Goal: Transaction & Acquisition: Purchase product/service

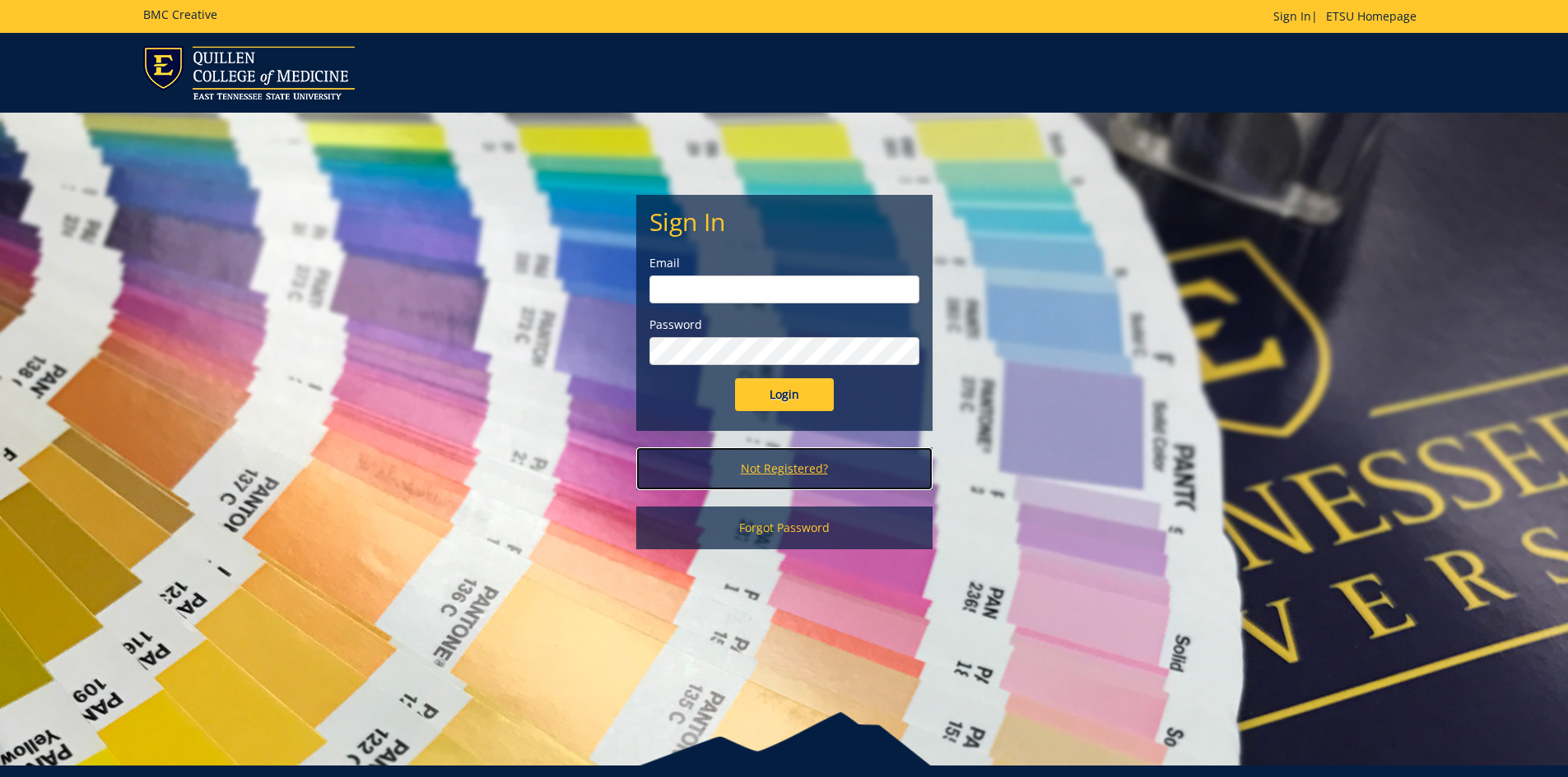
click at [789, 467] on link "Not Registered?" at bounding box center [784, 468] width 296 height 42
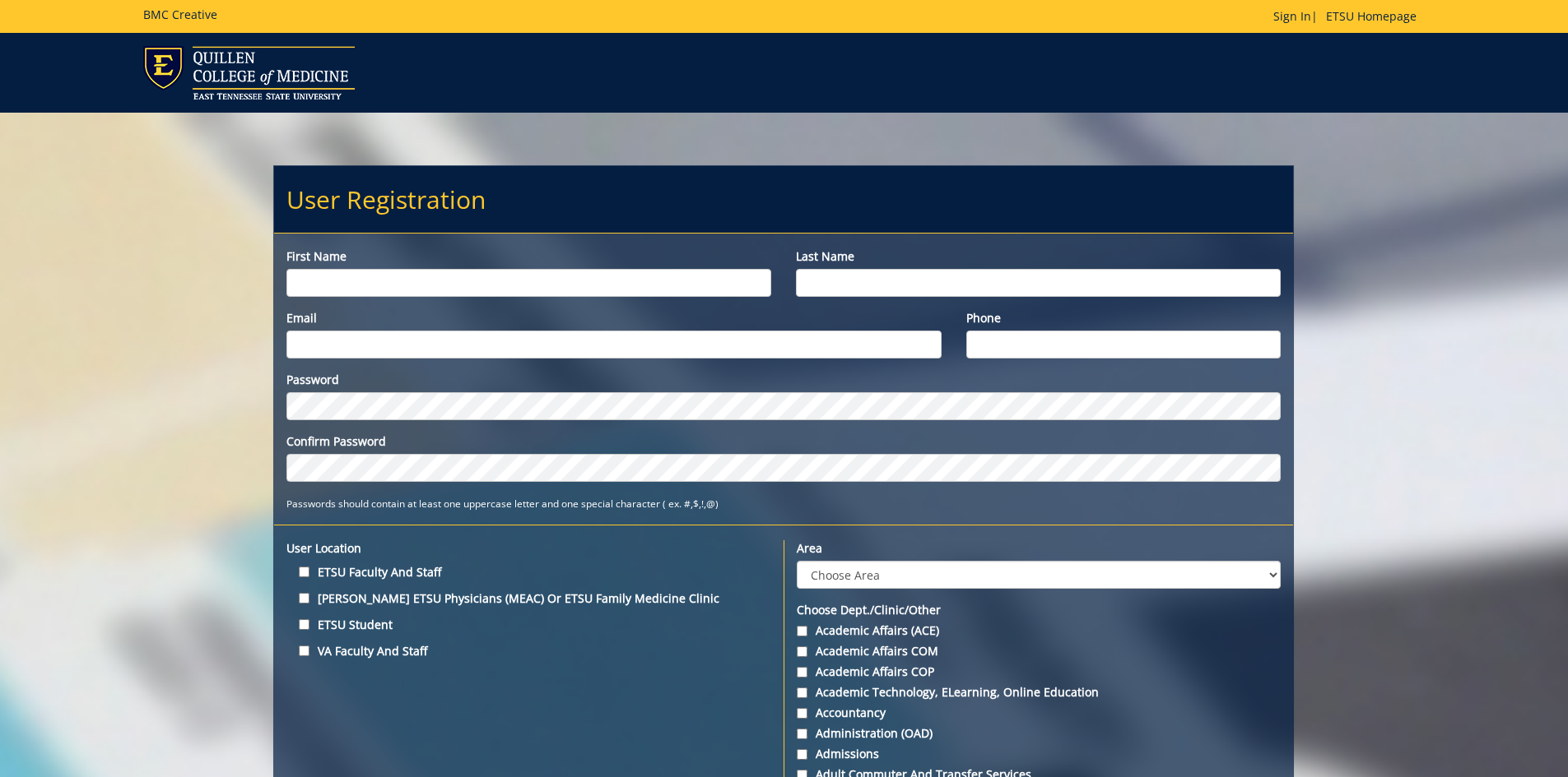
click at [614, 282] on input "First name" at bounding box center [528, 283] width 485 height 28
type input "William"
type input "Hopkins"
type input "[EMAIL_ADDRESS][DOMAIN_NAME]"
type input "4235302136"
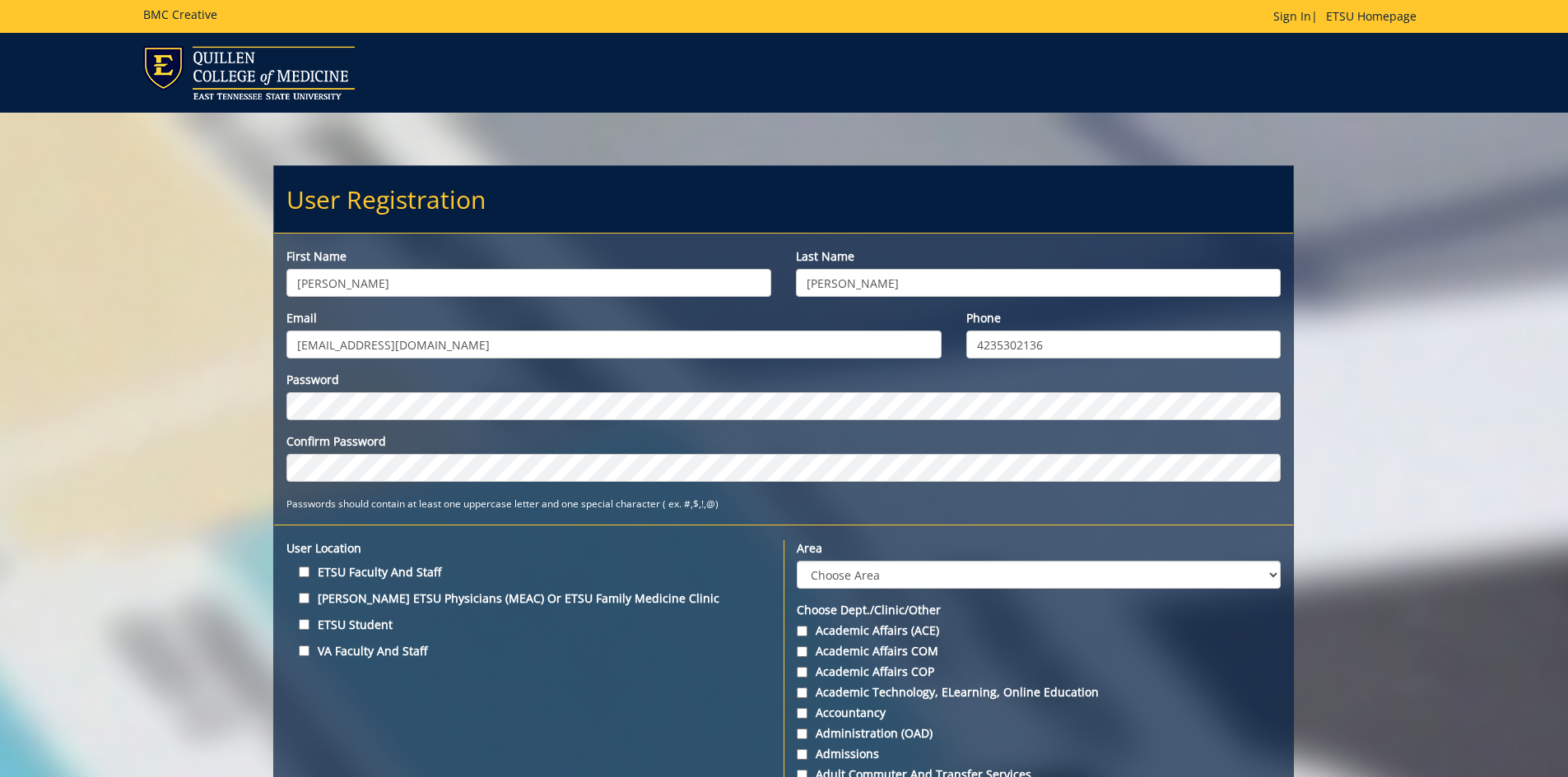
click at [370, 567] on label "ETSU Faculty and Staff" at bounding box center [528, 572] width 485 height 23
click at [310, 567] on input "ETSU Faculty and Staff" at bounding box center [304, 571] width 10 height 10
checkbox input "true"
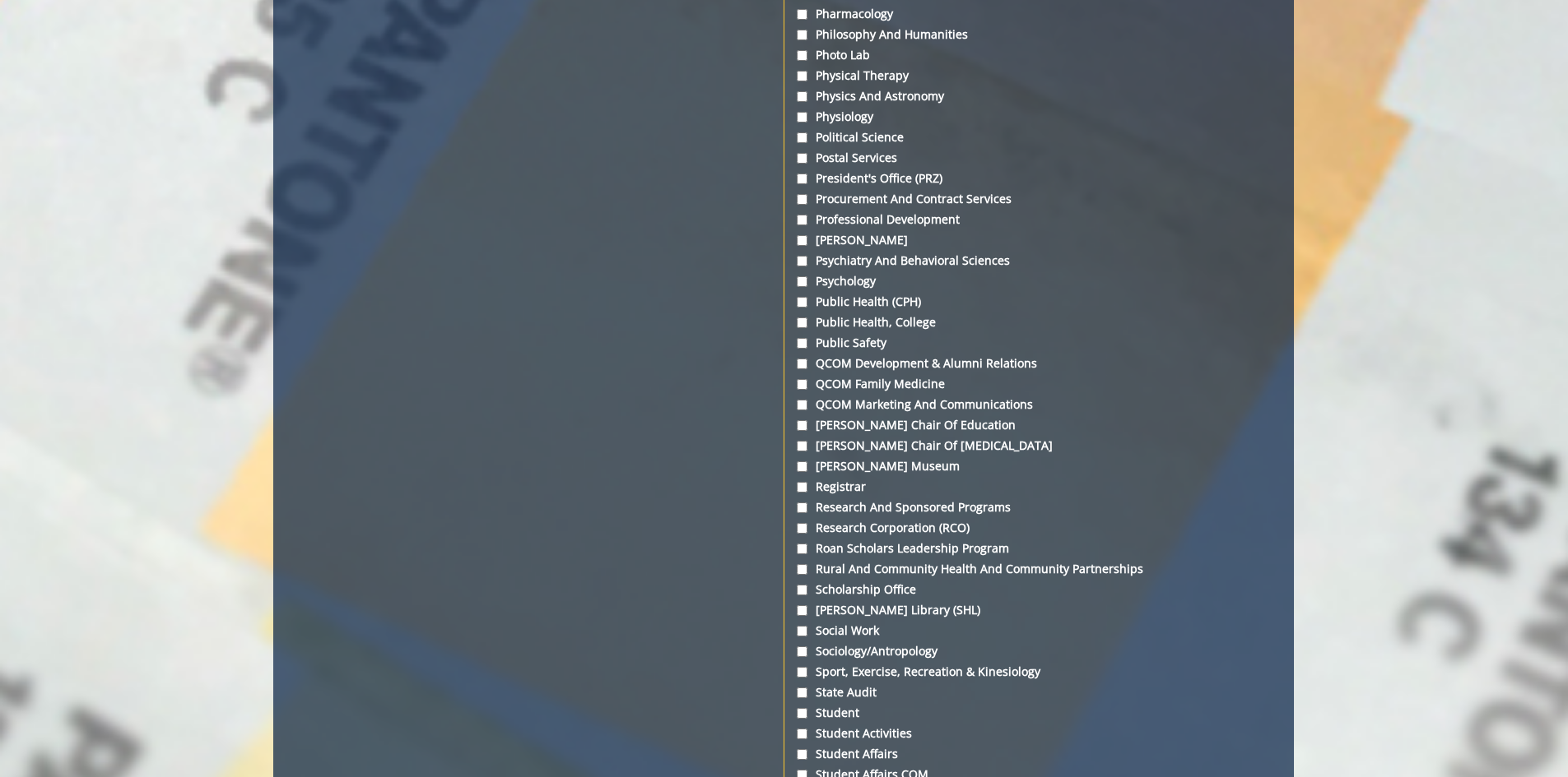
scroll to position [4770, 0]
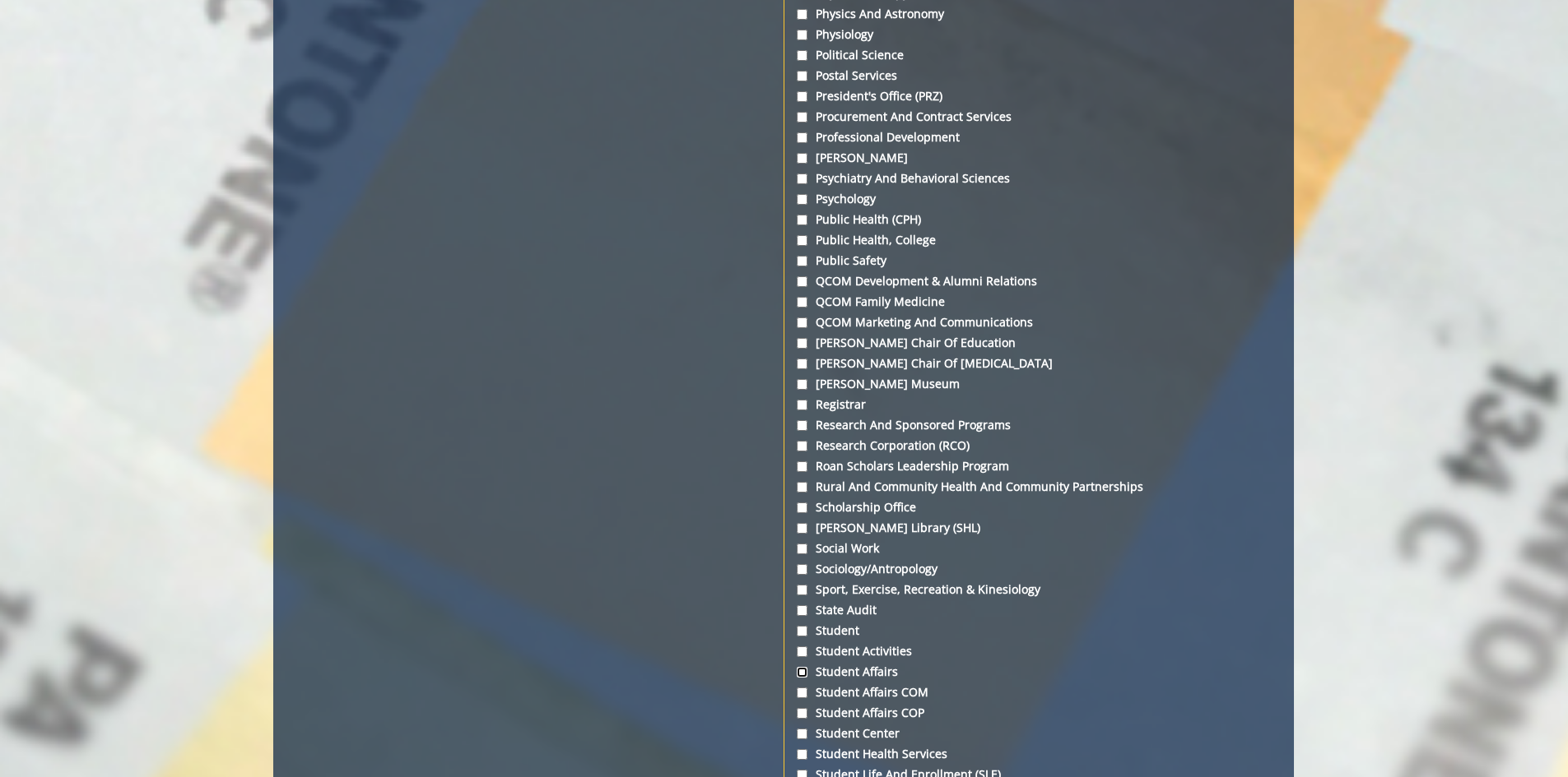
click at [804, 668] on input "Student Affairs" at bounding box center [802, 672] width 10 height 10
checkbox input "true"
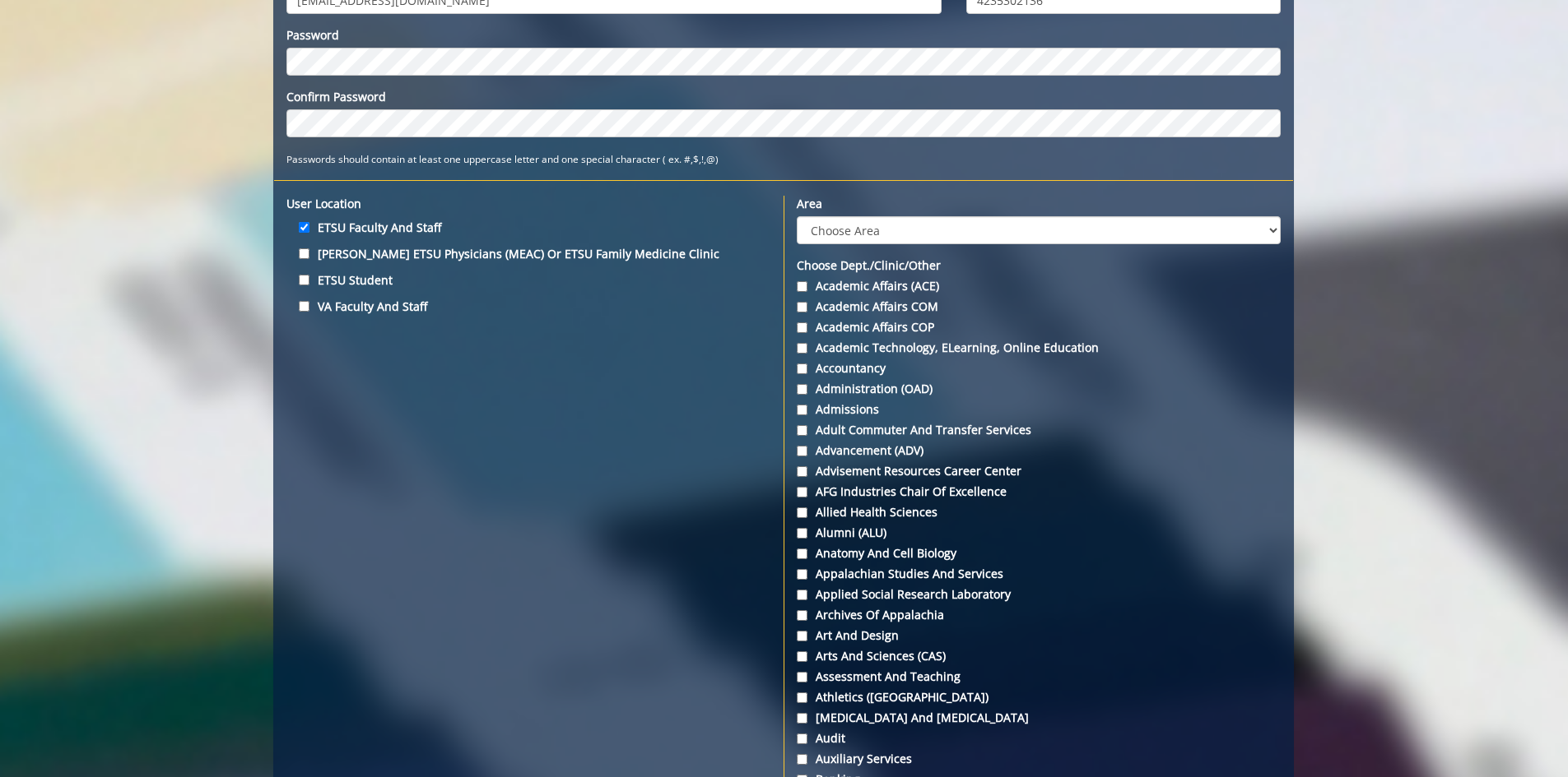
scroll to position [98, 0]
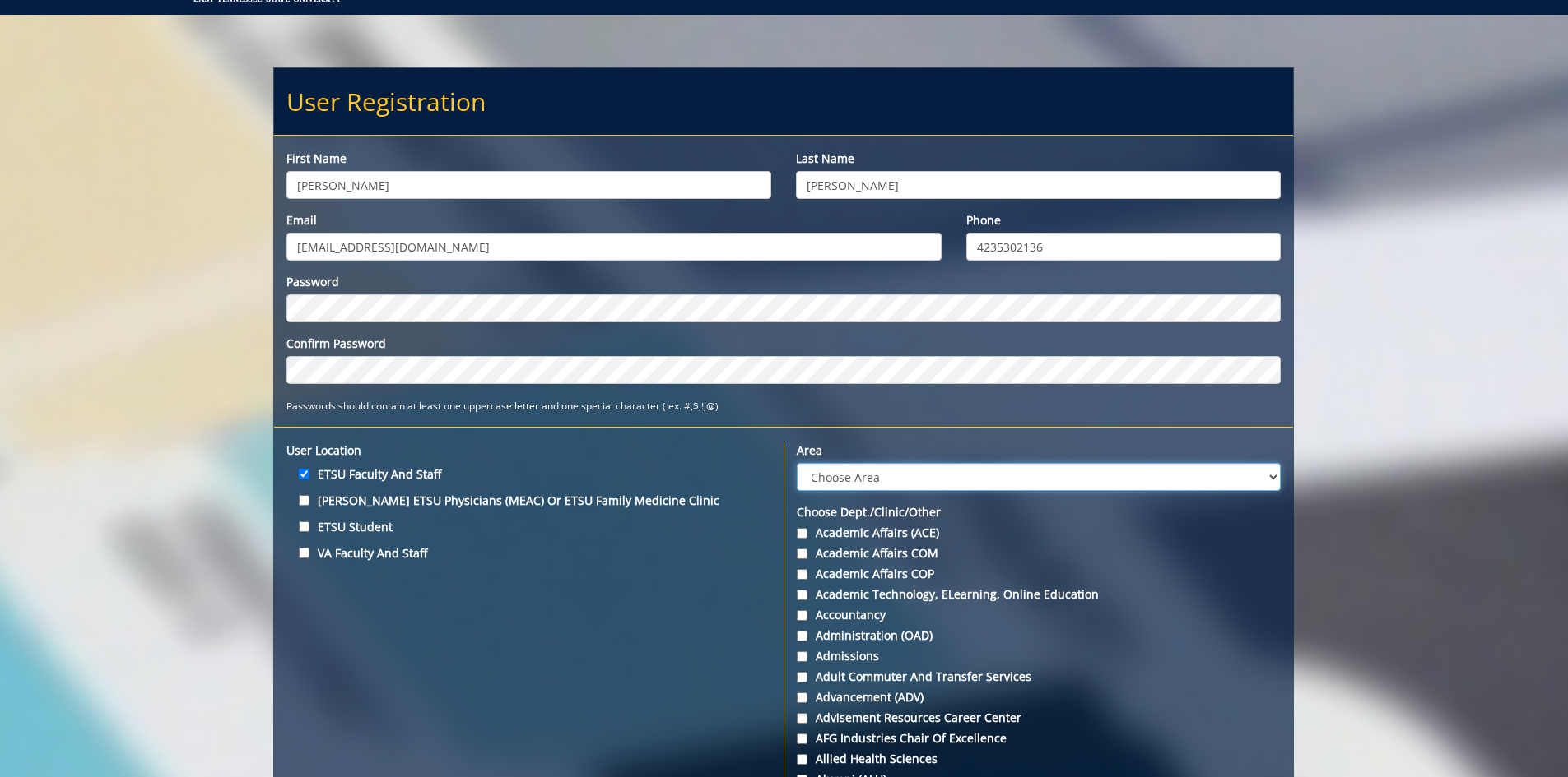
click at [838, 478] on select "Choose Area Administration Advancement (ADM) BucSports Business & Finance Clemm…" at bounding box center [1039, 477] width 484 height 28
select select "20"
click at [797, 463] on select "Choose Area Administration Advancement (ADM) BucSports Business & Finance Clemm…" at bounding box center [1039, 477] width 484 height 28
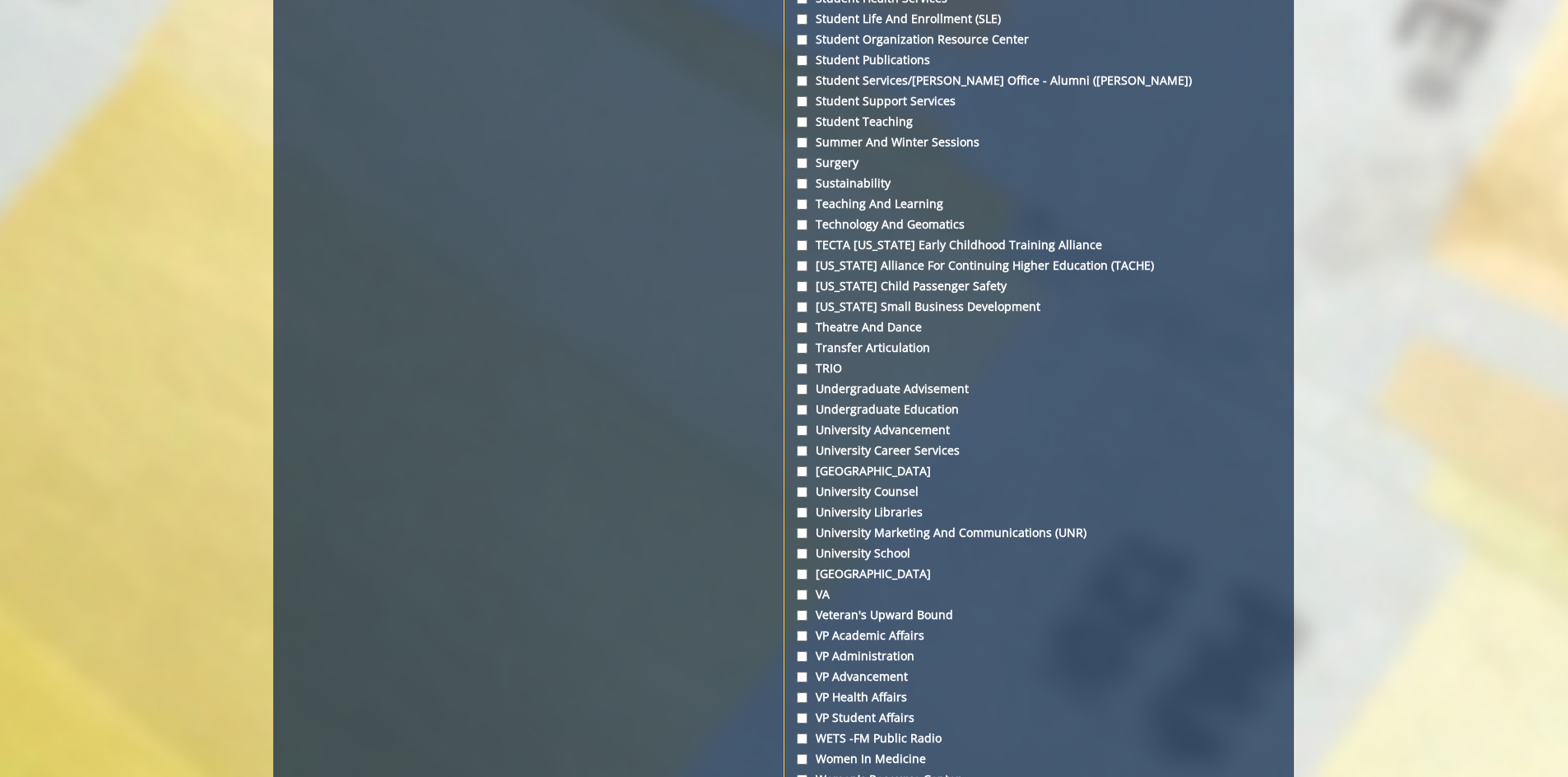
scroll to position [5938, 0]
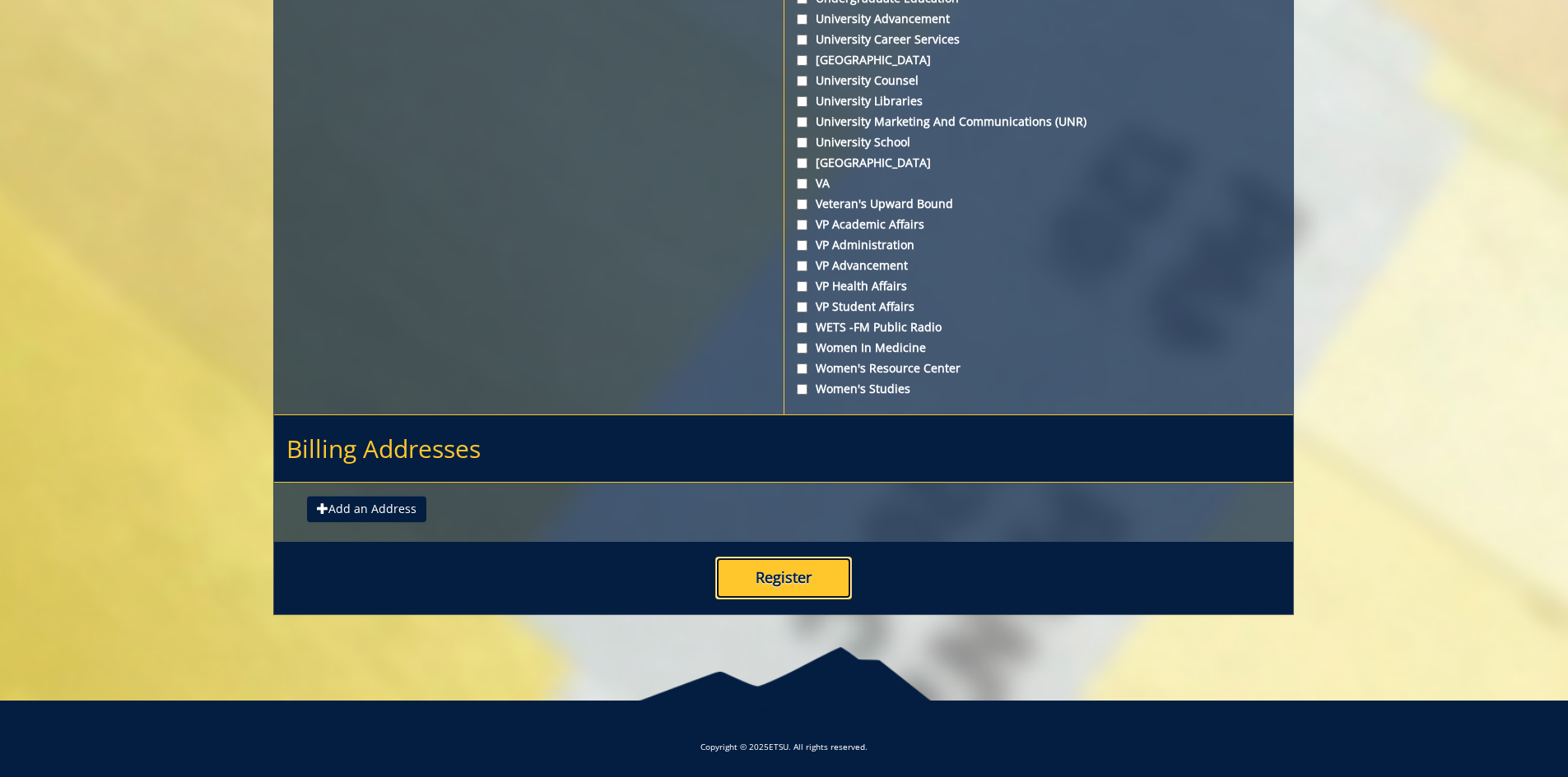
click at [788, 581] on button "Register" at bounding box center [783, 578] width 136 height 42
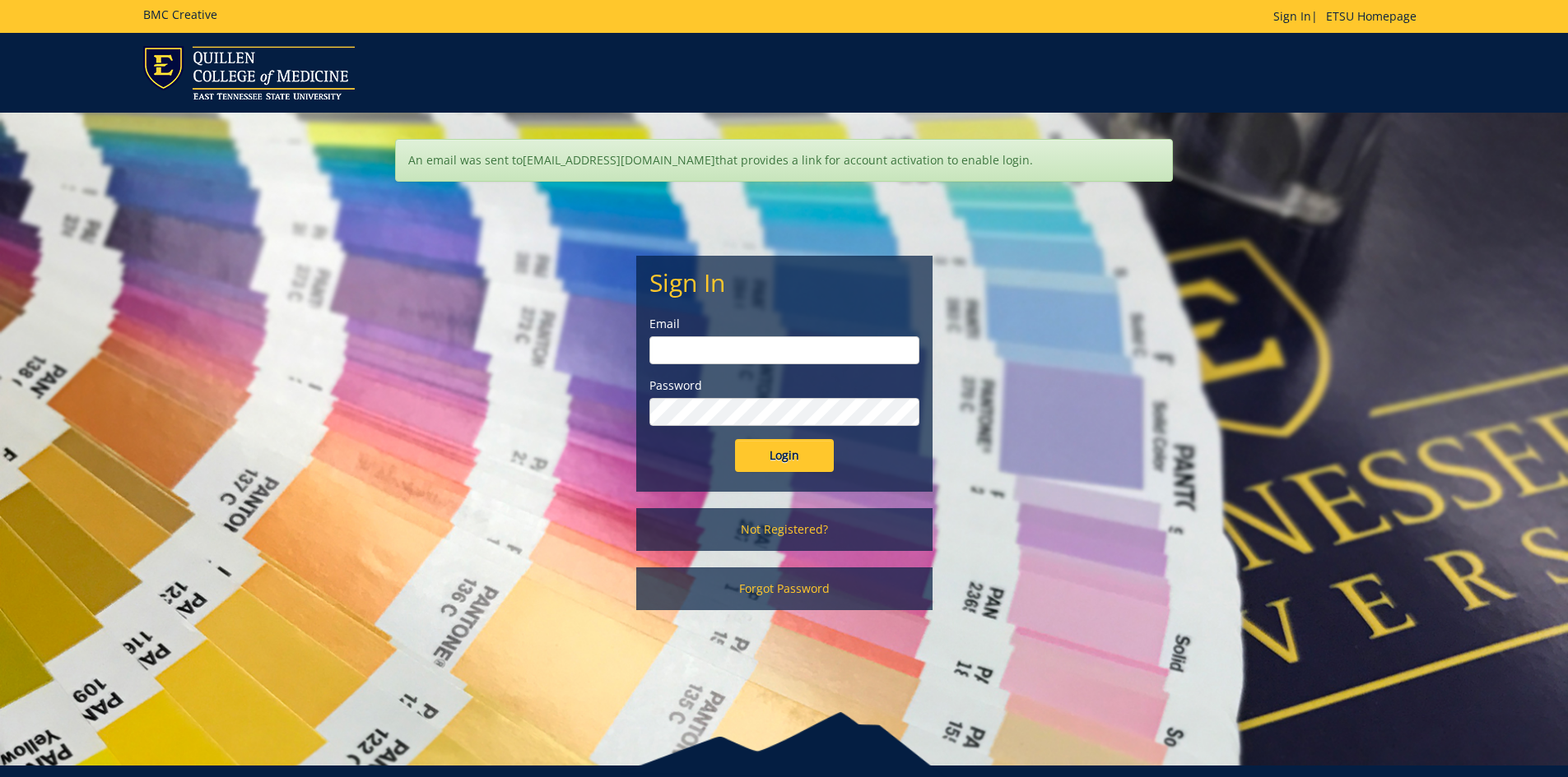
click at [718, 362] on input "email" at bounding box center [784, 350] width 270 height 28
type input "[EMAIL_ADDRESS][DOMAIN_NAME]"
click at [792, 463] on input "Login" at bounding box center [784, 455] width 99 height 33
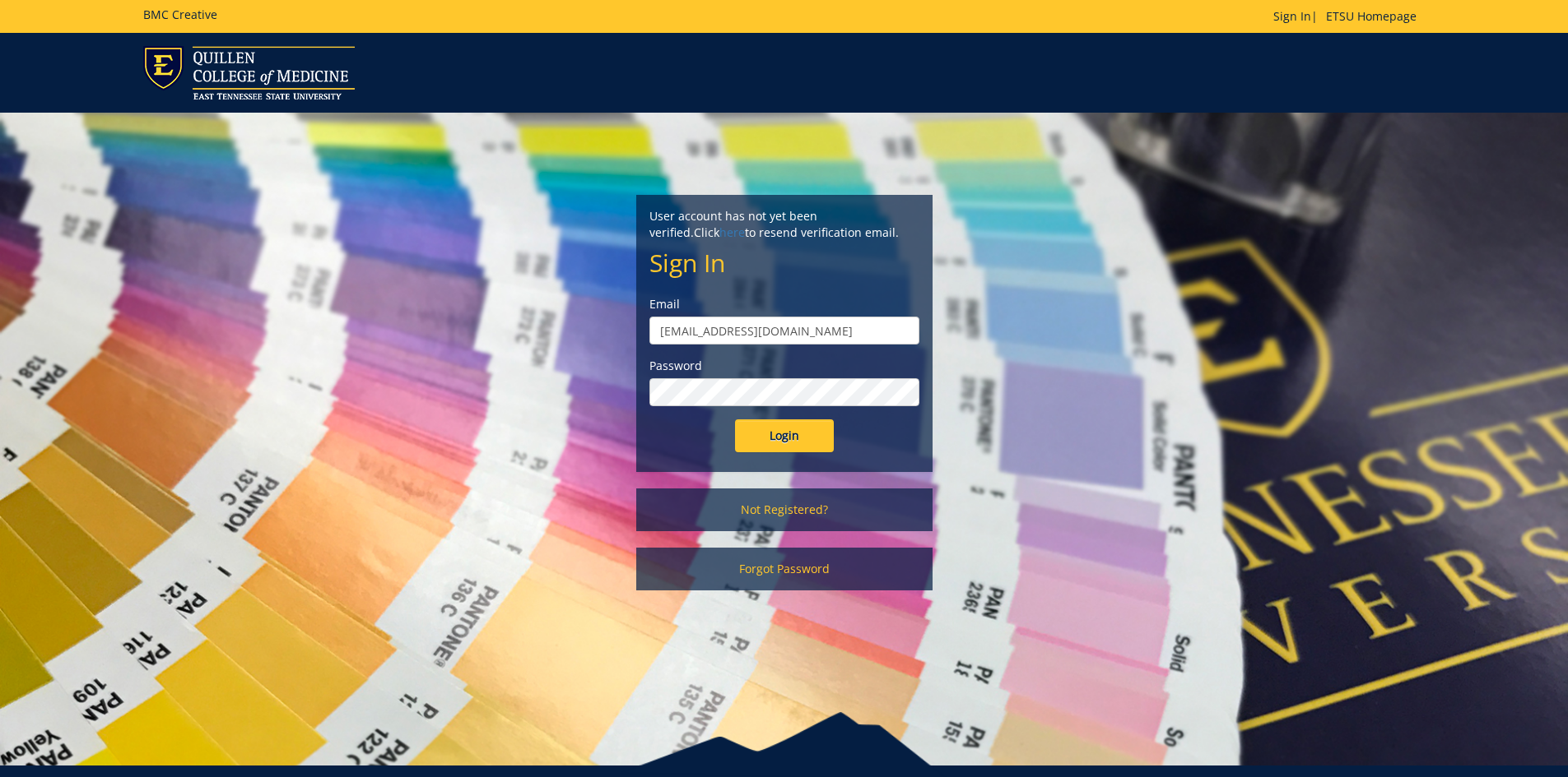
click at [735, 420] on input "Login" at bounding box center [784, 436] width 99 height 33
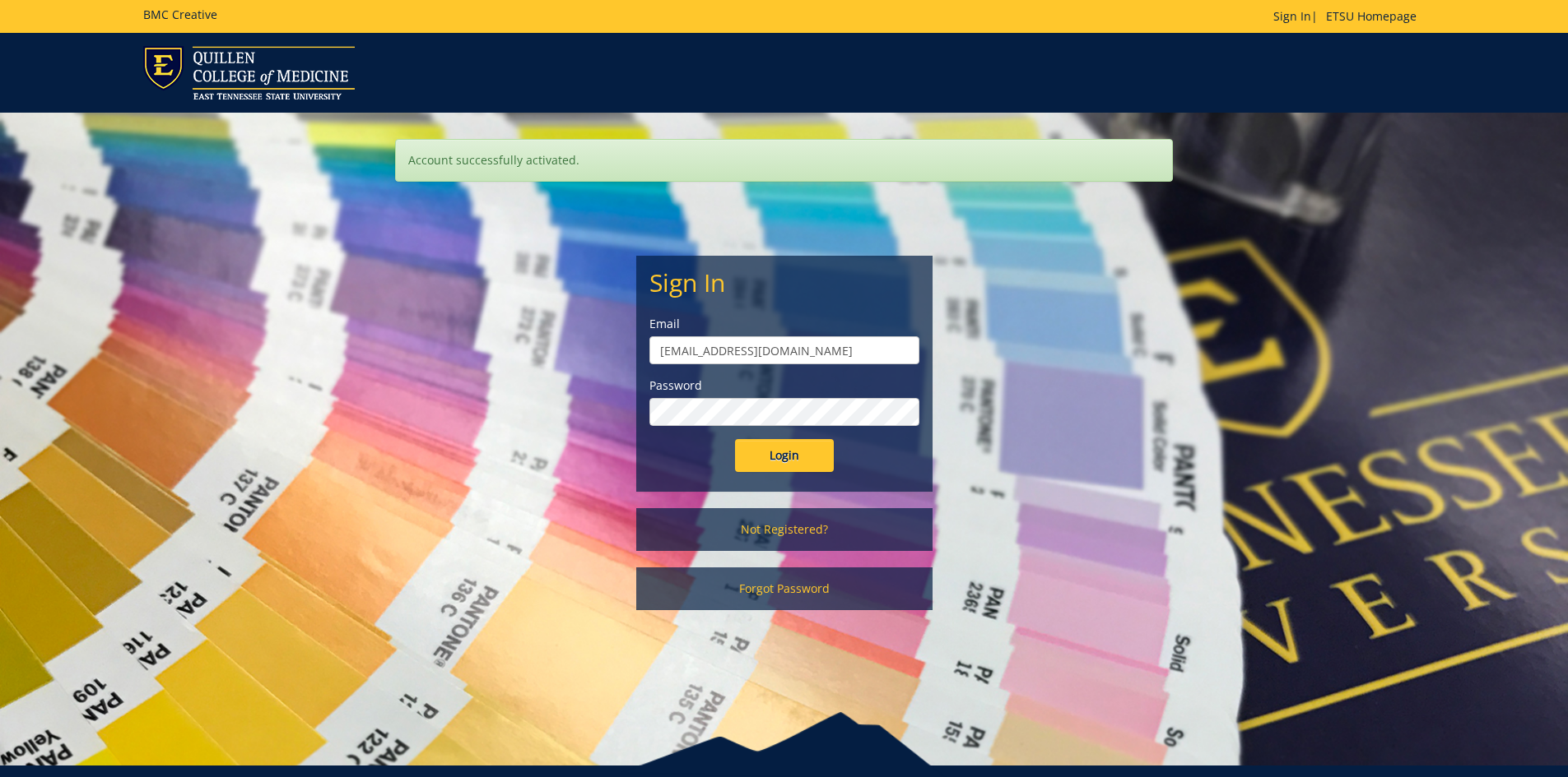
click at [735, 439] on input "Login" at bounding box center [784, 455] width 99 height 33
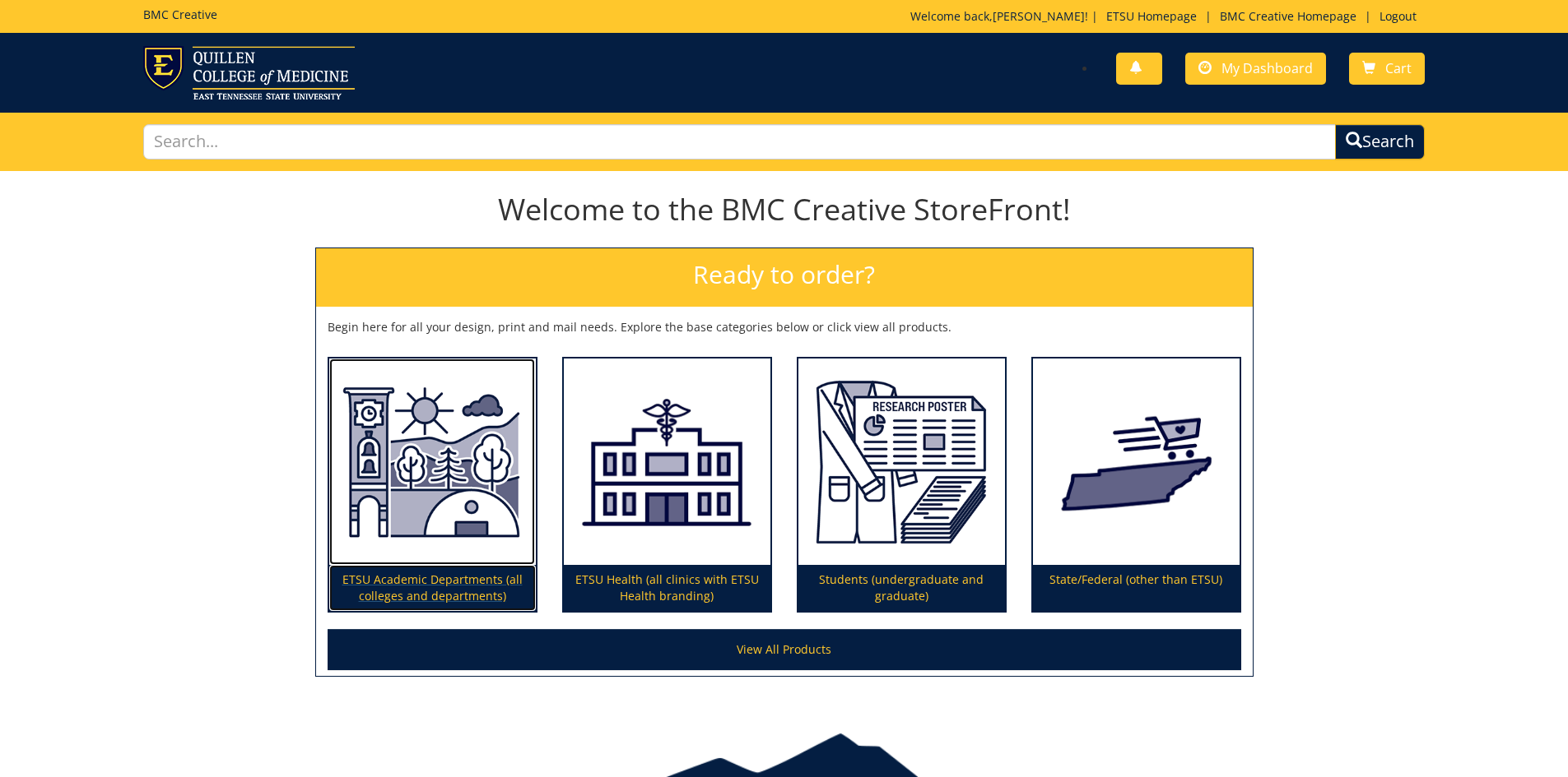
click at [371, 500] on img at bounding box center [432, 462] width 207 height 207
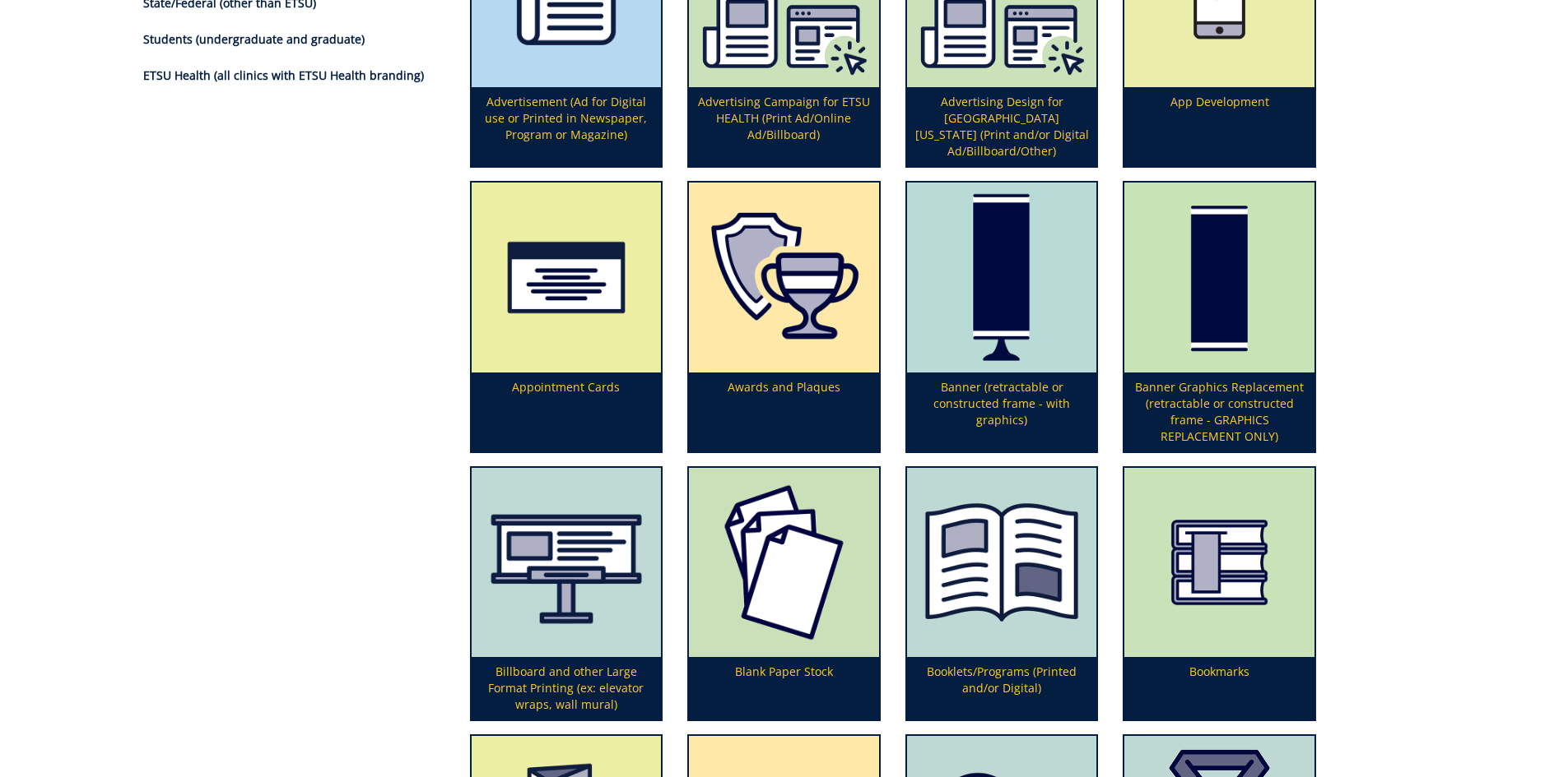
scroll to position [741, 0]
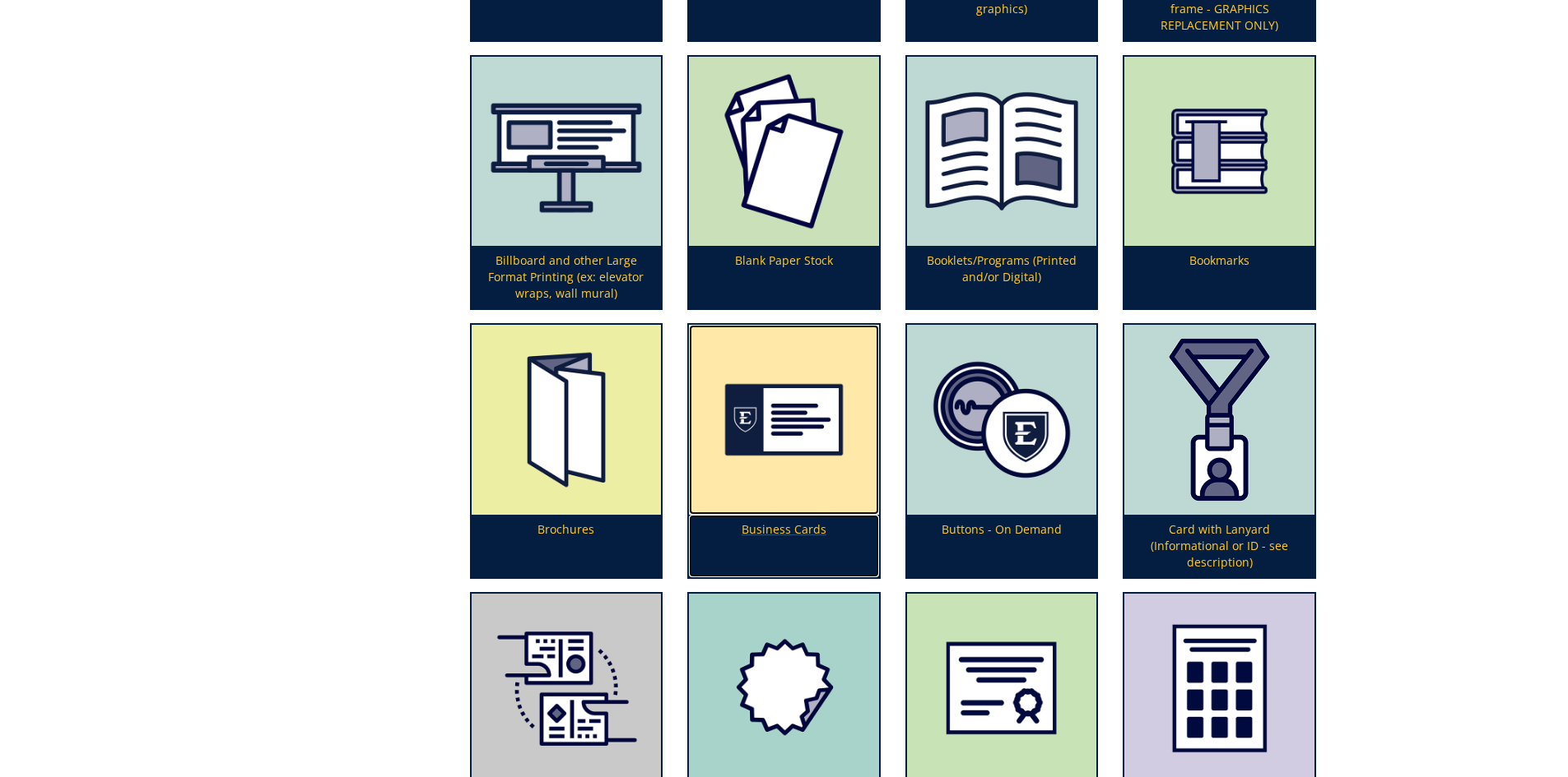
click at [817, 431] on img at bounding box center [784, 420] width 190 height 190
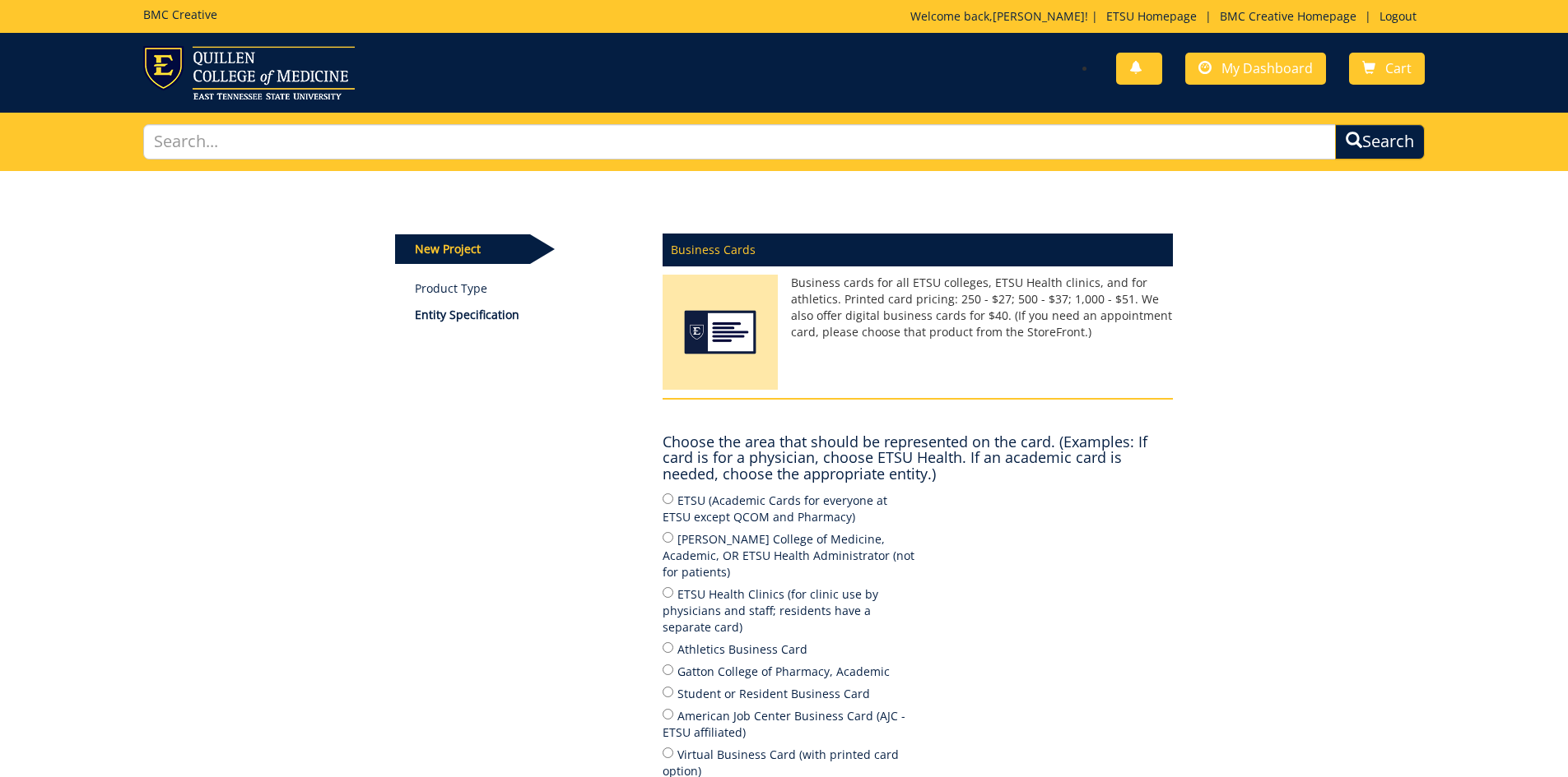
scroll to position [82, 0]
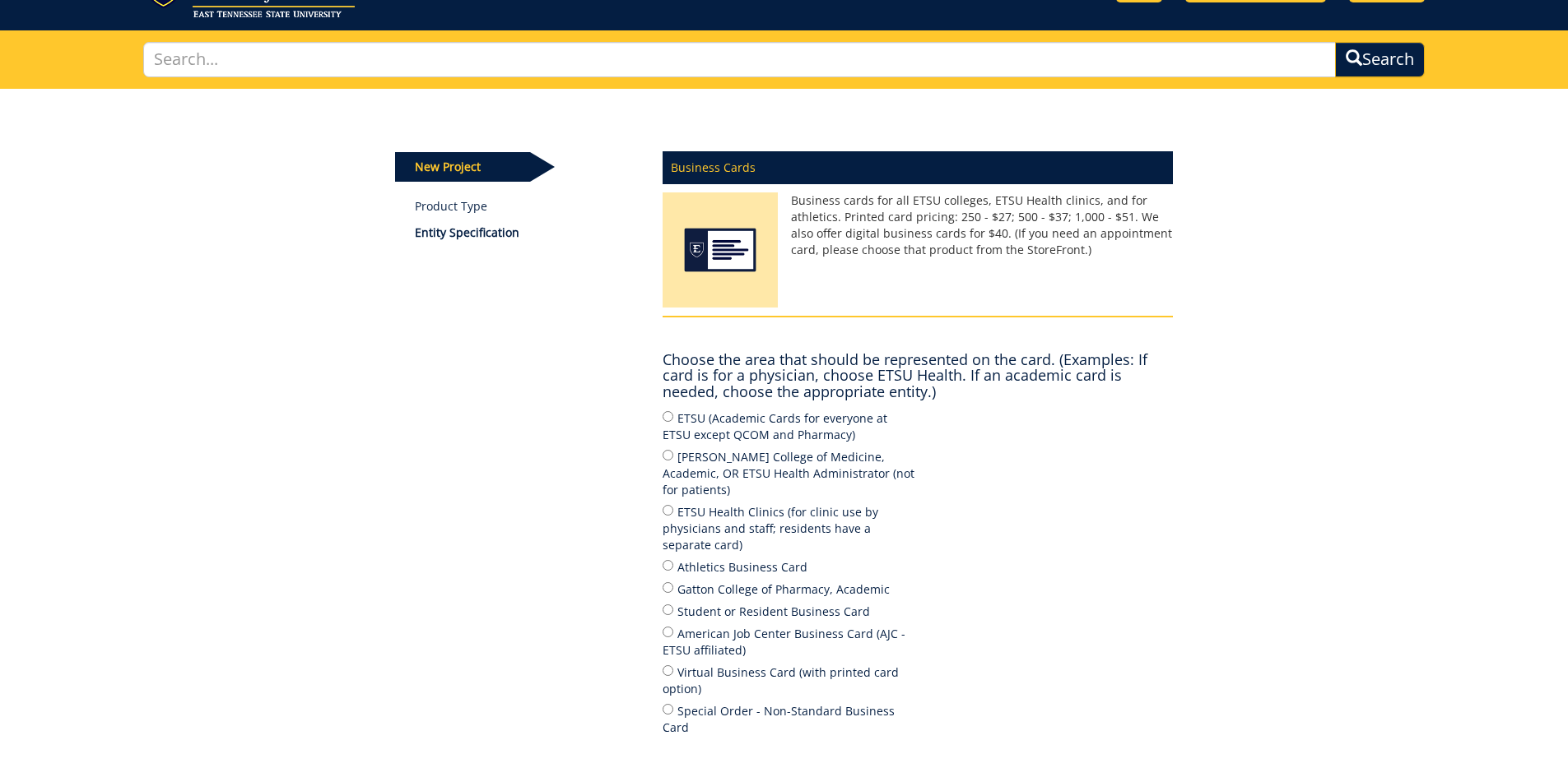
click at [690, 423] on label "ETSU (Academic Cards for everyone at ETSU except QCOM and Pharmacy)" at bounding box center [791, 426] width 255 height 35
click at [673, 422] on input "ETSU (Academic Cards for everyone at ETSU except QCOM and Pharmacy)" at bounding box center [668, 416] width 10 height 10
radio input "true"
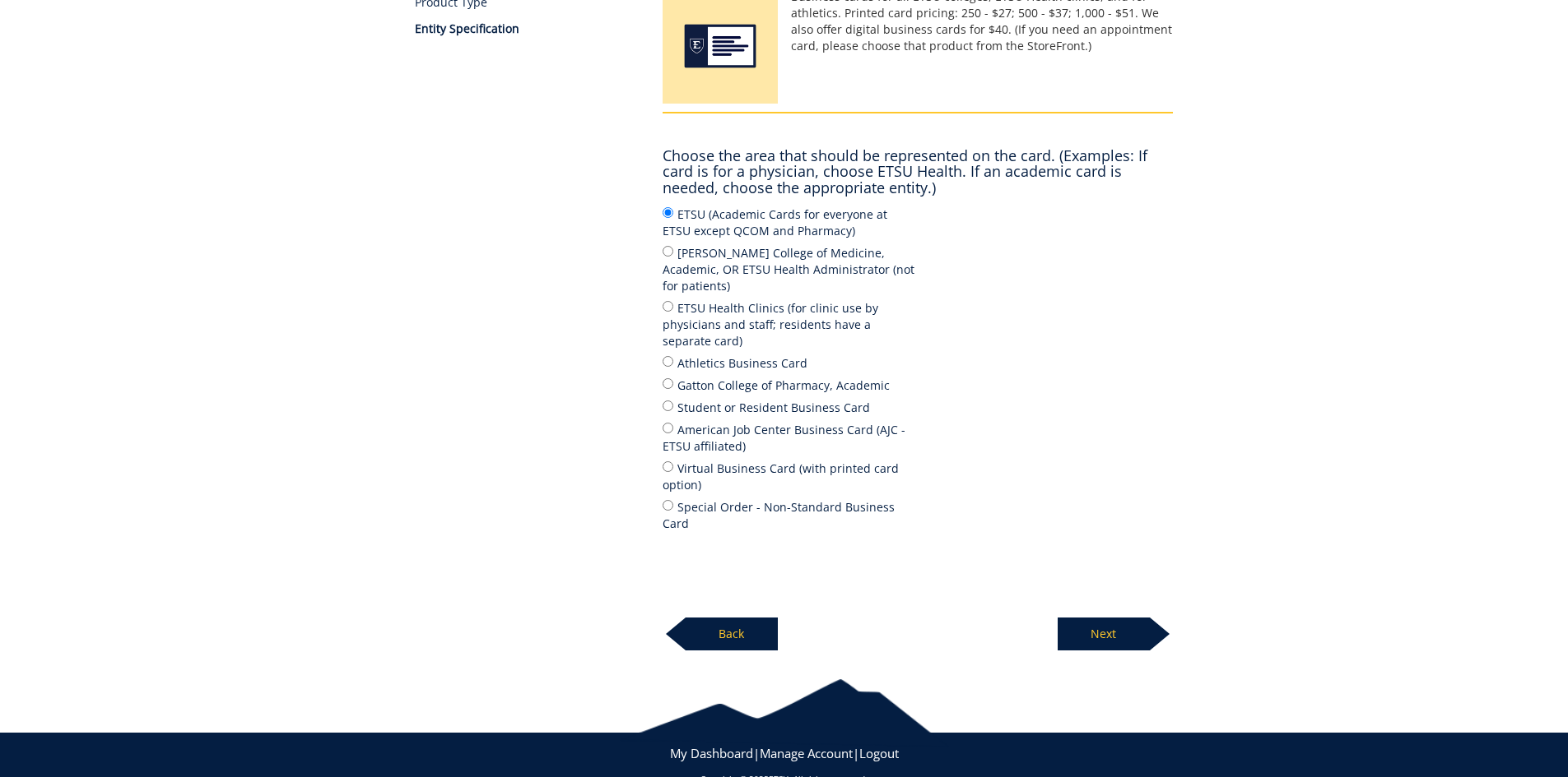
click at [1092, 617] on p "Next" at bounding box center [1104, 634] width 92 height 33
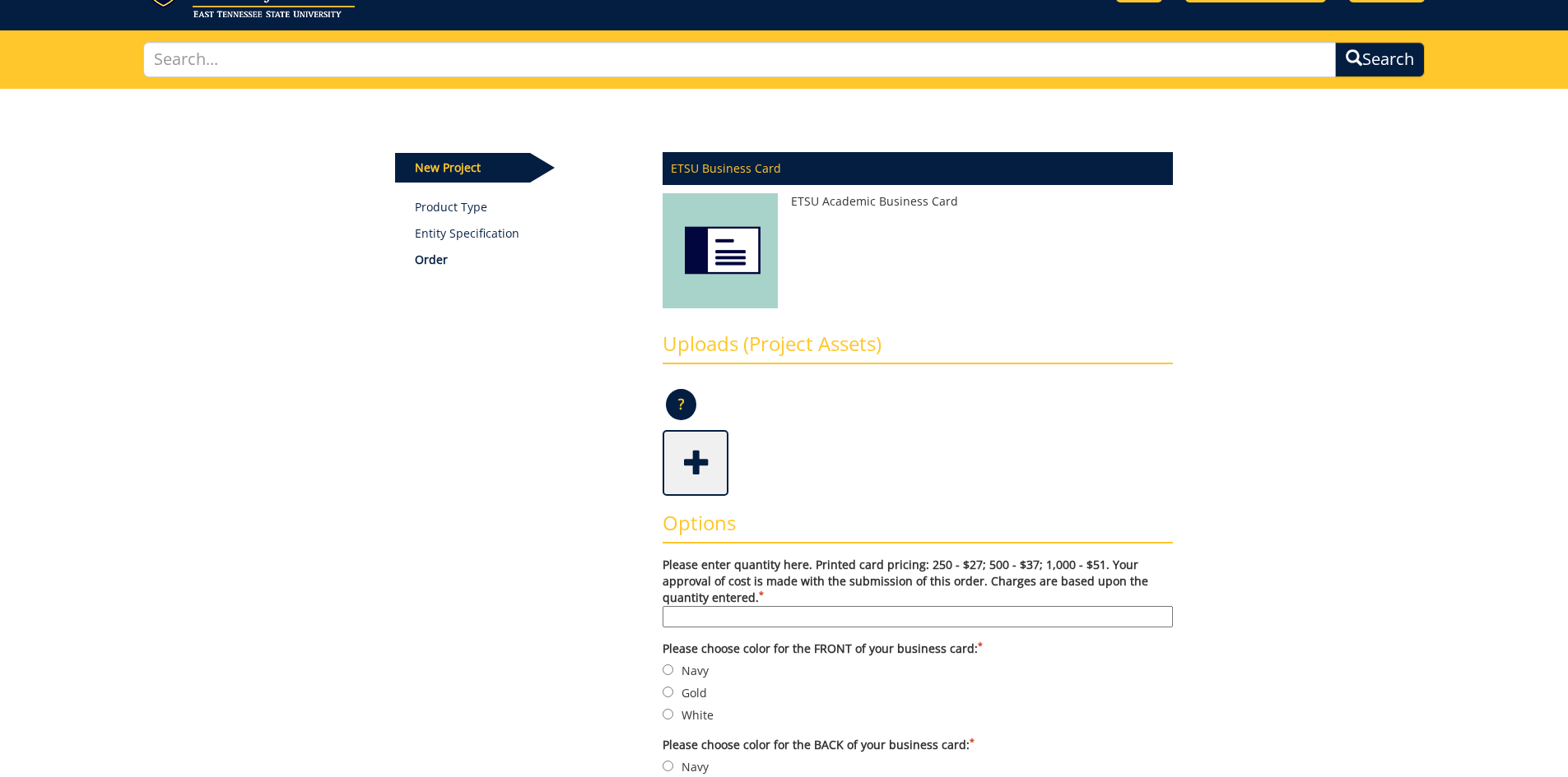
scroll to position [165, 0]
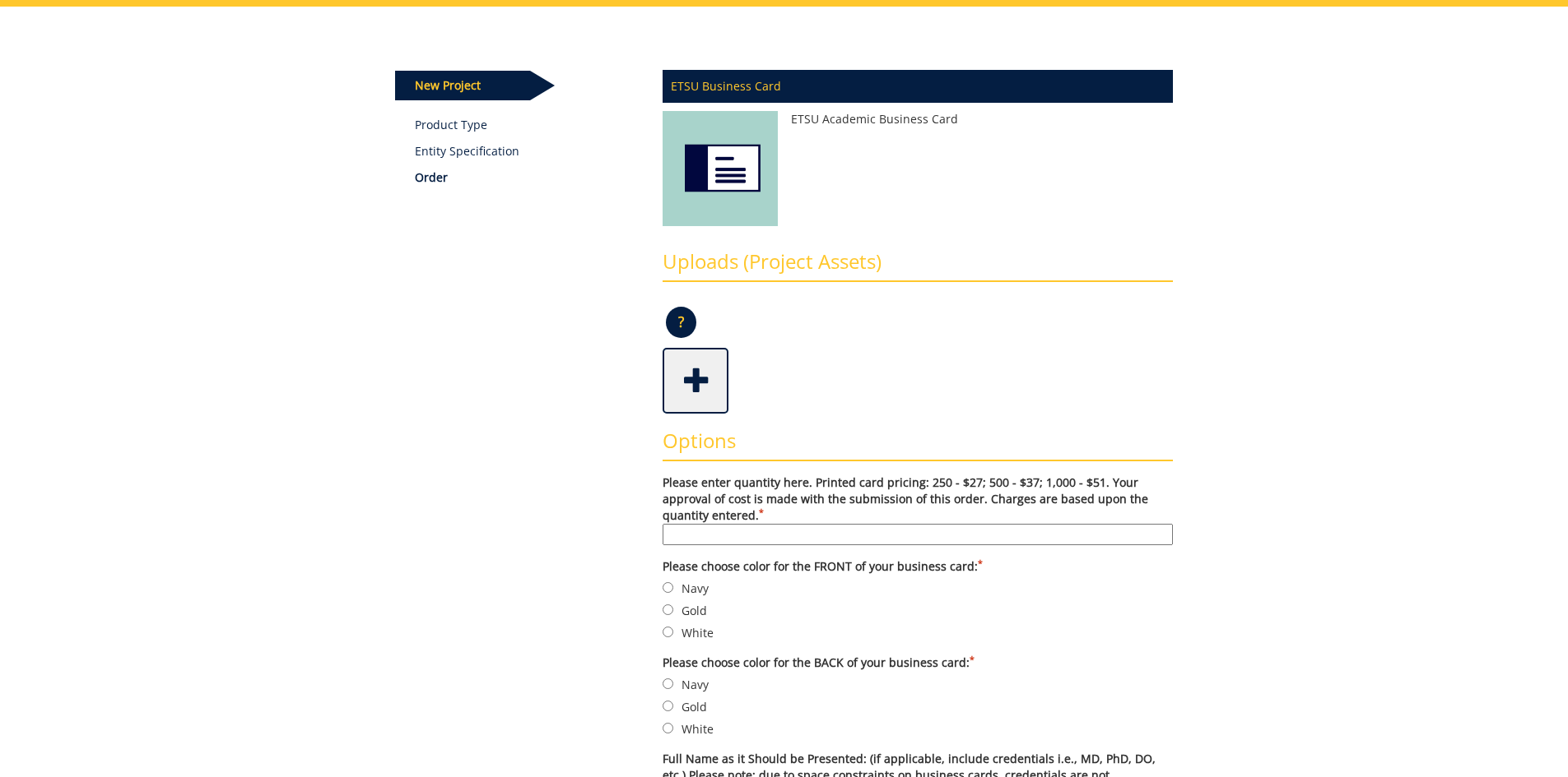
click at [755, 528] on input "Please enter quantity here. Printed card pricing: 250 - $27; 500 - $37; 1,000 -…" at bounding box center [918, 534] width 510 height 22
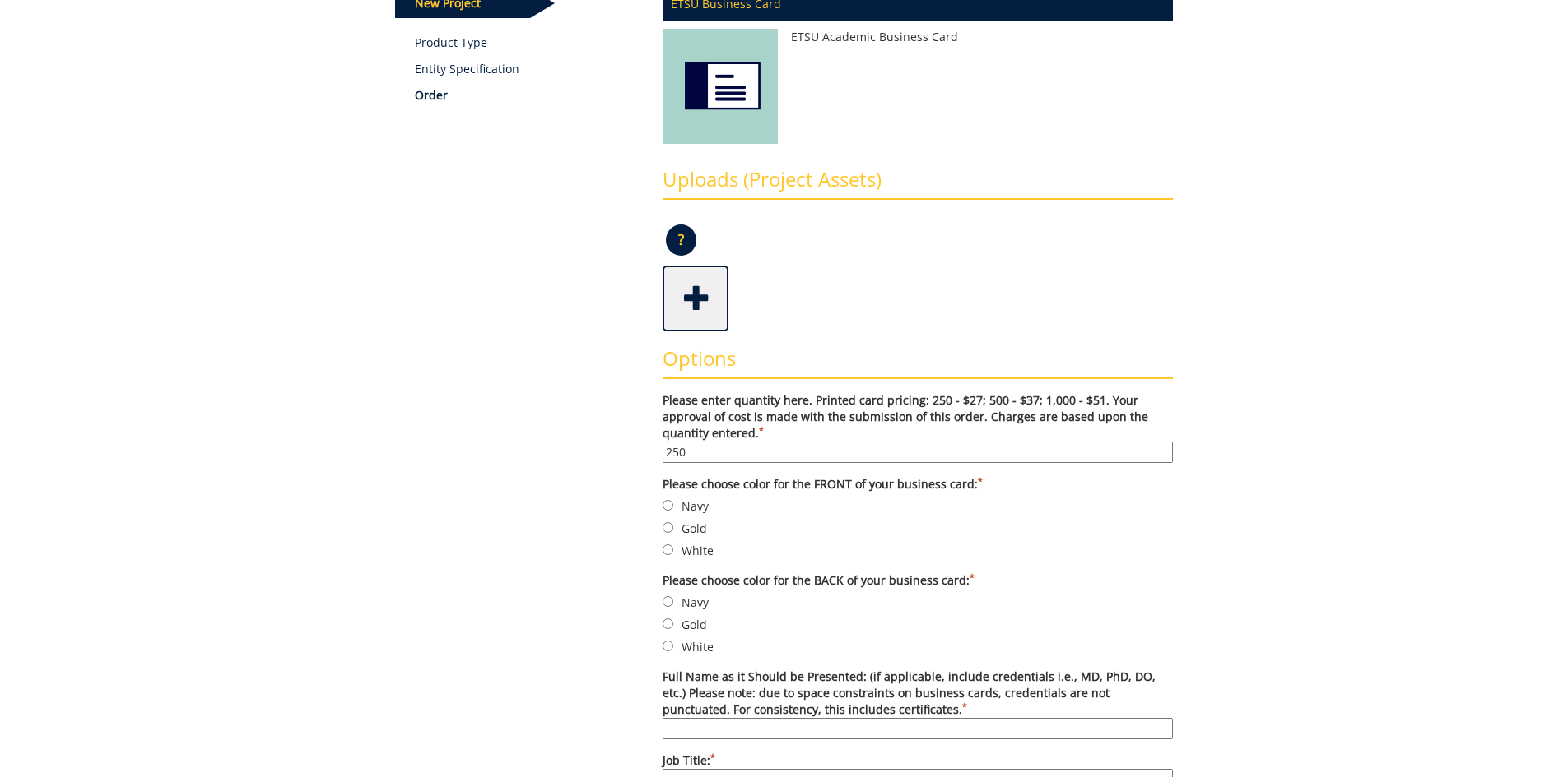
type input "250"
click at [670, 506] on input "Navy" at bounding box center [668, 506] width 10 height 10
radio input "true"
click at [672, 550] on input "White" at bounding box center [668, 550] width 10 height 10
radio input "true"
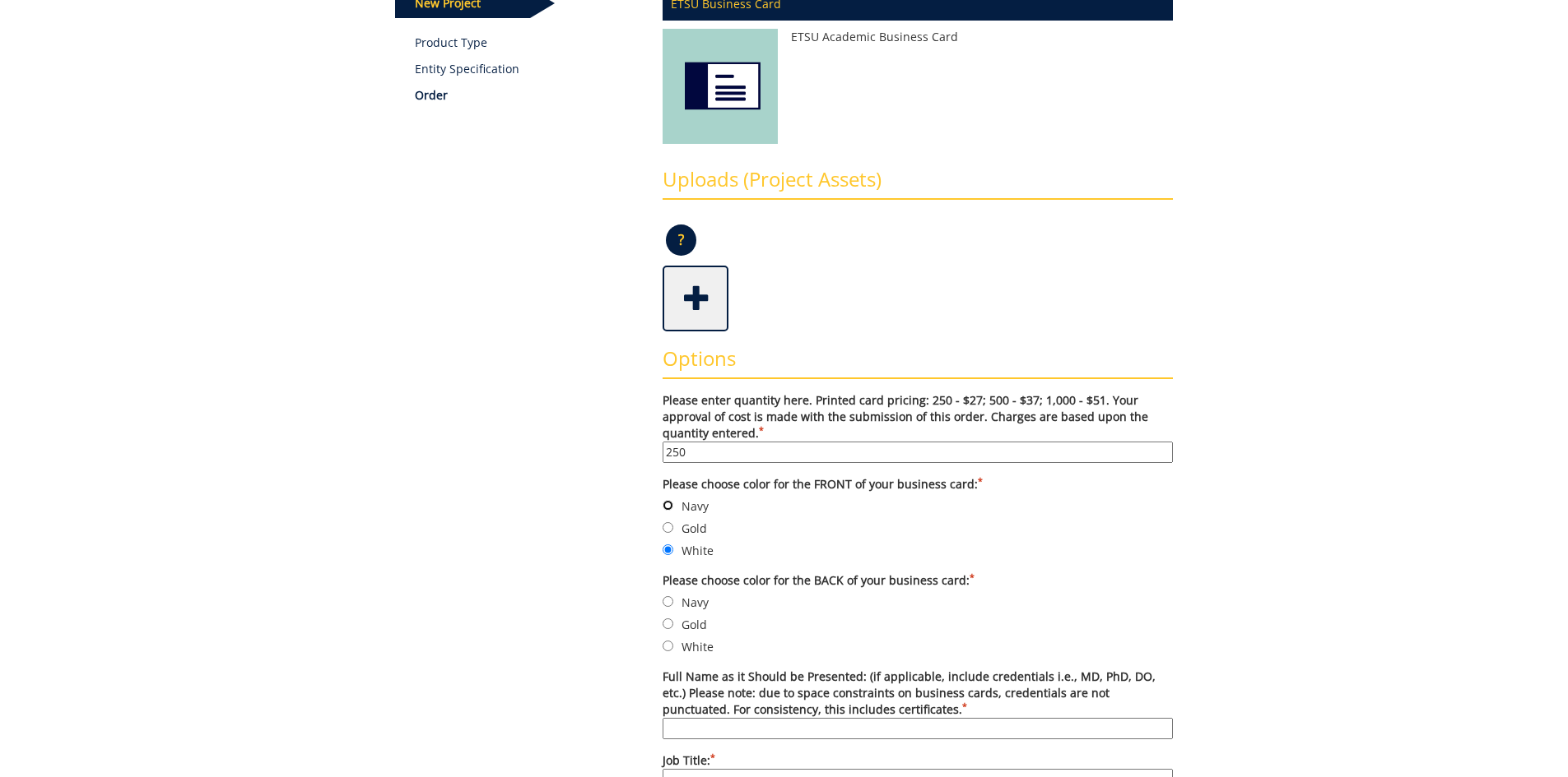
click at [670, 506] on input "Navy" at bounding box center [668, 506] width 10 height 10
radio input "true"
click at [667, 601] on input "Navy" at bounding box center [668, 602] width 10 height 10
radio input "true"
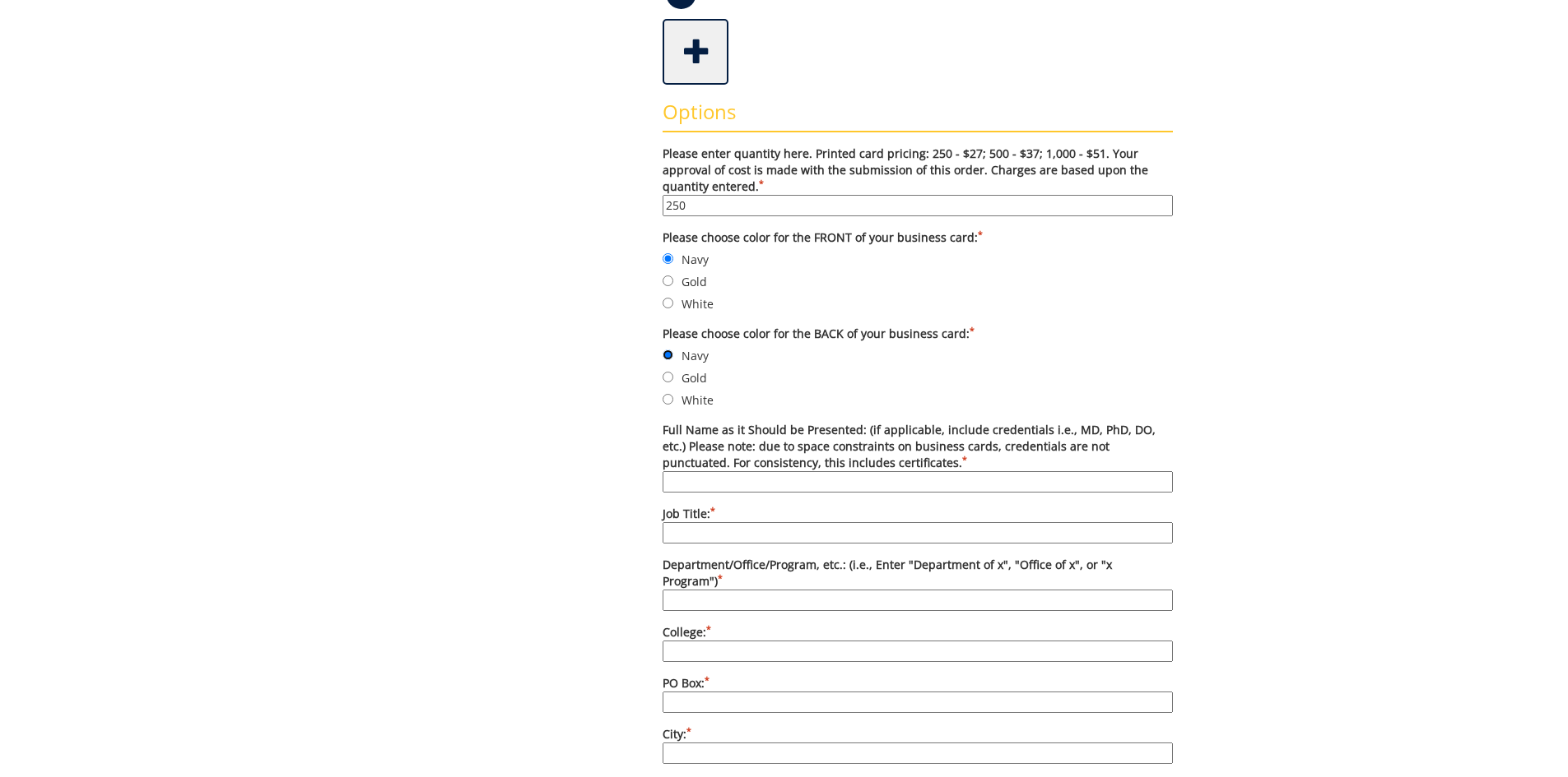
scroll to position [411, 0]
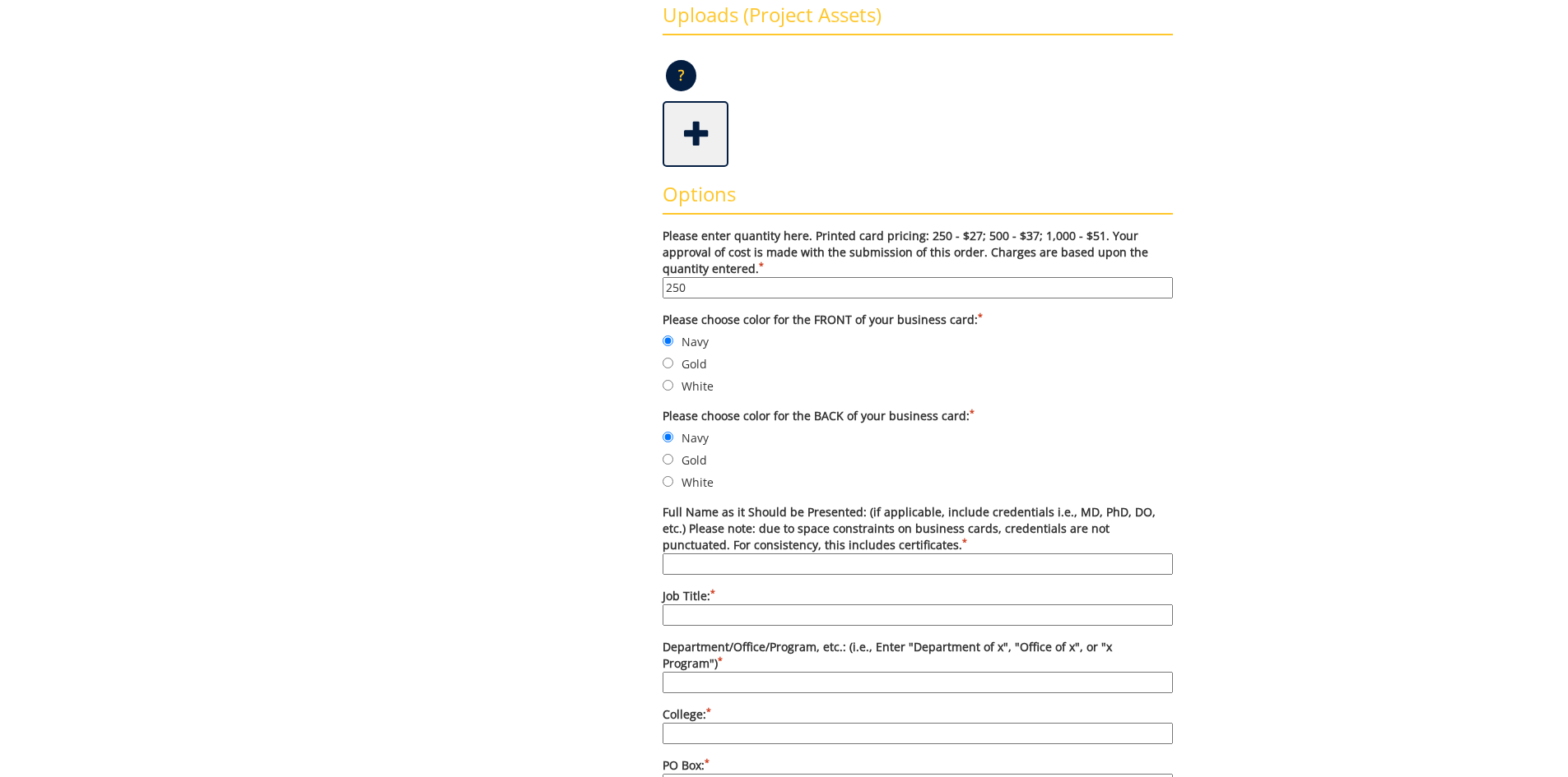
click at [725, 571] on input "Full Name as it Should be Presented: (if applicable, include credentials i.e., …" at bounding box center [918, 564] width 510 height 22
type input "[PERSON_NAME], MBA"
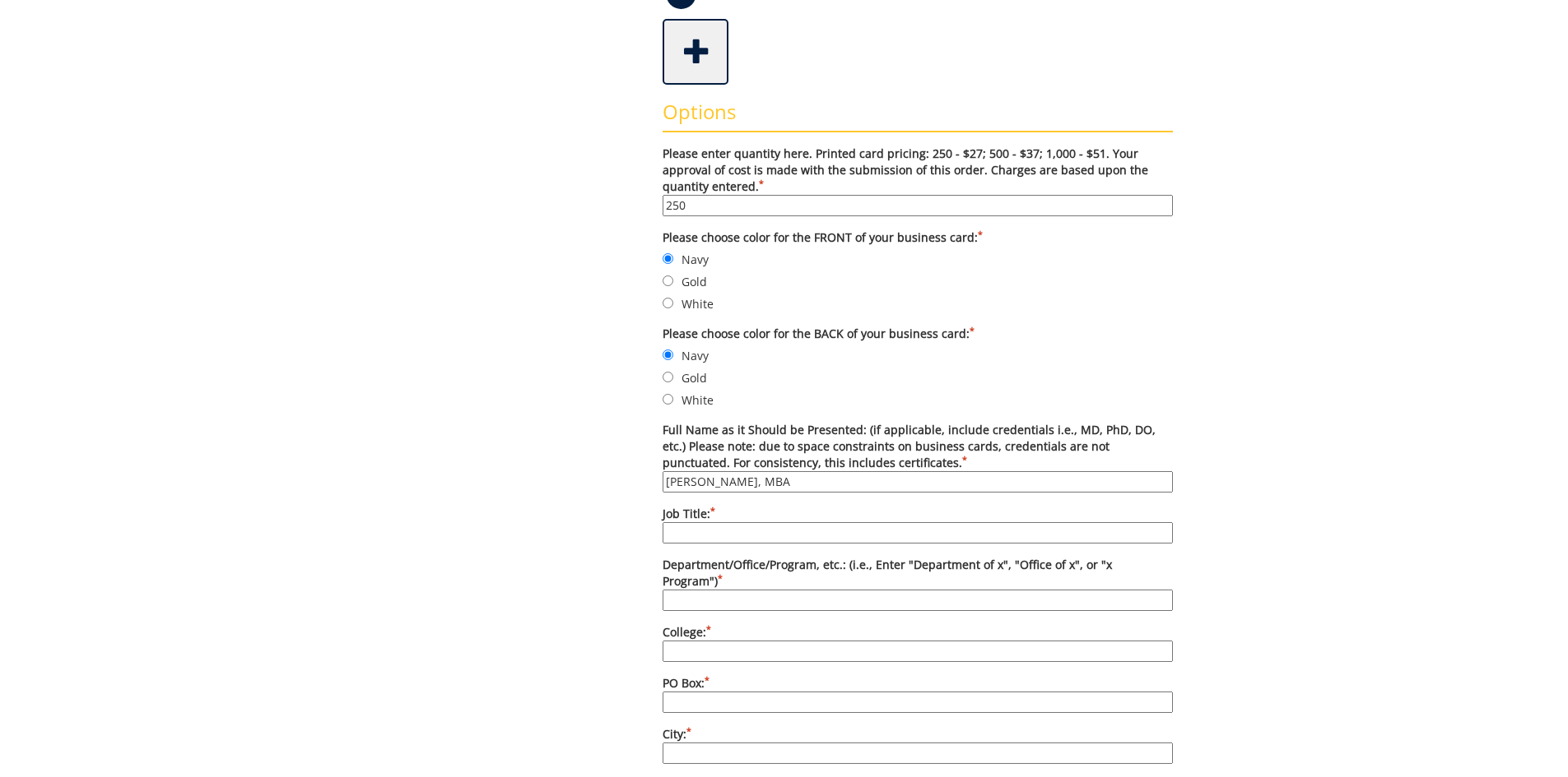
click at [749, 542] on input "Job Title: *" at bounding box center [918, 532] width 510 height 22
type input "Interim Director of Fraternity and Sorority Life"
click at [748, 590] on input "Department/Office/Program, etc.: (i.e., Enter "Department of x", "Office of x",…" at bounding box center [918, 600] width 510 height 22
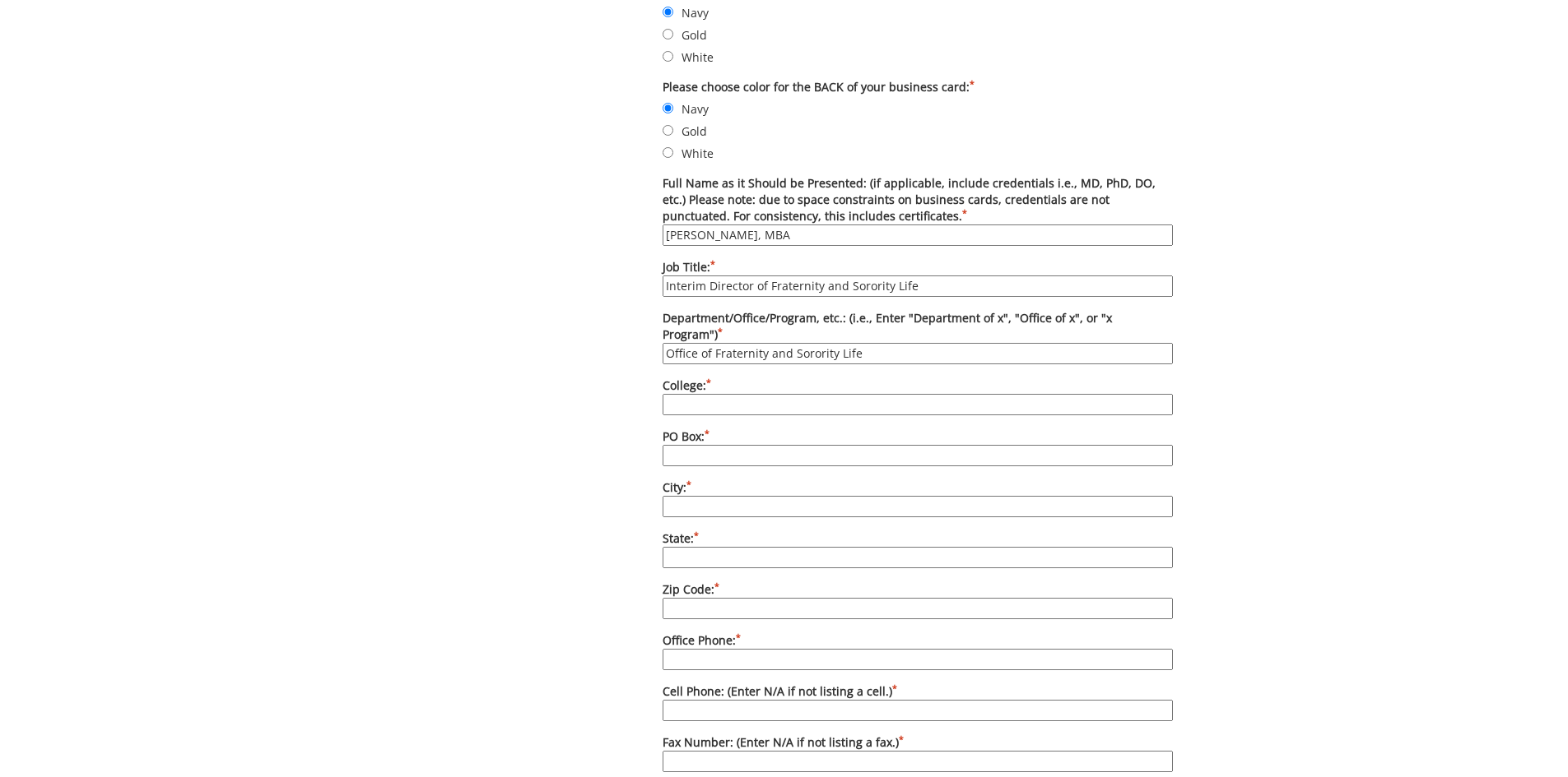
scroll to position [658, 0]
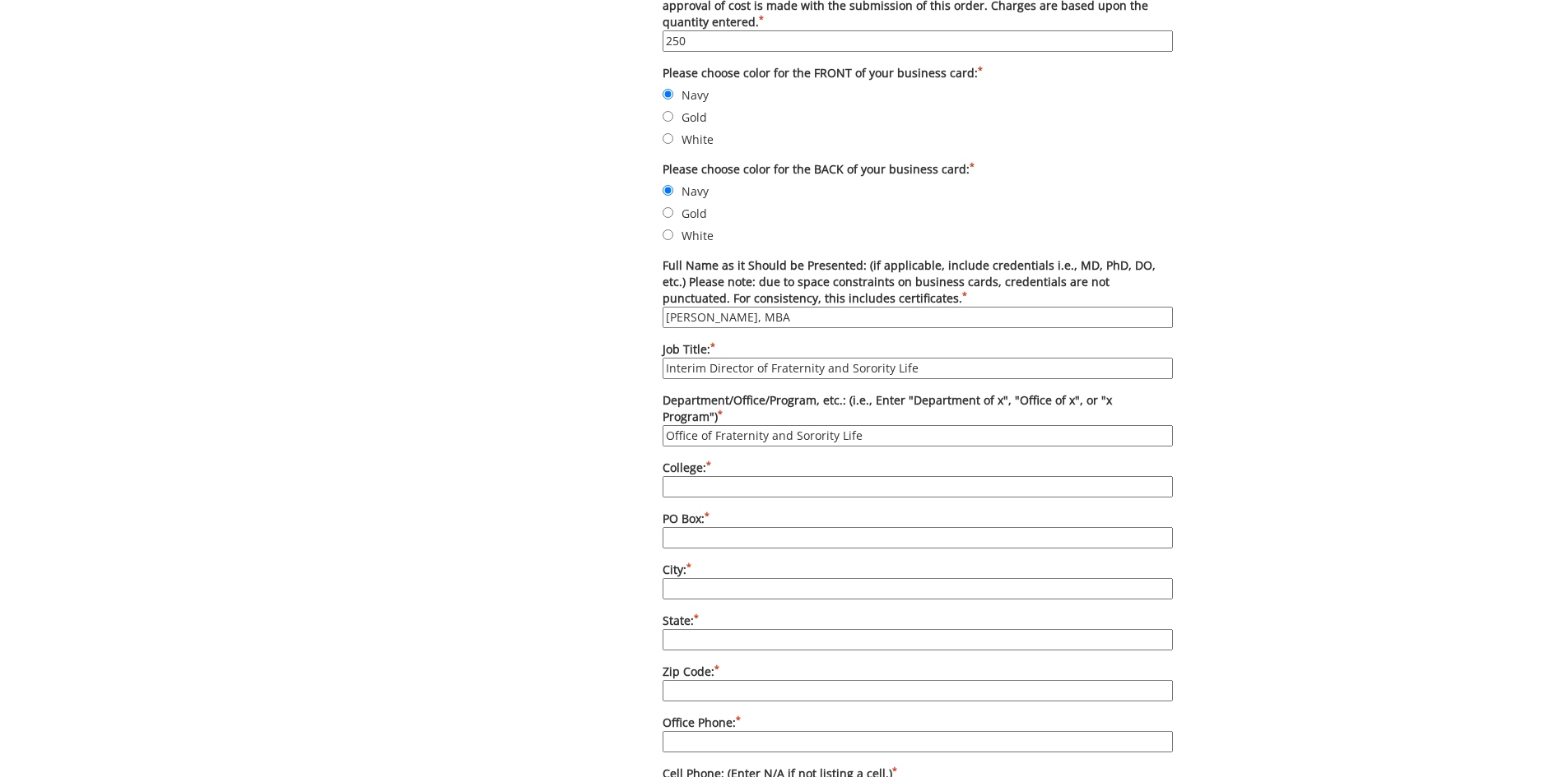
type input "Office of Fraternity and Sorority Life"
click at [705, 476] on input "College: *" at bounding box center [918, 486] width 510 height 22
type input "[GEOGRAPHIC_DATA][US_STATE]"
click at [709, 527] on input "PO Box: *" at bounding box center [918, 538] width 510 height 22
type input "P"
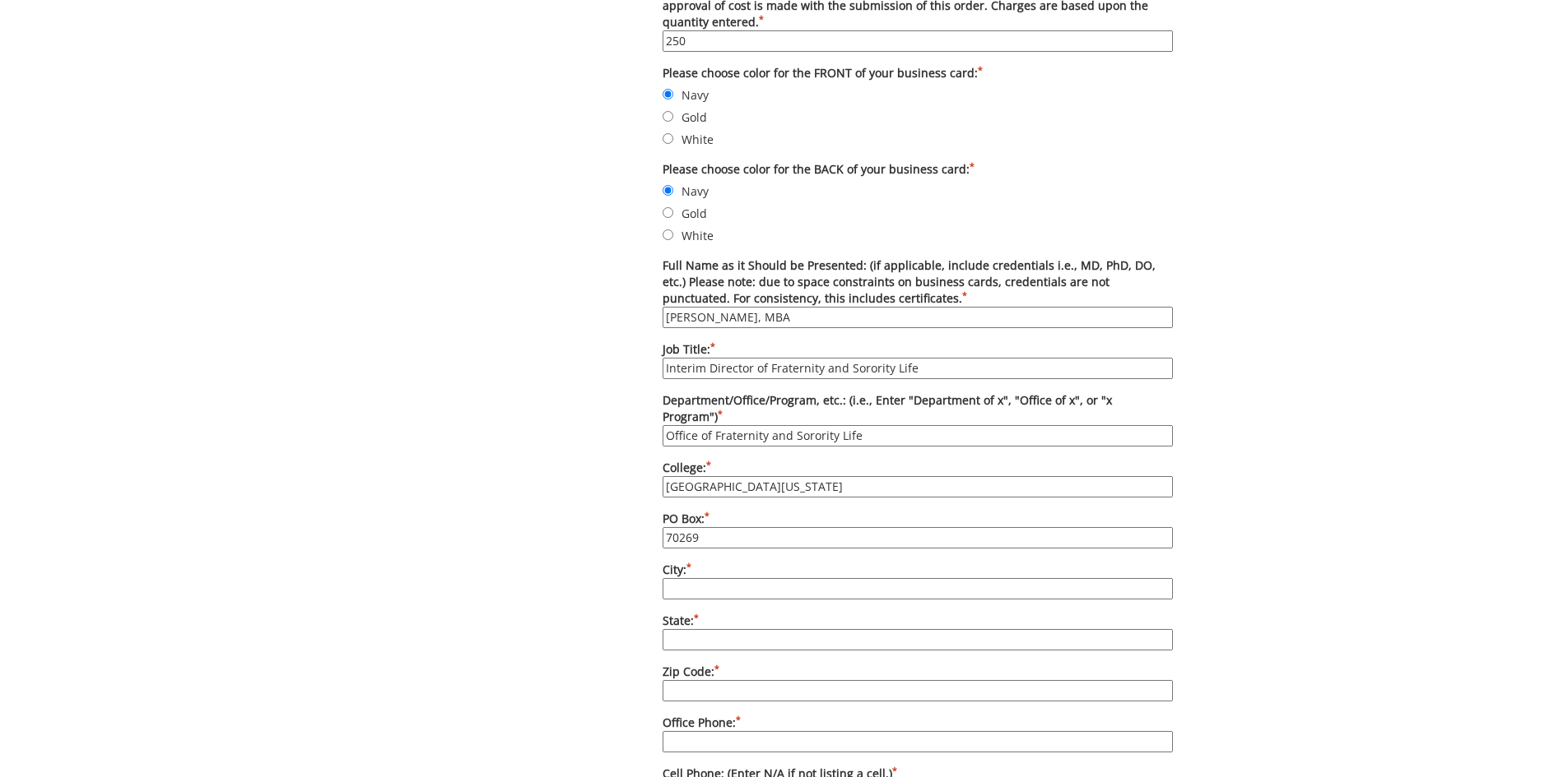
type input "70269"
click at [744, 578] on input "City: *" at bounding box center [918, 589] width 510 height 22
type input "[GEOGRAPHIC_DATA]"
click at [712, 630] on input "State: *" at bounding box center [918, 640] width 510 height 22
type input "TN"
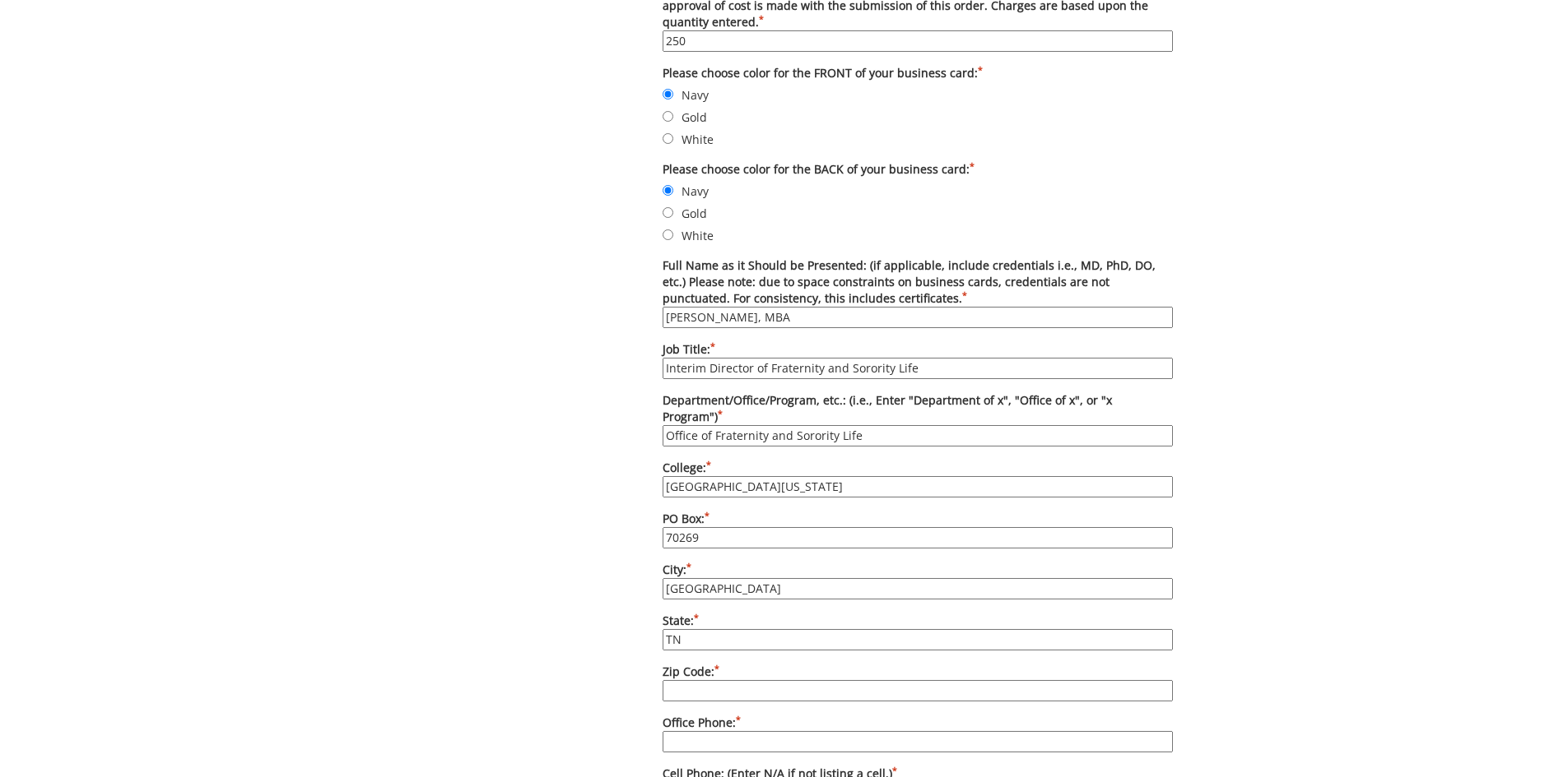
click at [695, 680] on input "Zip Code: *" at bounding box center [918, 690] width 510 height 22
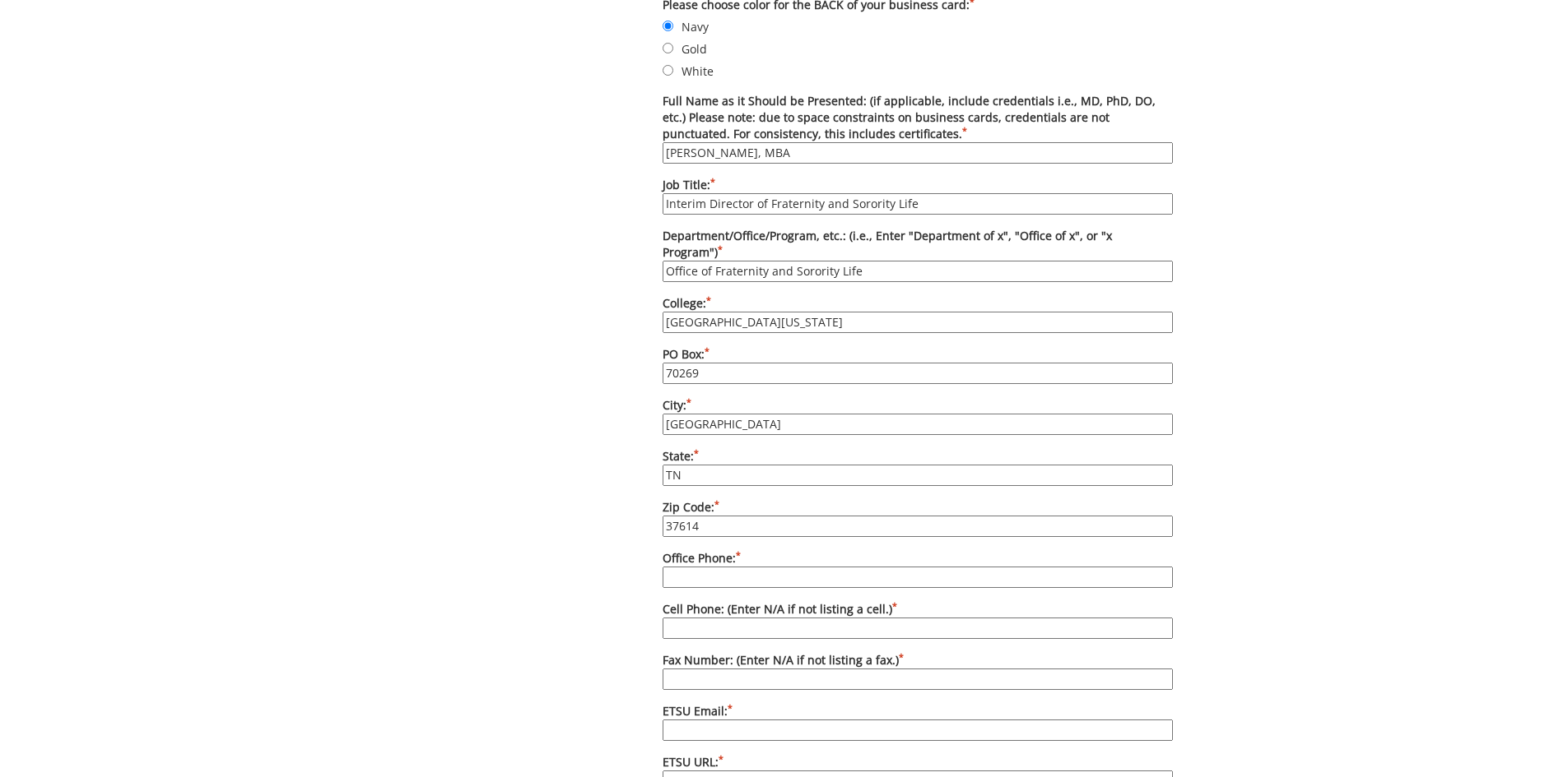
type input "37614"
click at [711, 566] on input "Office Phone: *" at bounding box center [918, 577] width 510 height 22
type input "[PHONE_NUMBER]"
click at [725, 618] on input "Cell Phone: (Enter N/A if not listing a cell.) *" at bounding box center [918, 628] width 510 height 22
type input "[PHONE_NUMBER]"
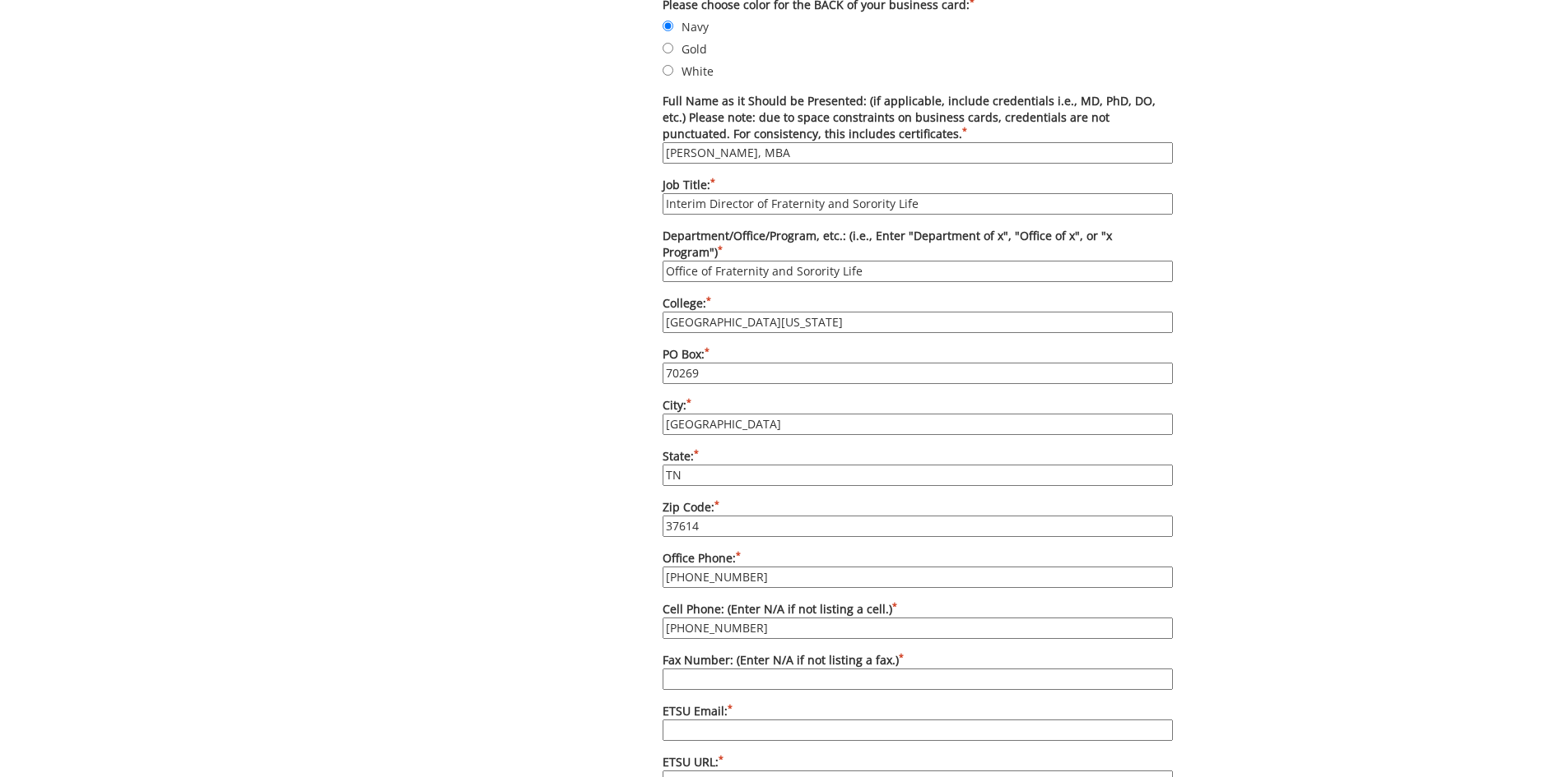
click at [748, 669] on input "Fax Number: (Enter N/A if not listing a fax.) *" at bounding box center [918, 679] width 510 height 22
click at [689, 720] on input "ETSU Email: *" at bounding box center [918, 730] width 510 height 22
type input "[EMAIL_ADDRESS][DOMAIN_NAME]"
click at [756, 669] on input "Fax Number: (Enter N/A if not listing a fax.) *" at bounding box center [918, 679] width 510 height 22
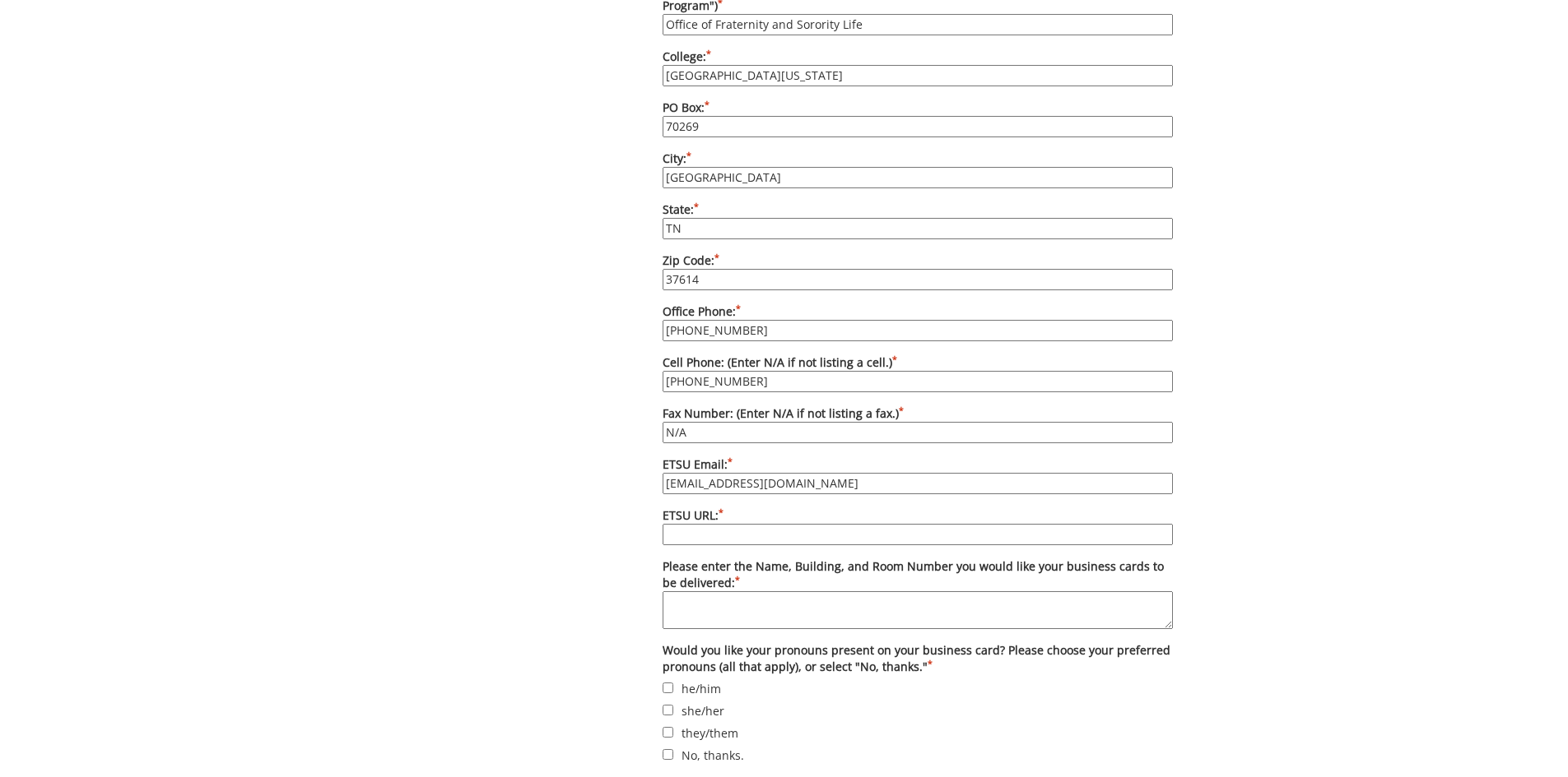
type input "N/A"
click at [706, 524] on input "ETSU URL: *" at bounding box center [918, 534] width 510 height 22
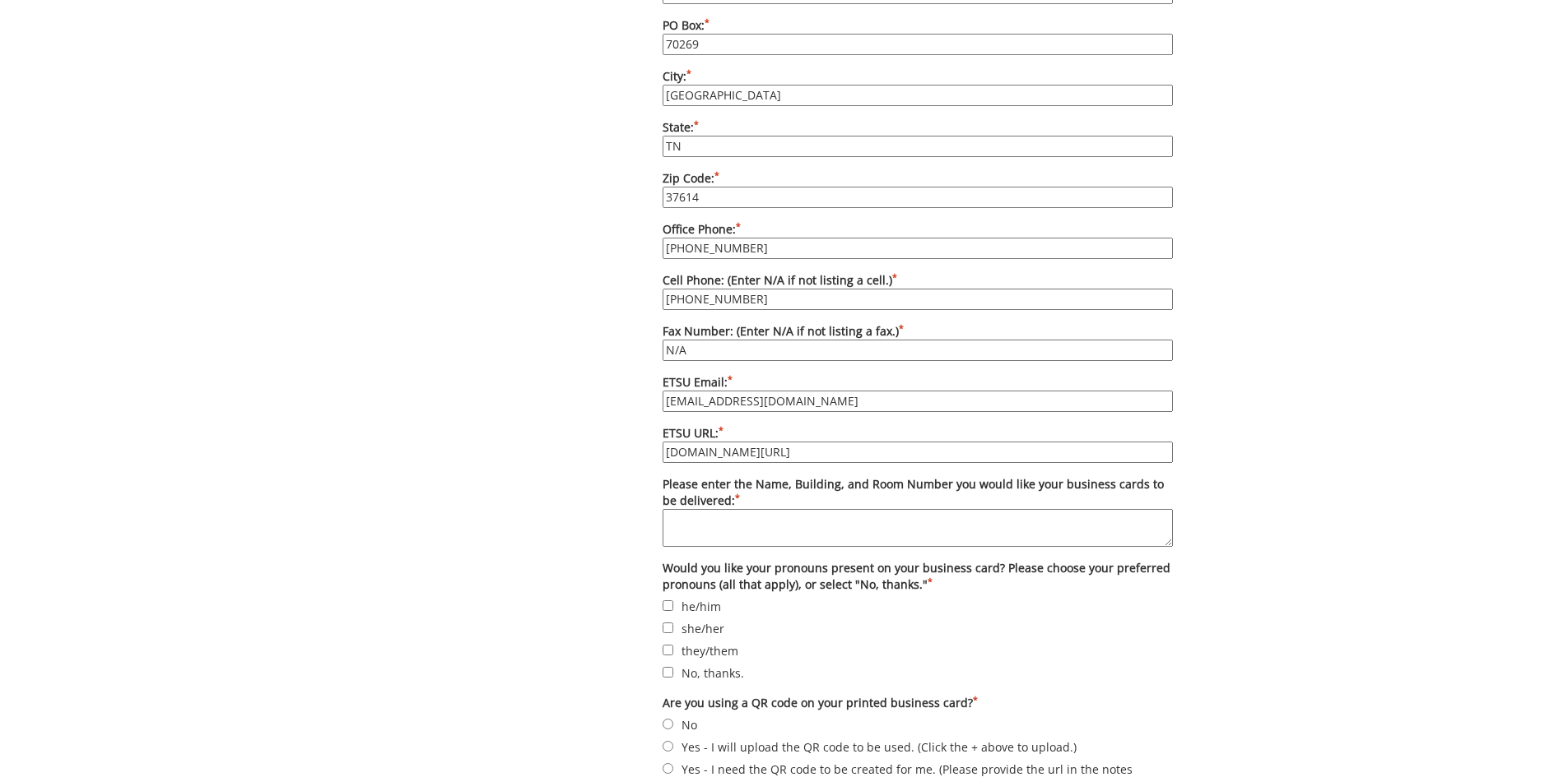
type input "etsu.edu/students/sao/fsl/"
click at [745, 509] on textarea "Please enter the Name, Building, and Room Number you would like your business c…" at bounding box center [918, 528] width 510 height 38
click at [823, 509] on textarea "D.P. Culp Student Center," at bounding box center [918, 528] width 510 height 38
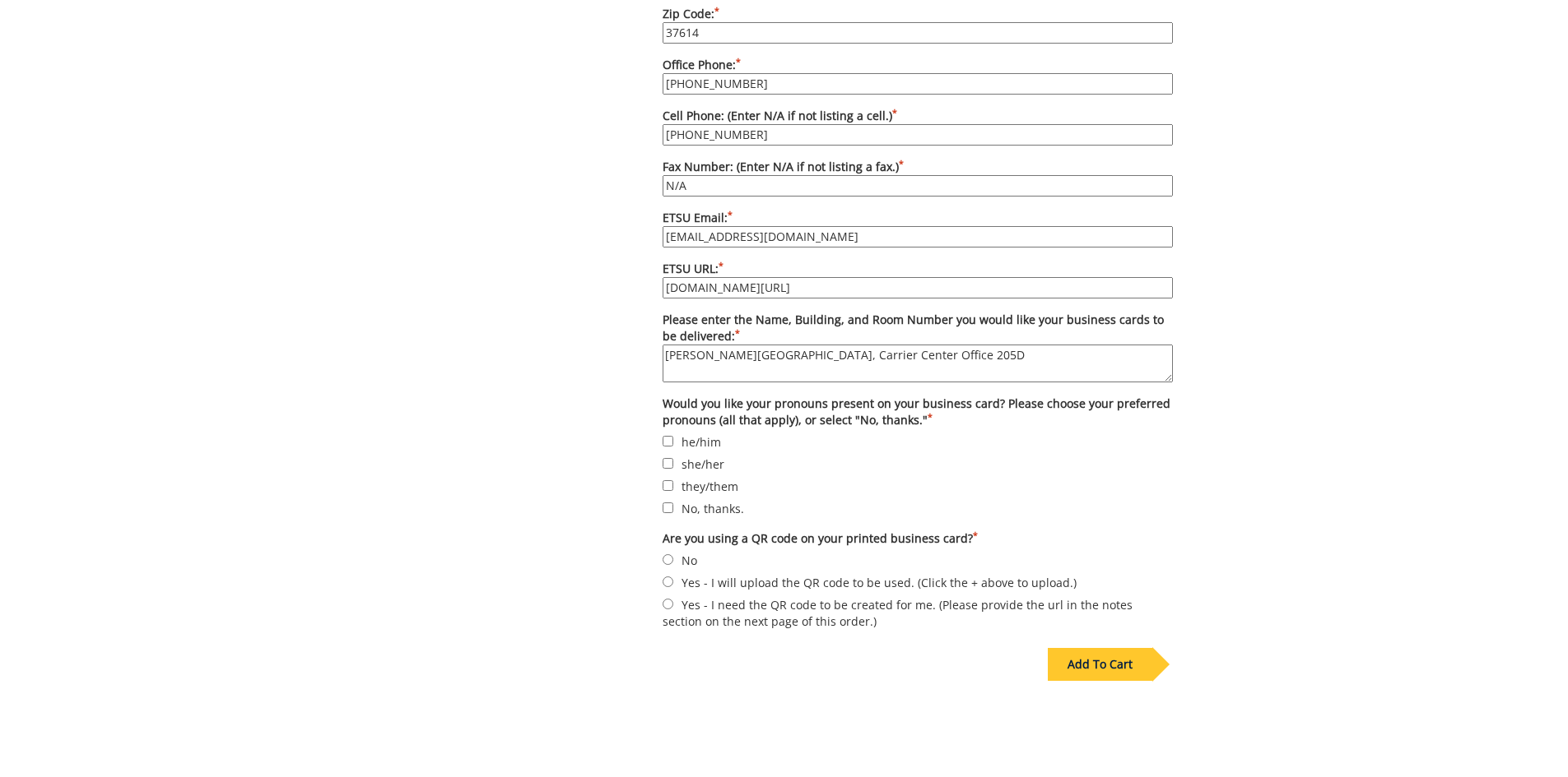
type textarea "D.P. Culp Student Center, Carrier Center Office 205D"
click at [711, 500] on label "No, thanks." at bounding box center [918, 508] width 510 height 18
click at [673, 503] on input "No, thanks." at bounding box center [668, 508] width 10 height 10
checkbox input "true"
click at [679, 551] on label "No" at bounding box center [918, 559] width 510 height 18
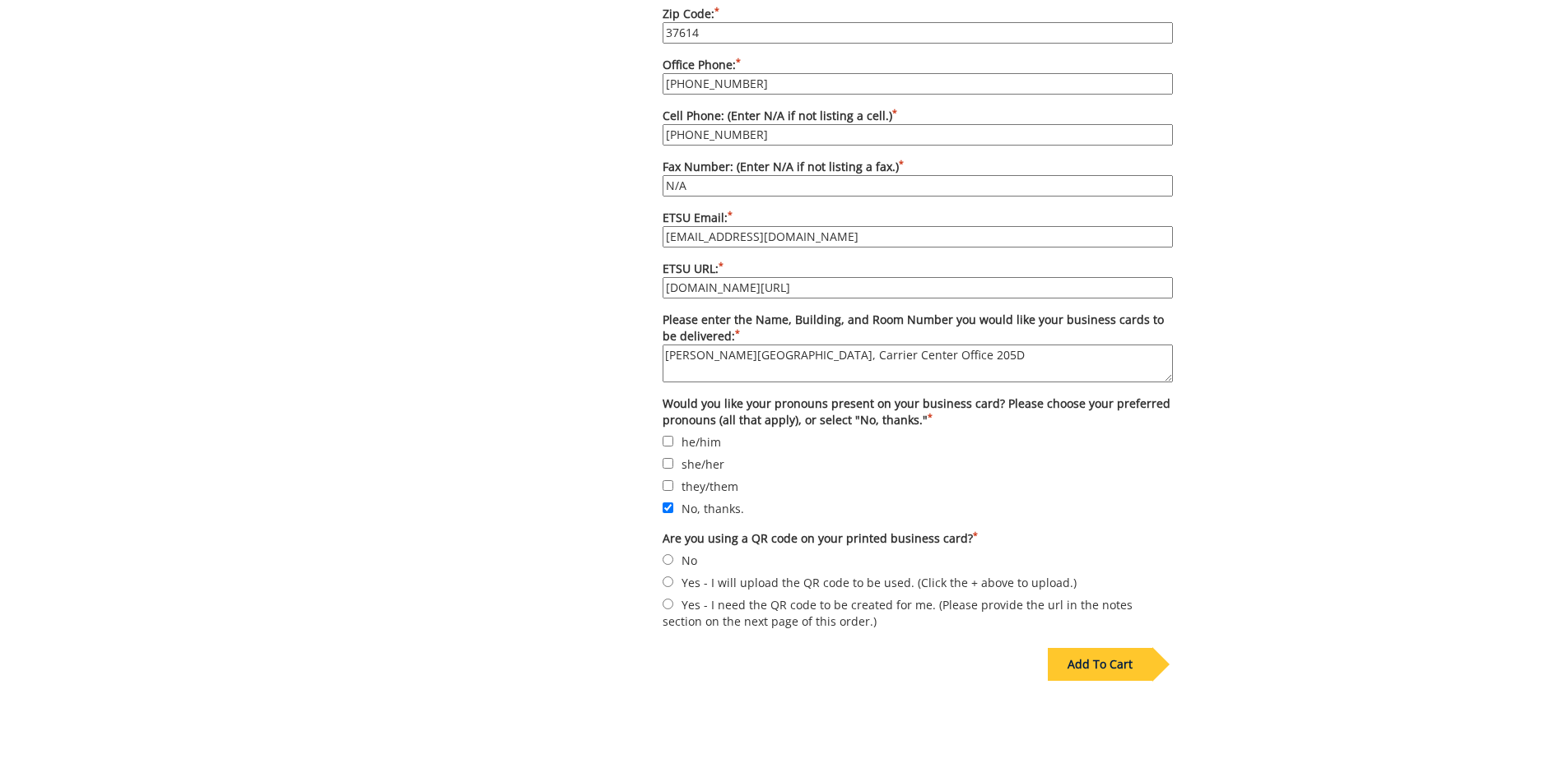
click at [673, 554] on input "No" at bounding box center [668, 559] width 10 height 10
radio input "true"
click at [1109, 648] on div "Add To Cart" at bounding box center [1099, 664] width 104 height 33
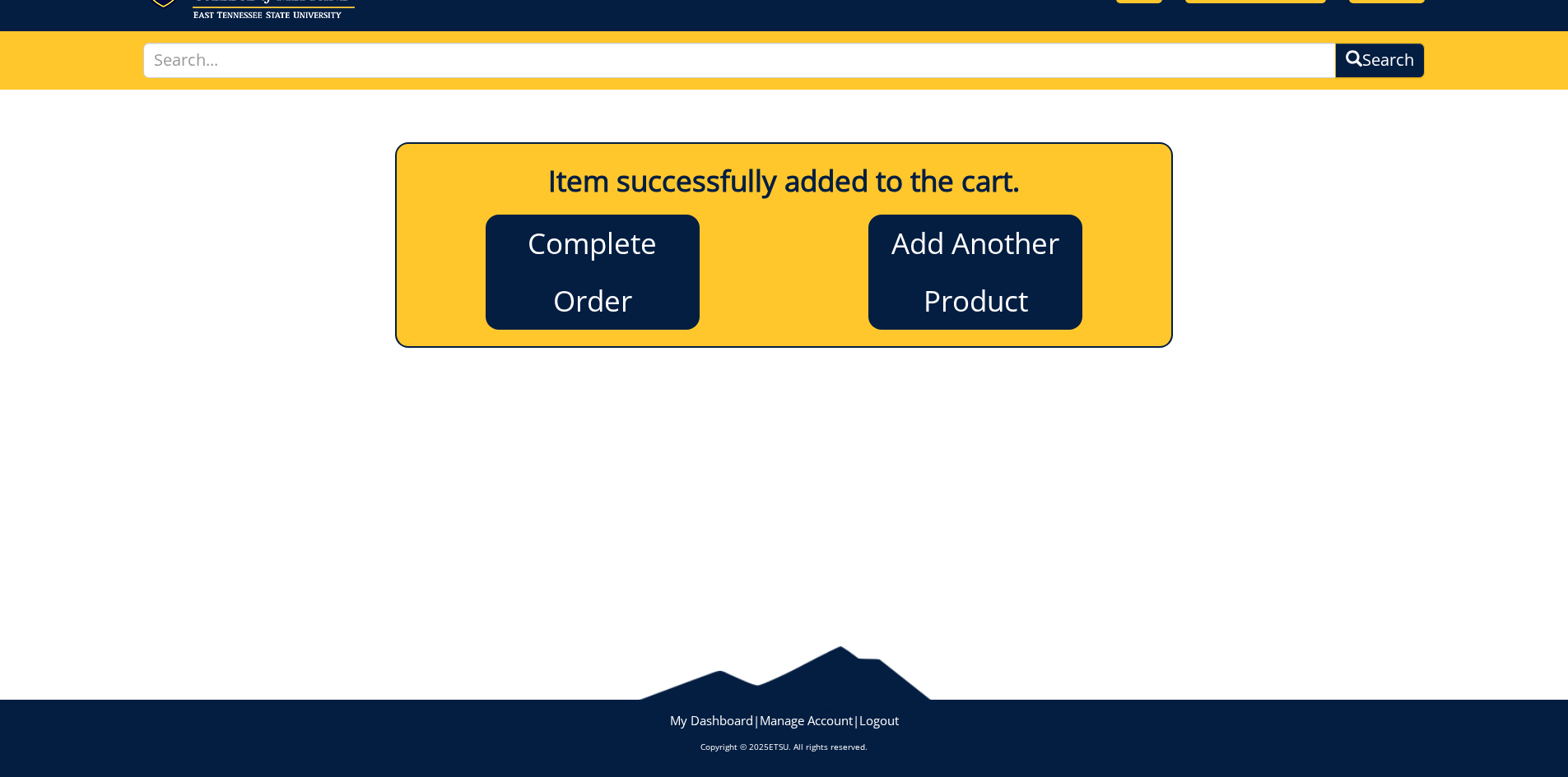
scroll to position [82, 0]
click at [906, 279] on link "Add Another Product" at bounding box center [975, 272] width 214 height 115
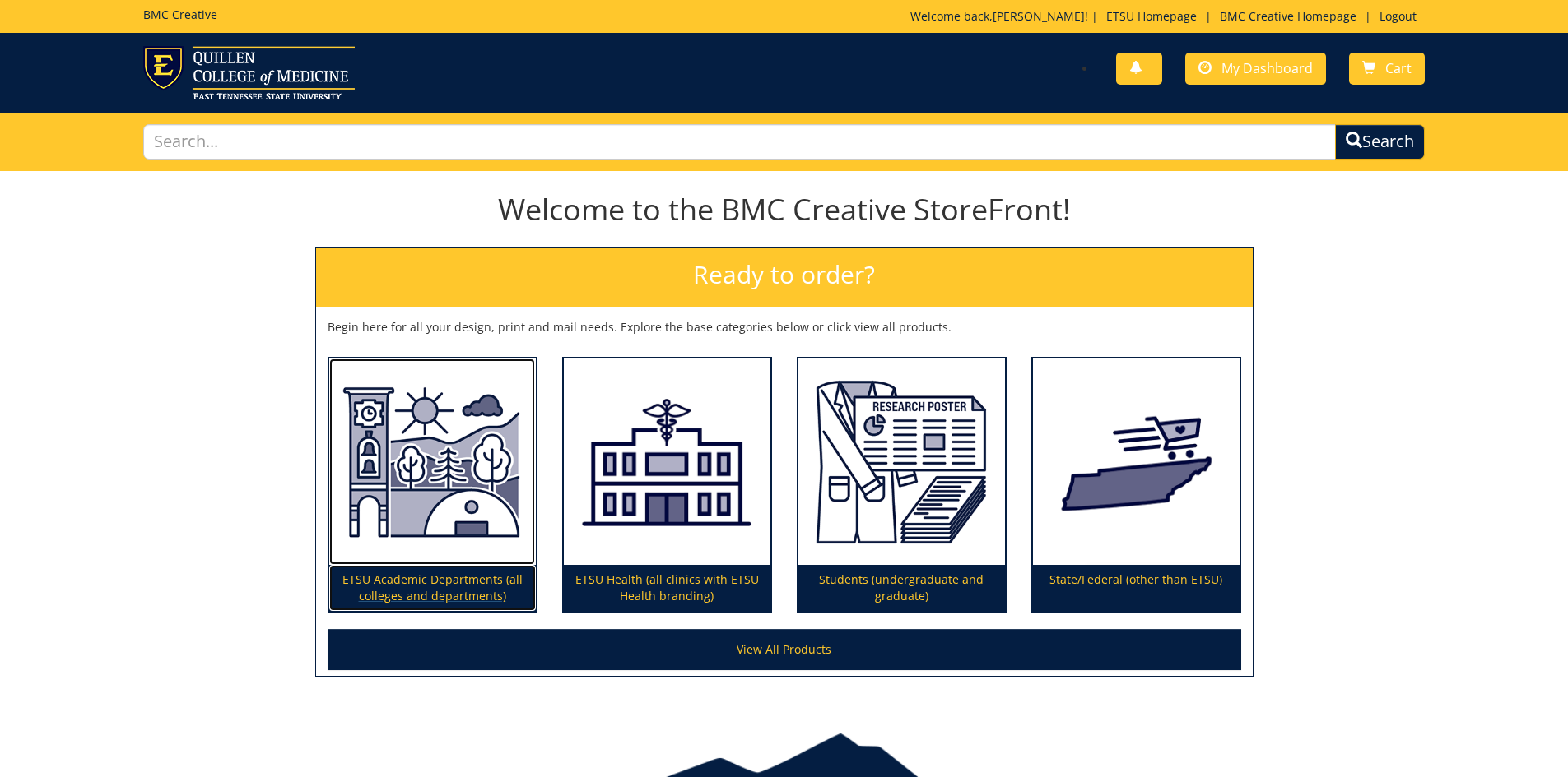
click at [389, 467] on img at bounding box center [432, 462] width 207 height 207
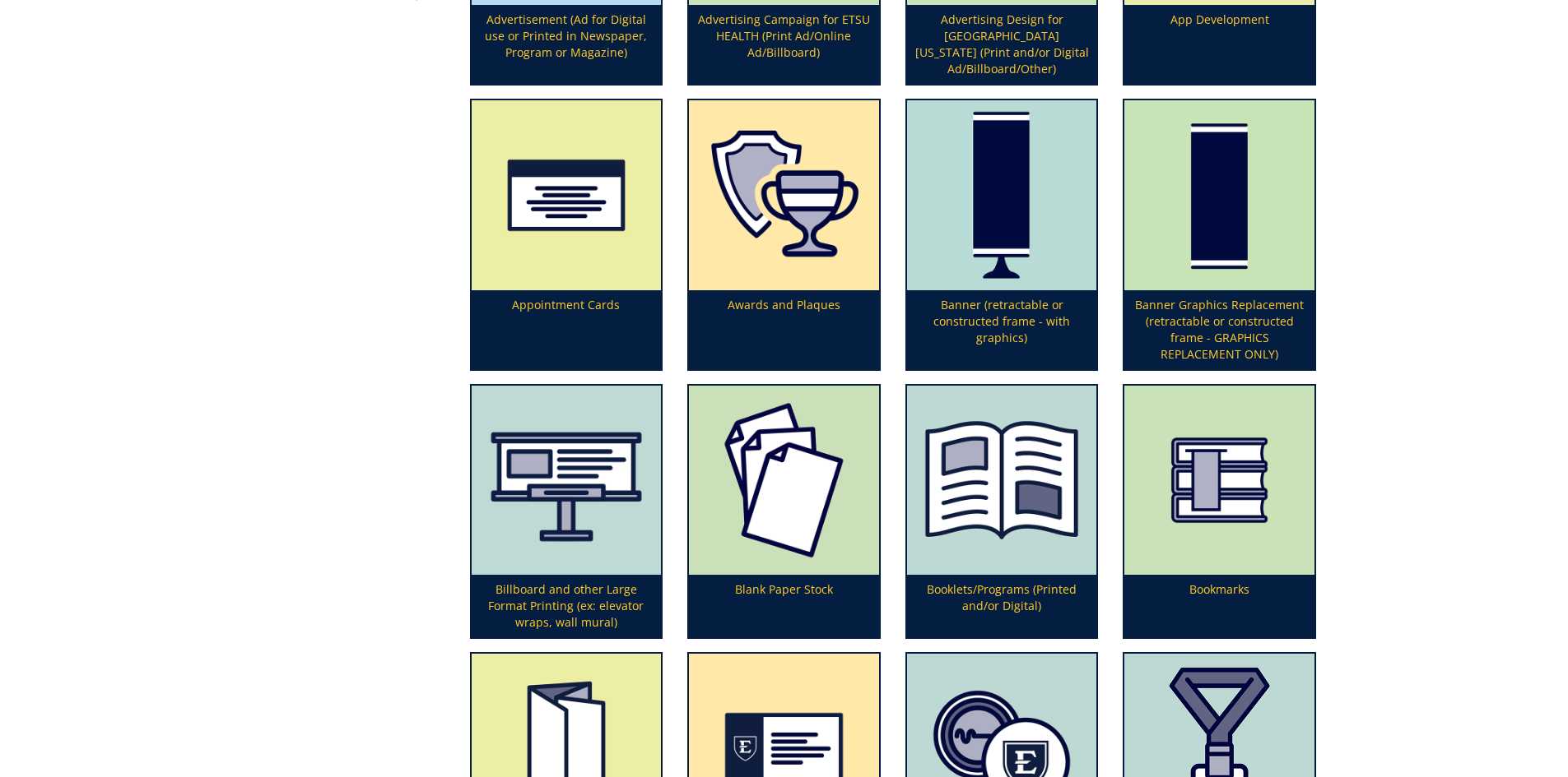
scroll to position [576, 0]
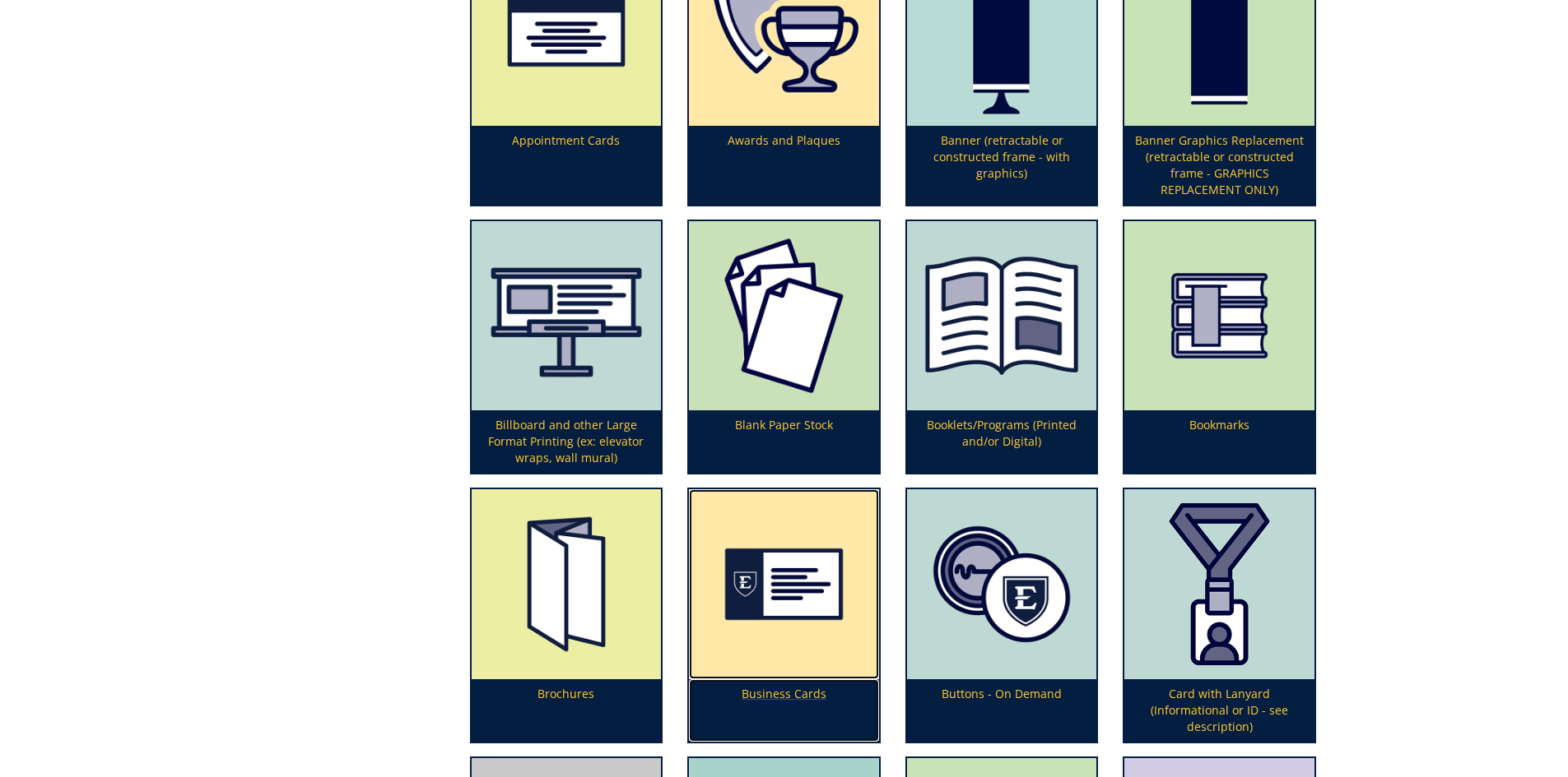
click at [809, 609] on img at bounding box center [784, 584] width 190 height 190
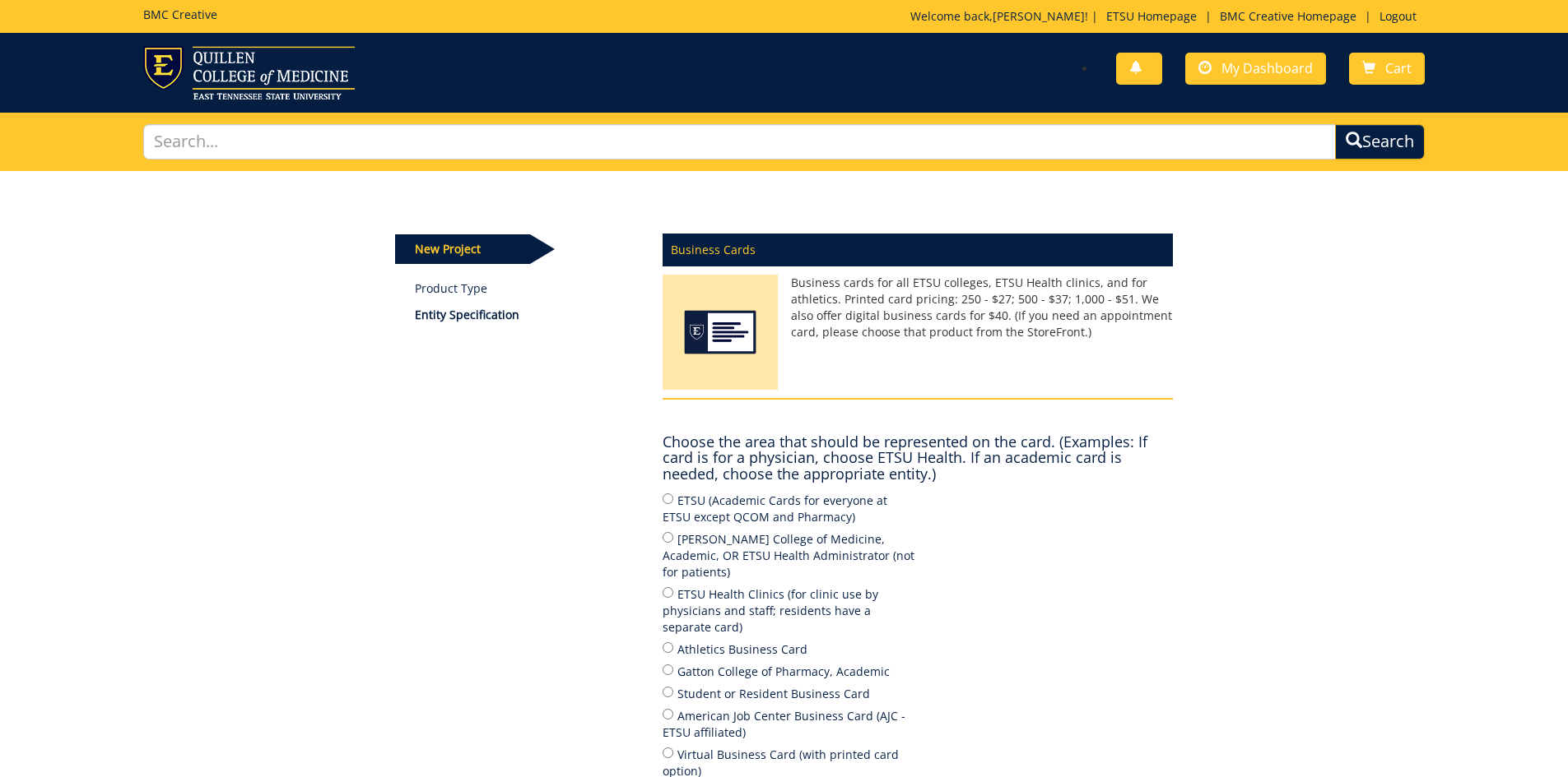
click at [755, 506] on label "ETSU (Academic Cards for everyone at ETSU except QCOM and Pharmacy)" at bounding box center [791, 508] width 255 height 35
click at [673, 504] on input "ETSU (Academic Cards for everyone at ETSU except QCOM and Pharmacy)" at bounding box center [668, 499] width 10 height 10
radio input "true"
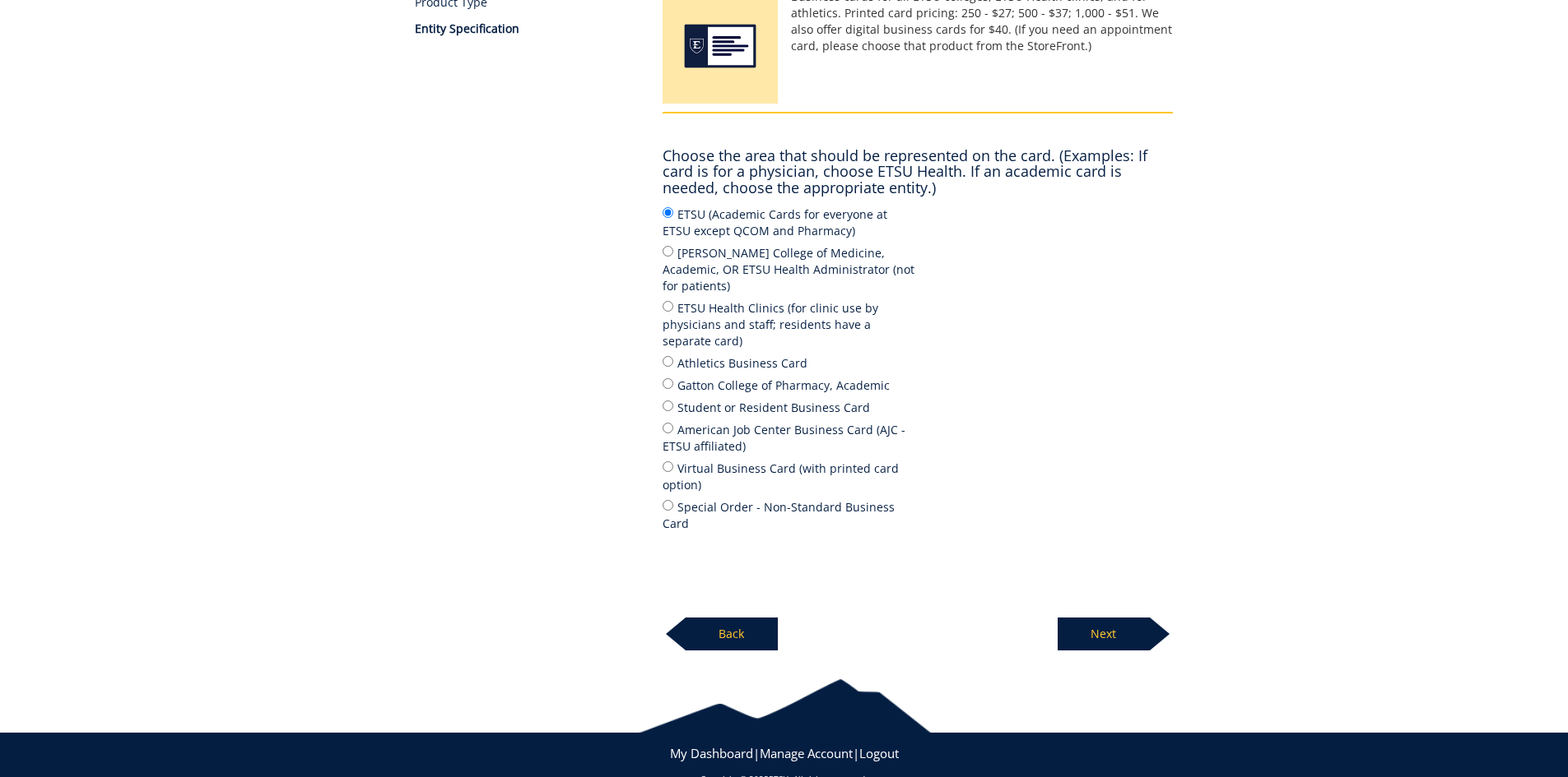
click at [1075, 617] on p "Next" at bounding box center [1104, 634] width 92 height 33
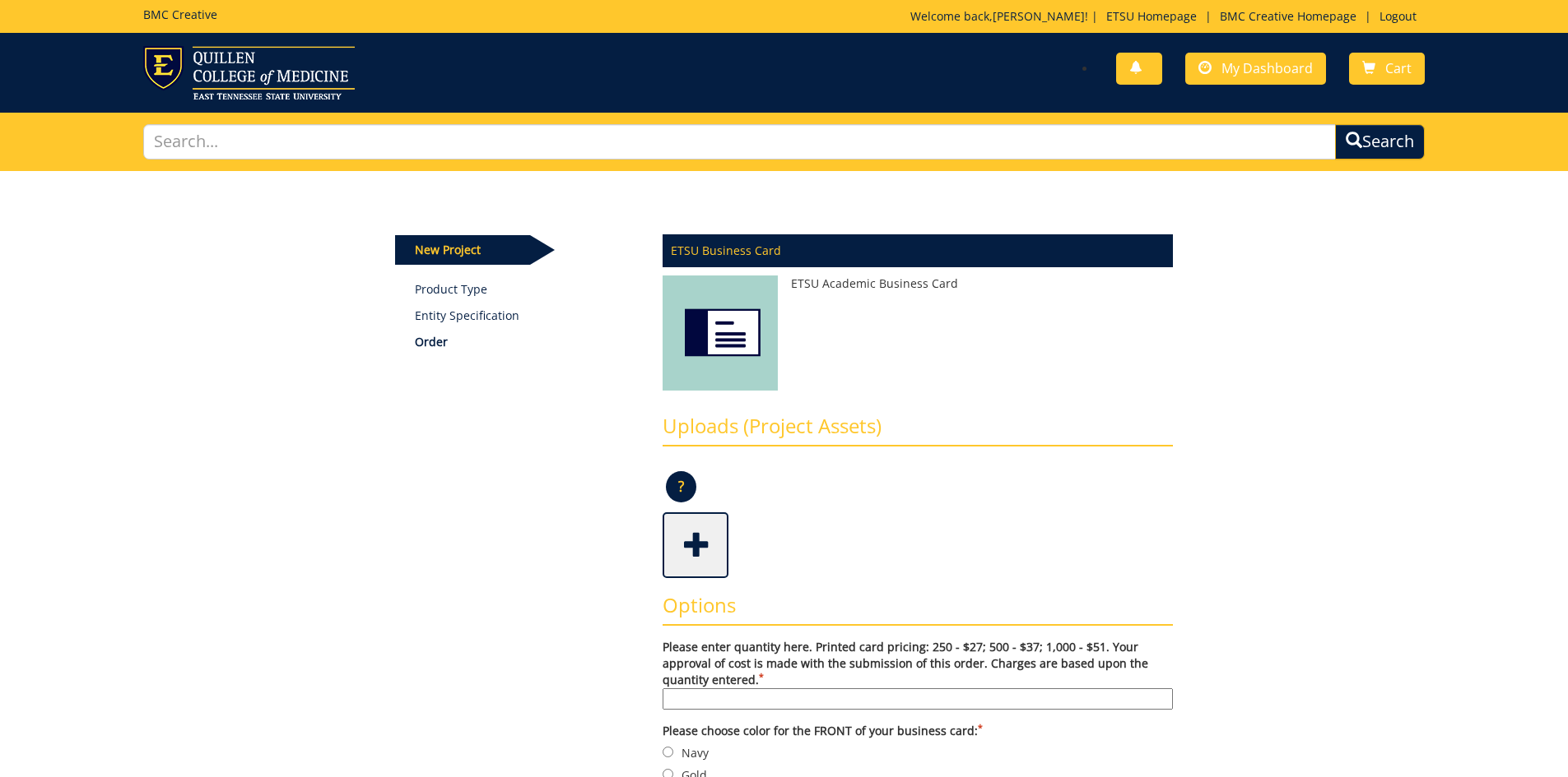
scroll to position [329, 0]
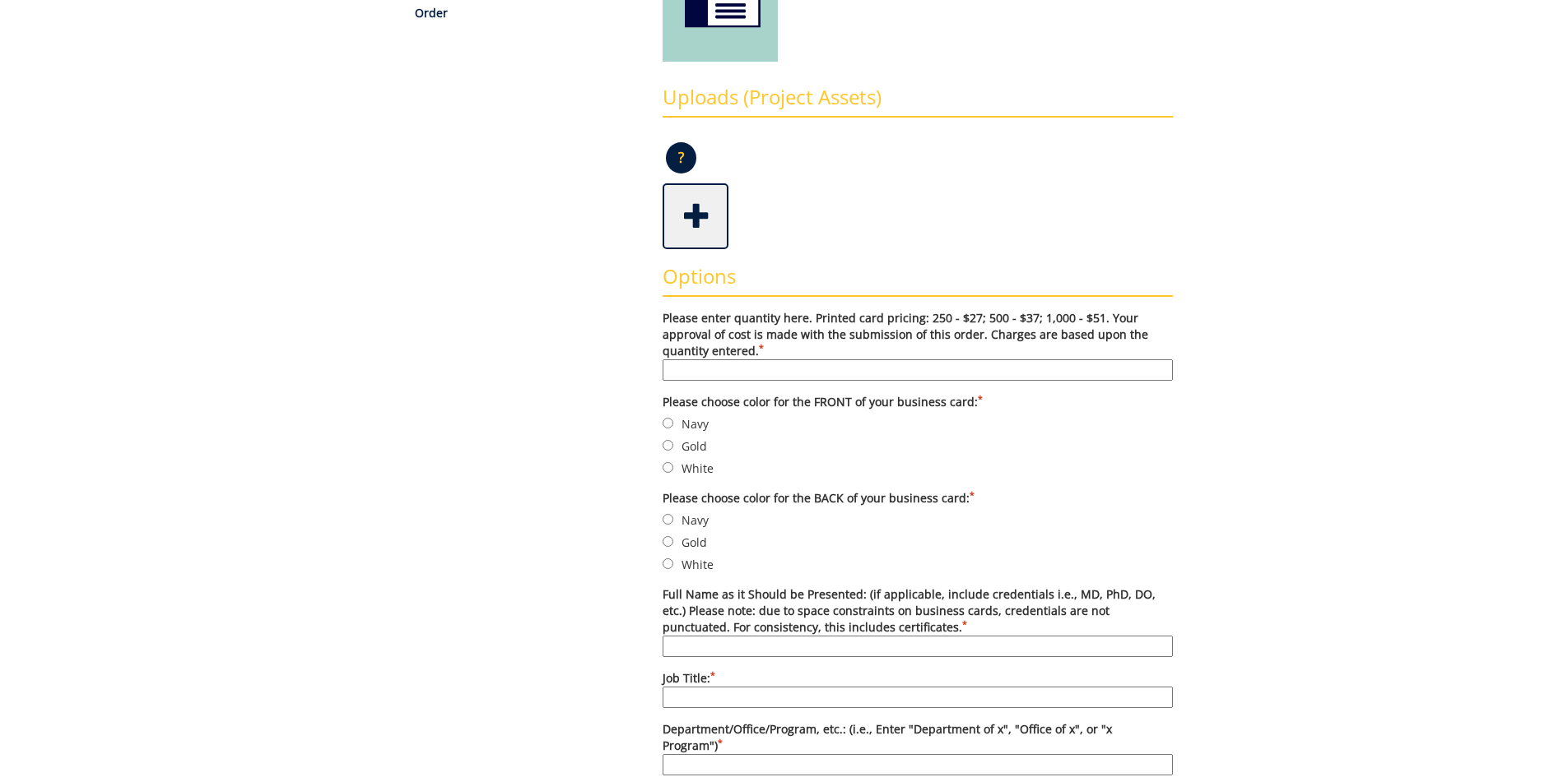
click at [740, 372] on input "Please enter quantity here. Printed card pricing: 250 - $27; 500 - $37; 1,000 -…" at bounding box center [918, 369] width 510 height 22
drag, startPoint x: 711, startPoint y: 372, endPoint x: 614, endPoint y: 361, distance: 97.6
type input "500"
drag, startPoint x: 670, startPoint y: 450, endPoint x: 671, endPoint y: 474, distance: 24.0
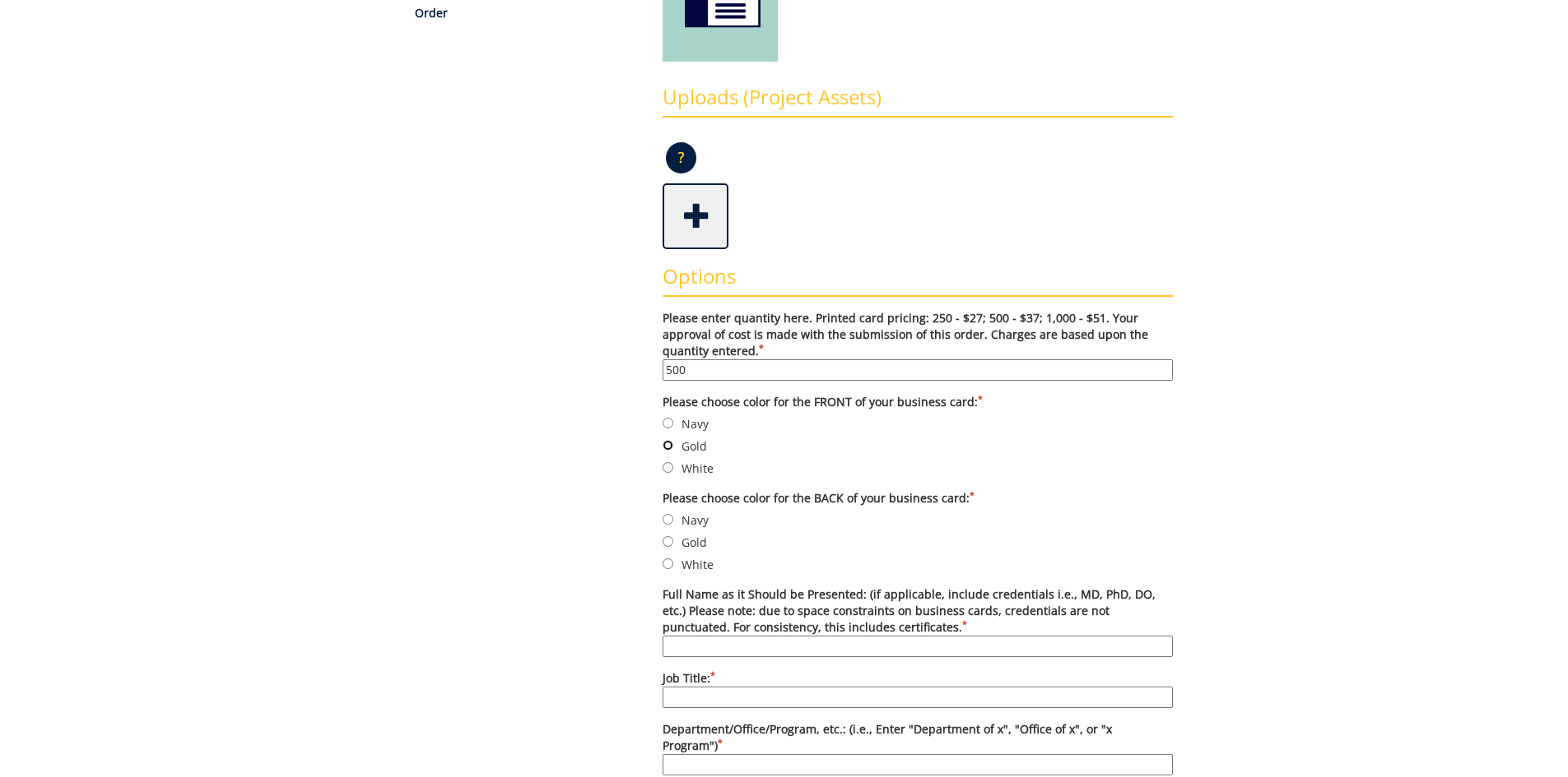
click at [672, 450] on input "Gold" at bounding box center [668, 445] width 10 height 10
radio input "true"
click at [676, 539] on label "Gold" at bounding box center [918, 542] width 510 height 18
click at [673, 539] on input "Gold" at bounding box center [668, 541] width 10 height 10
radio input "true"
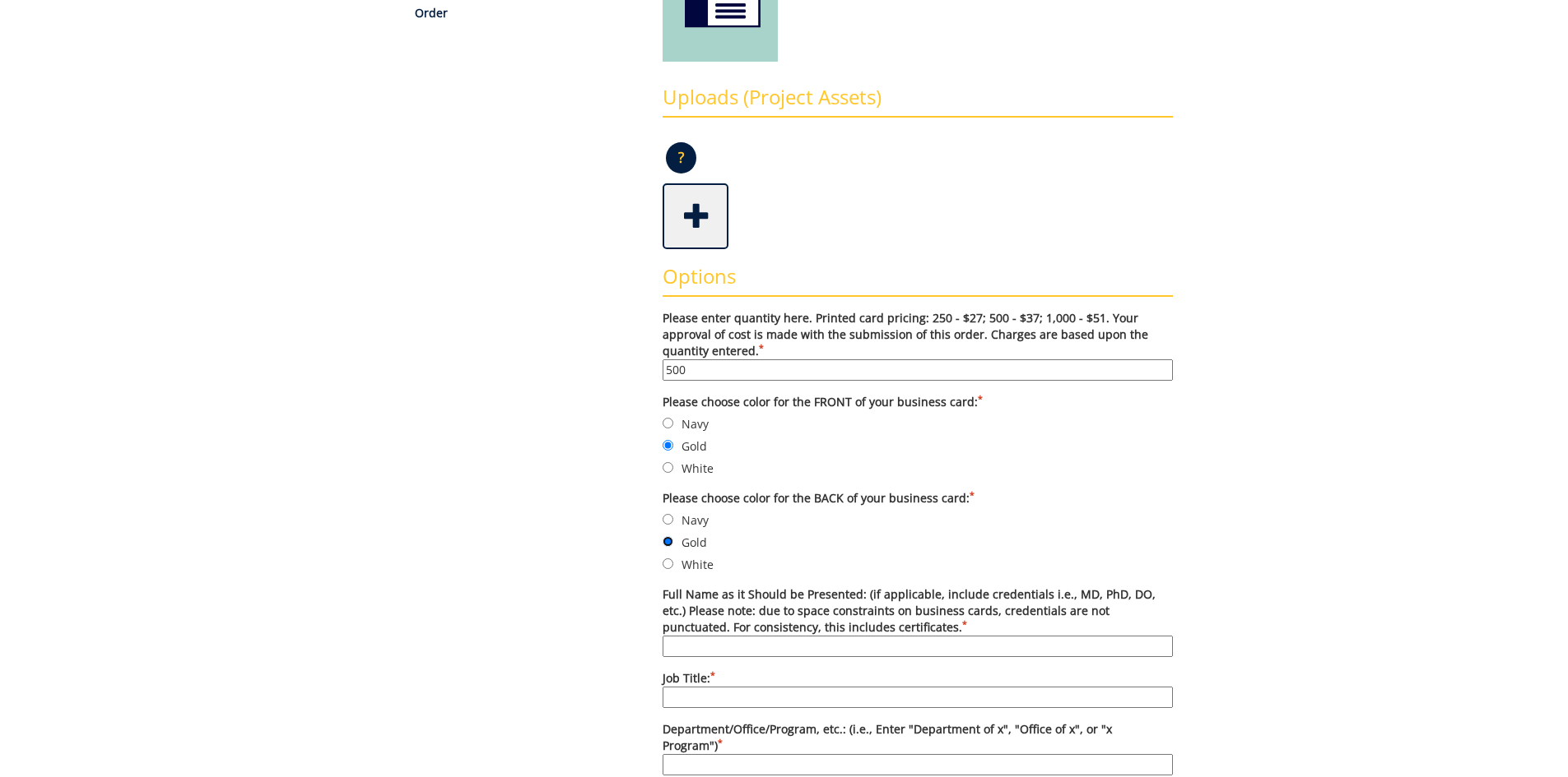
scroll to position [411, 0]
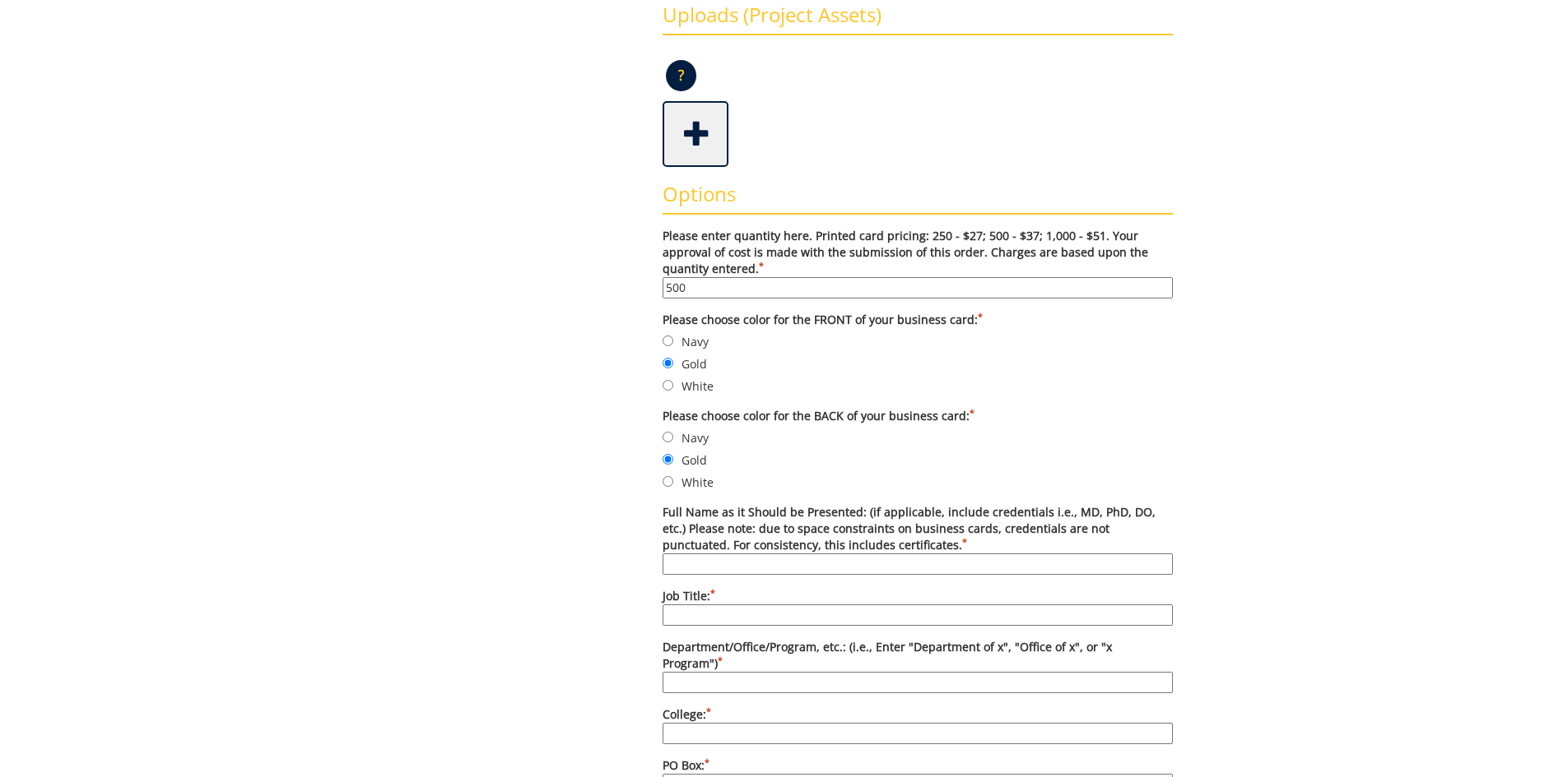
click at [840, 565] on input "Full Name as it Should be Presented: (if applicable, include credentials i.e., …" at bounding box center [918, 564] width 510 height 22
type input "Zackery M. Sholes, J.D., M.Ed."
click at [777, 610] on input "Job Title: *" at bounding box center [918, 615] width 510 height 22
click at [768, 621] on input "Coordinator for" at bounding box center [918, 615] width 510 height 22
type input "Coordinator of Fraternity and Sorority Life"
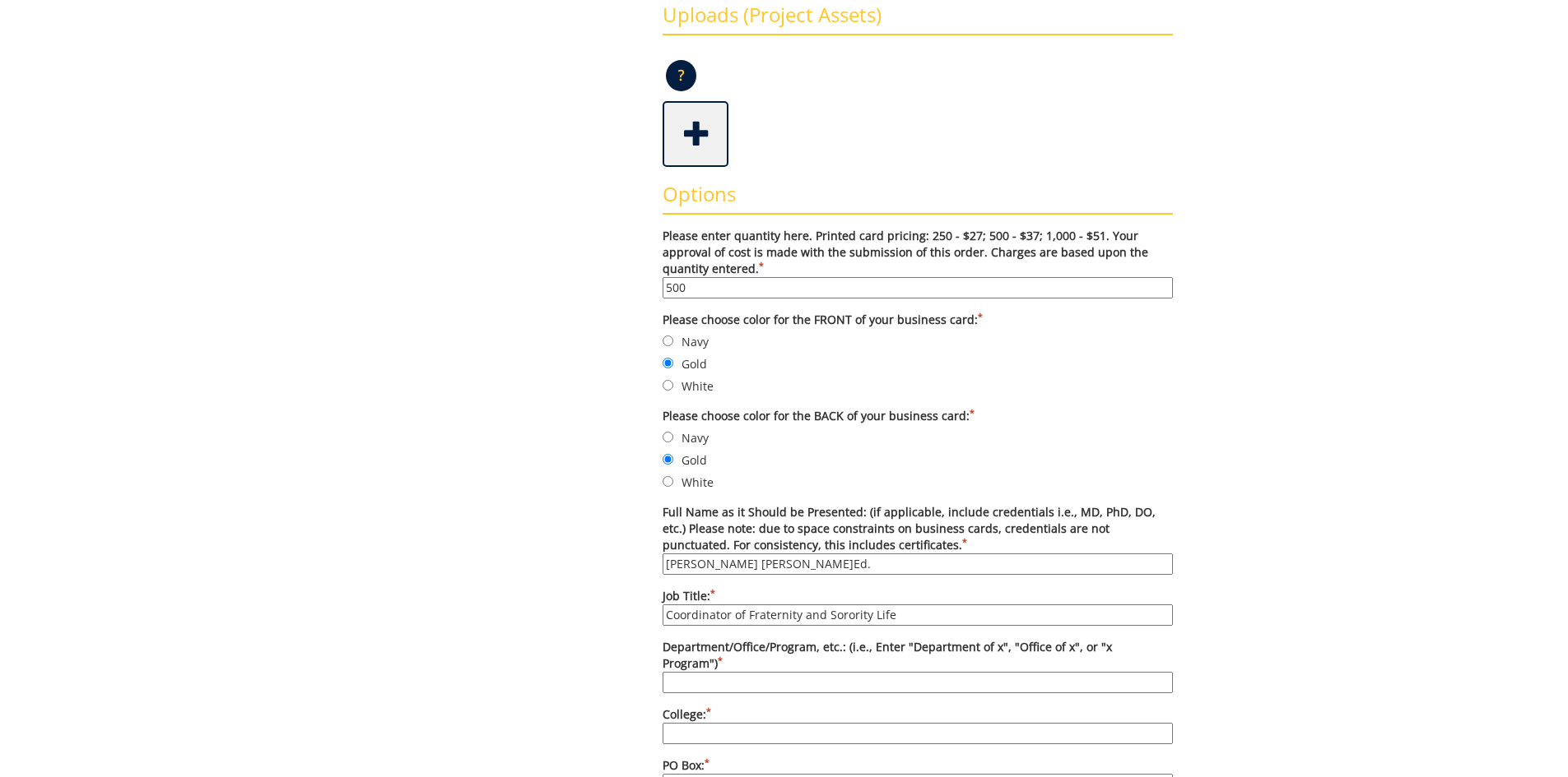
click at [756, 672] on input "Department/Office/Program, etc.: (i.e., Enter "Department of x", "Office of x",…" at bounding box center [918, 682] width 510 height 22
type input "Office of Fraternity and Sorority Life"
click at [765, 726] on input "College: *" at bounding box center [918, 734] width 510 height 22
type input "East Tennessee State University"
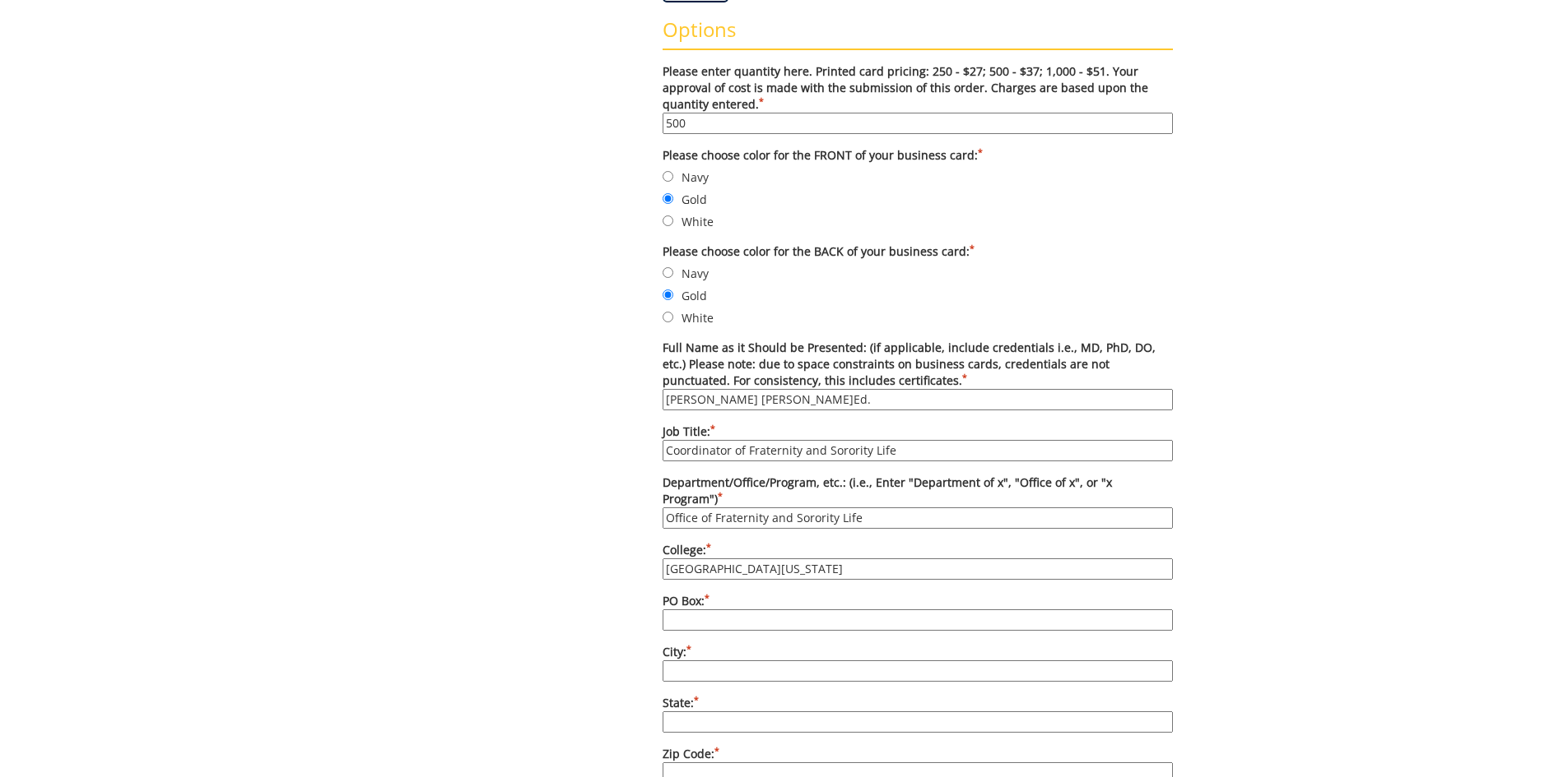
drag, startPoint x: 738, startPoint y: 594, endPoint x: 738, endPoint y: 607, distance: 13.0
click at [738, 610] on input "PO Box: *" at bounding box center [918, 620] width 510 height 22
click at [734, 661] on input "City: *" at bounding box center [918, 671] width 510 height 22
type input "JOHNSON CITY"
type input "TN"
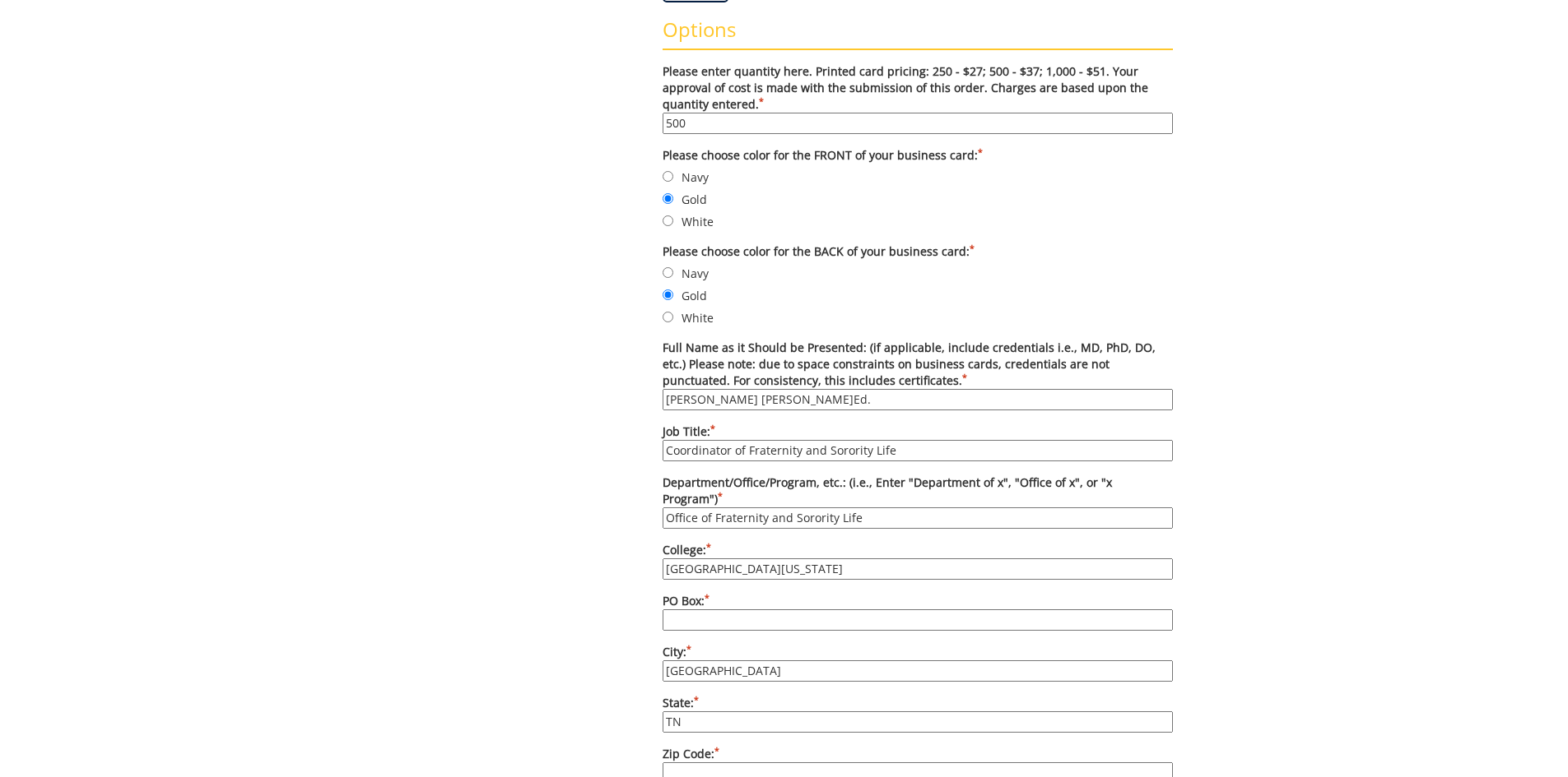
type input "37604"
click at [713, 610] on input "PO Box: *" at bounding box center [918, 620] width 510 height 22
type input "70269"
drag, startPoint x: 763, startPoint y: 652, endPoint x: 558, endPoint y: 632, distance: 206.0
click at [548, 629] on div "Some kind of message here. New Project Product Type Entity Specification Order …" at bounding box center [784, 549] width 803 height 1909
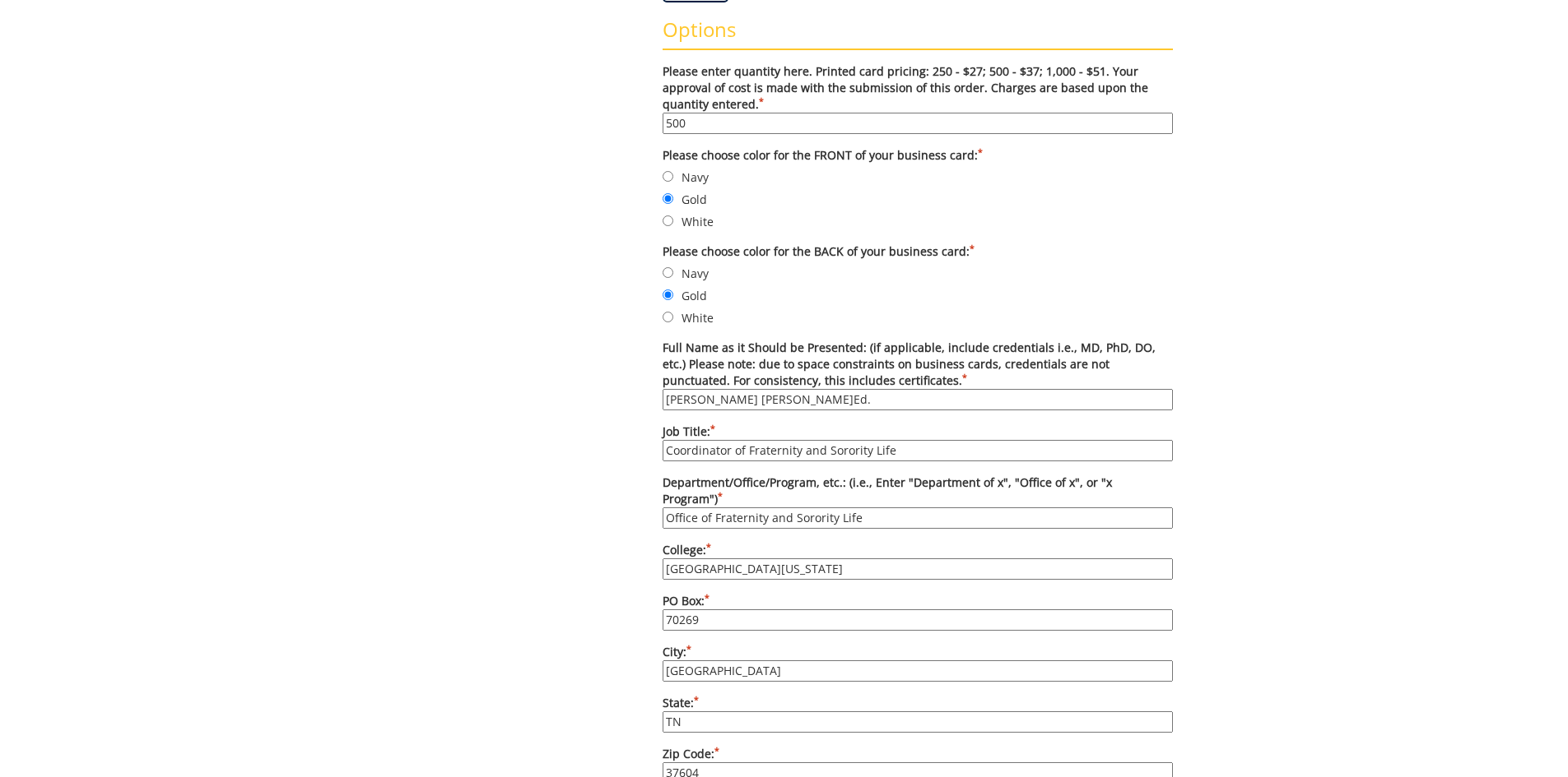
scroll to position [822, 0]
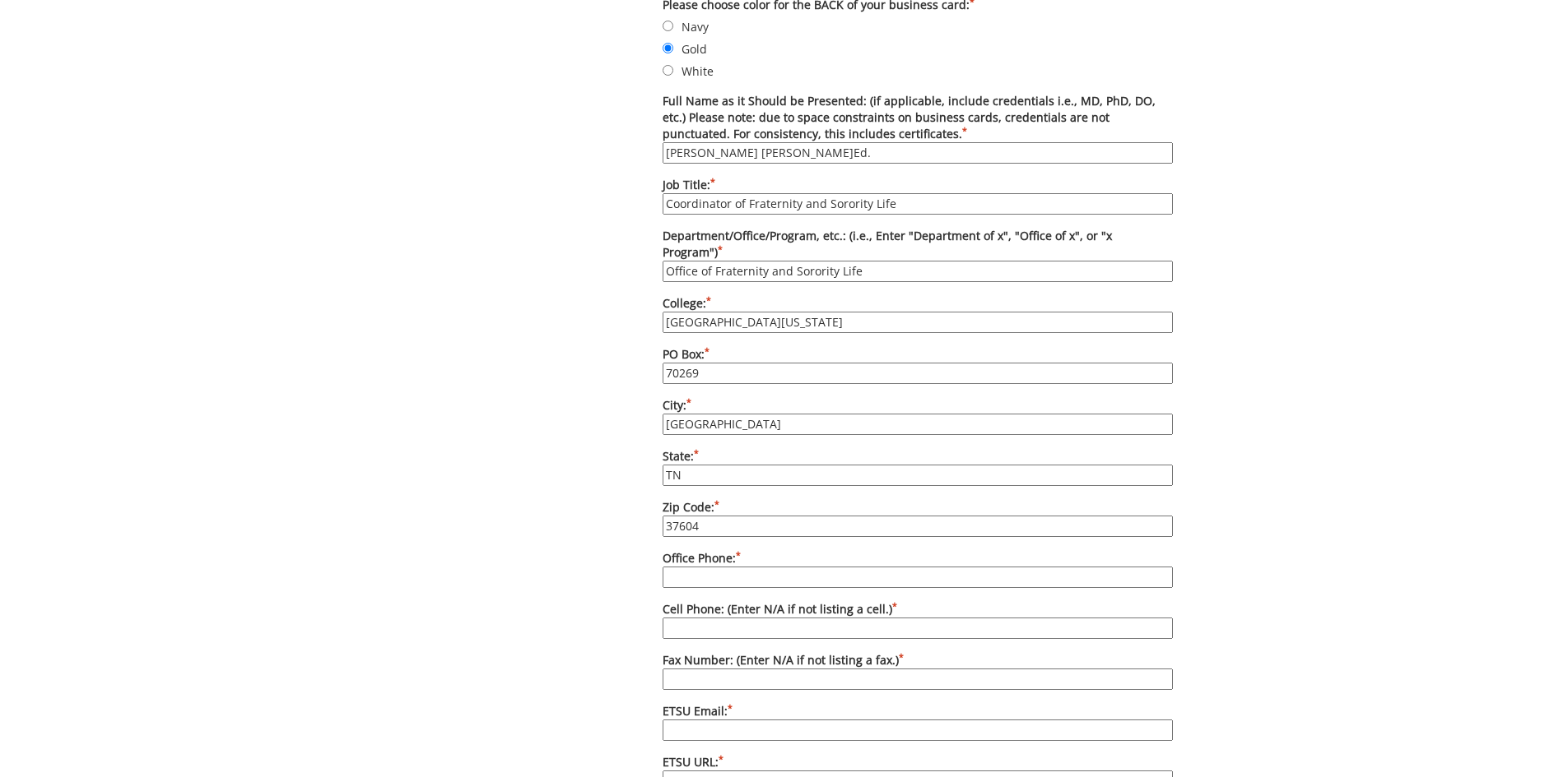
type input "Johnson City"
click at [695, 516] on input "37604" at bounding box center [918, 526] width 510 height 22
type input "37614"
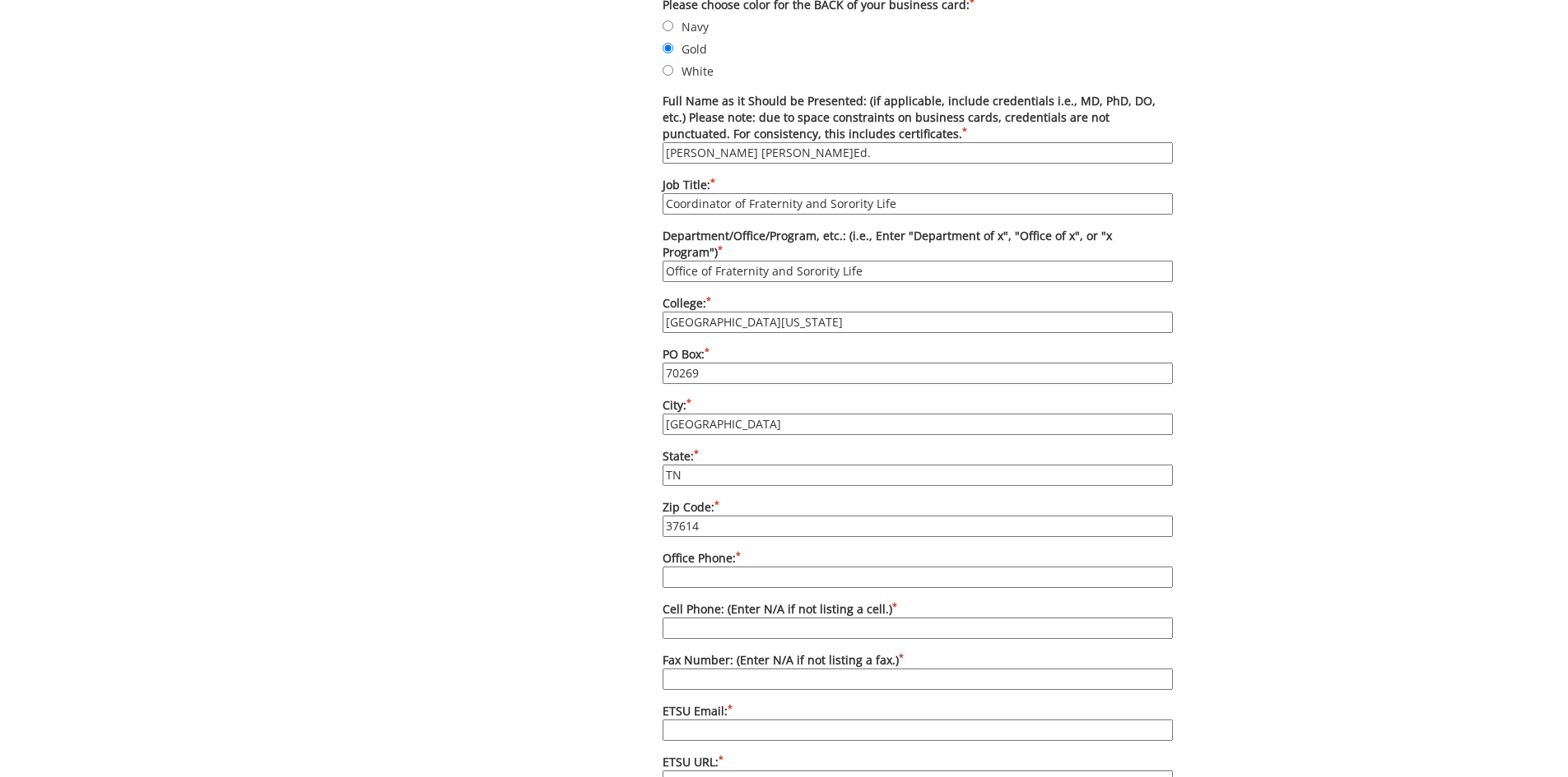
click at [738, 566] on input "Office Phone: *" at bounding box center [918, 577] width 510 height 22
type input "423-439-6837"
click at [775, 617] on input "Cell Phone: (Enter N/A if not listing a cell.) *" at bounding box center [918, 628] width 510 height 22
type input "423-297-2987"
click at [749, 669] on input "Fax Number: (Enter N/A if not listing a fax.) *" at bounding box center [918, 679] width 510 height 22
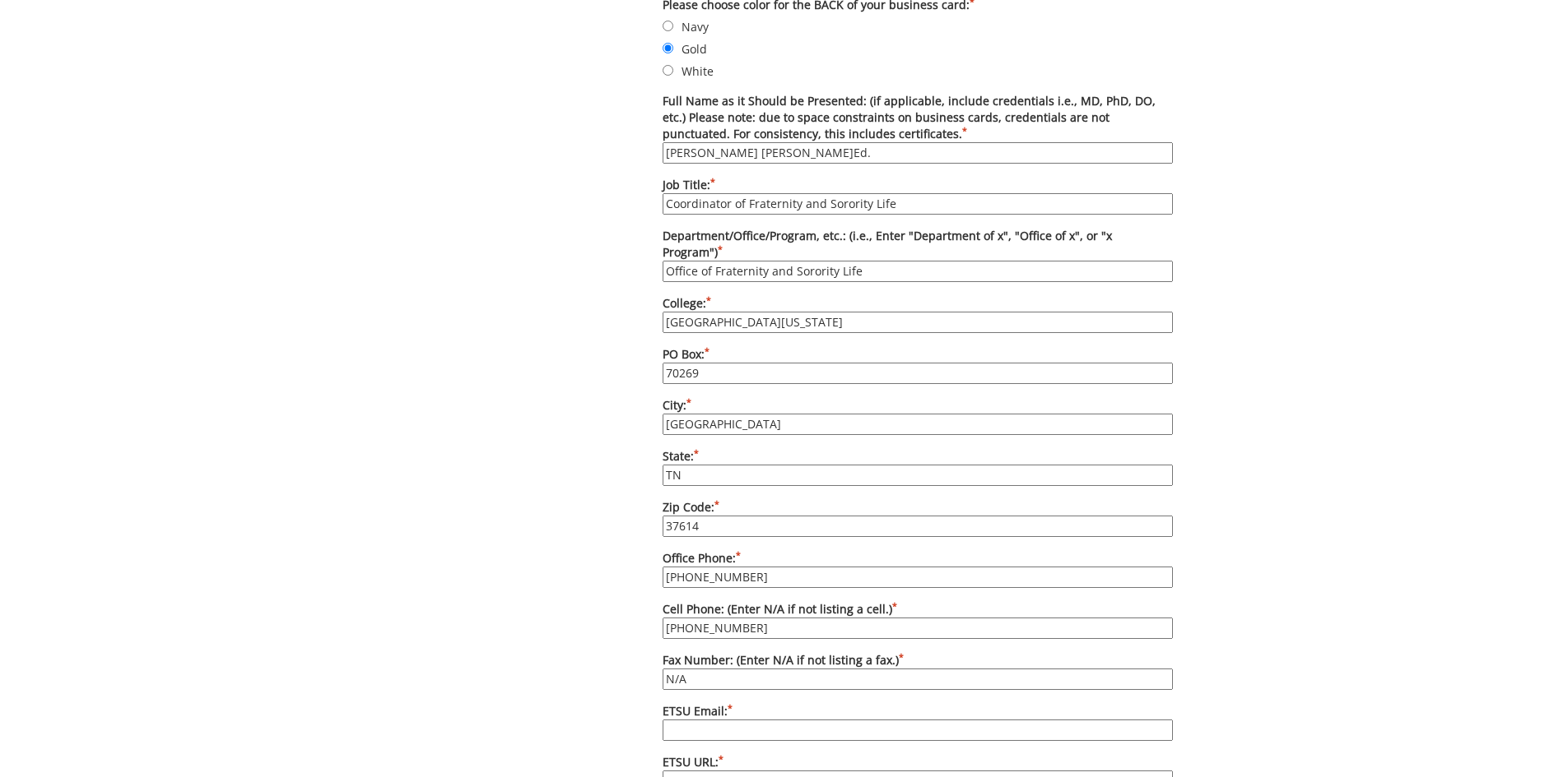
type input "N/A"
click at [740, 720] on input "ETSU Email: *" at bounding box center [918, 730] width 510 height 22
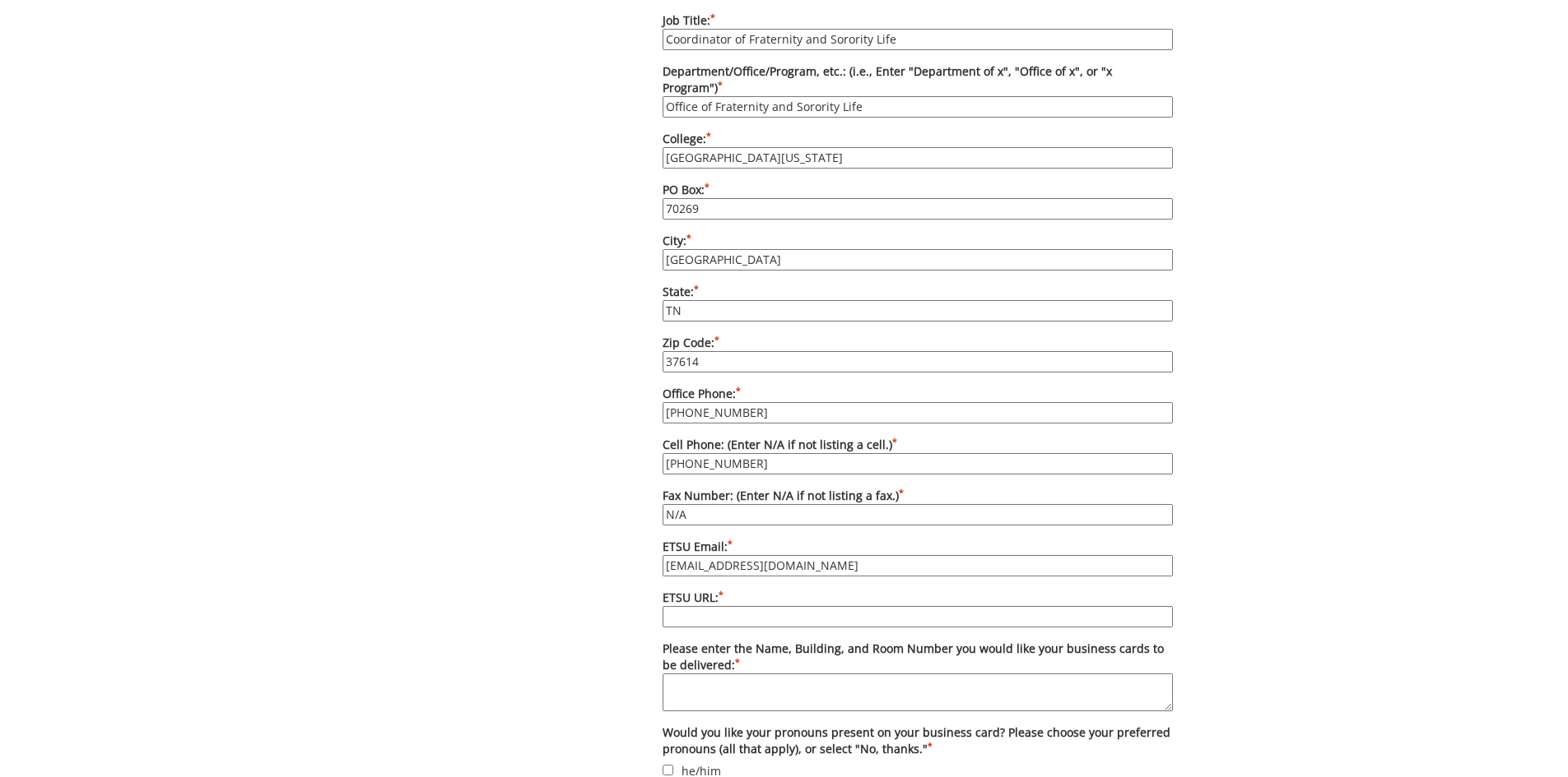
type input "sholesz@etsu.edu"
click at [744, 606] on input "ETSU URL: *" at bounding box center [918, 617] width 510 height 22
type input "etsu.edu/students/sao/fsl/"
click at [755, 674] on textarea "Please enter the Name, Building, and Room Number you would like your business c…" at bounding box center [918, 693] width 510 height 38
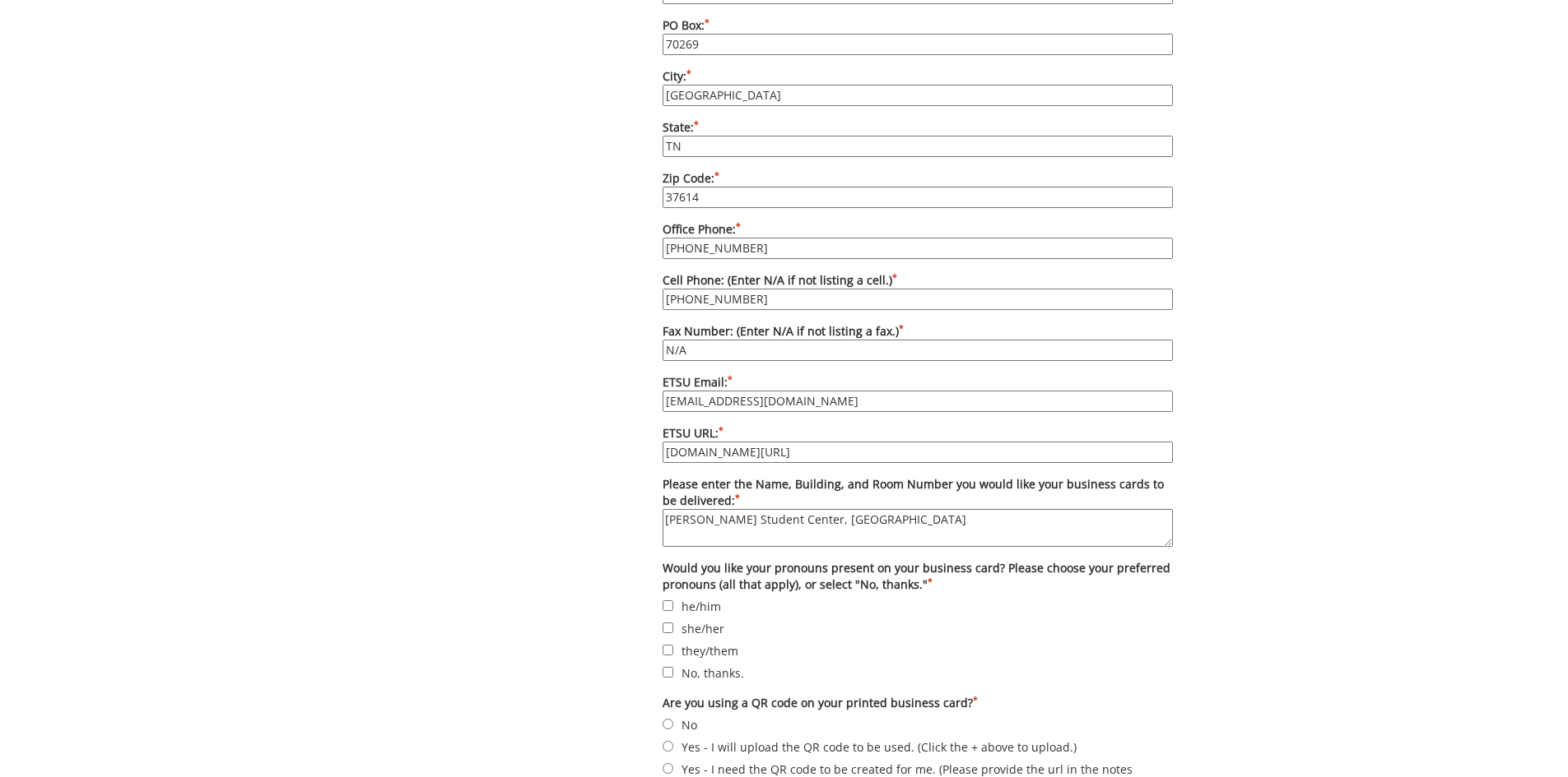
type textarea "D.P Culp Student Center, Carrier Center 205D"
click at [711, 663] on label "No, thanks." at bounding box center [918, 672] width 510 height 18
click at [673, 667] on input "No, thanks." at bounding box center [668, 672] width 10 height 10
checkbox input "true"
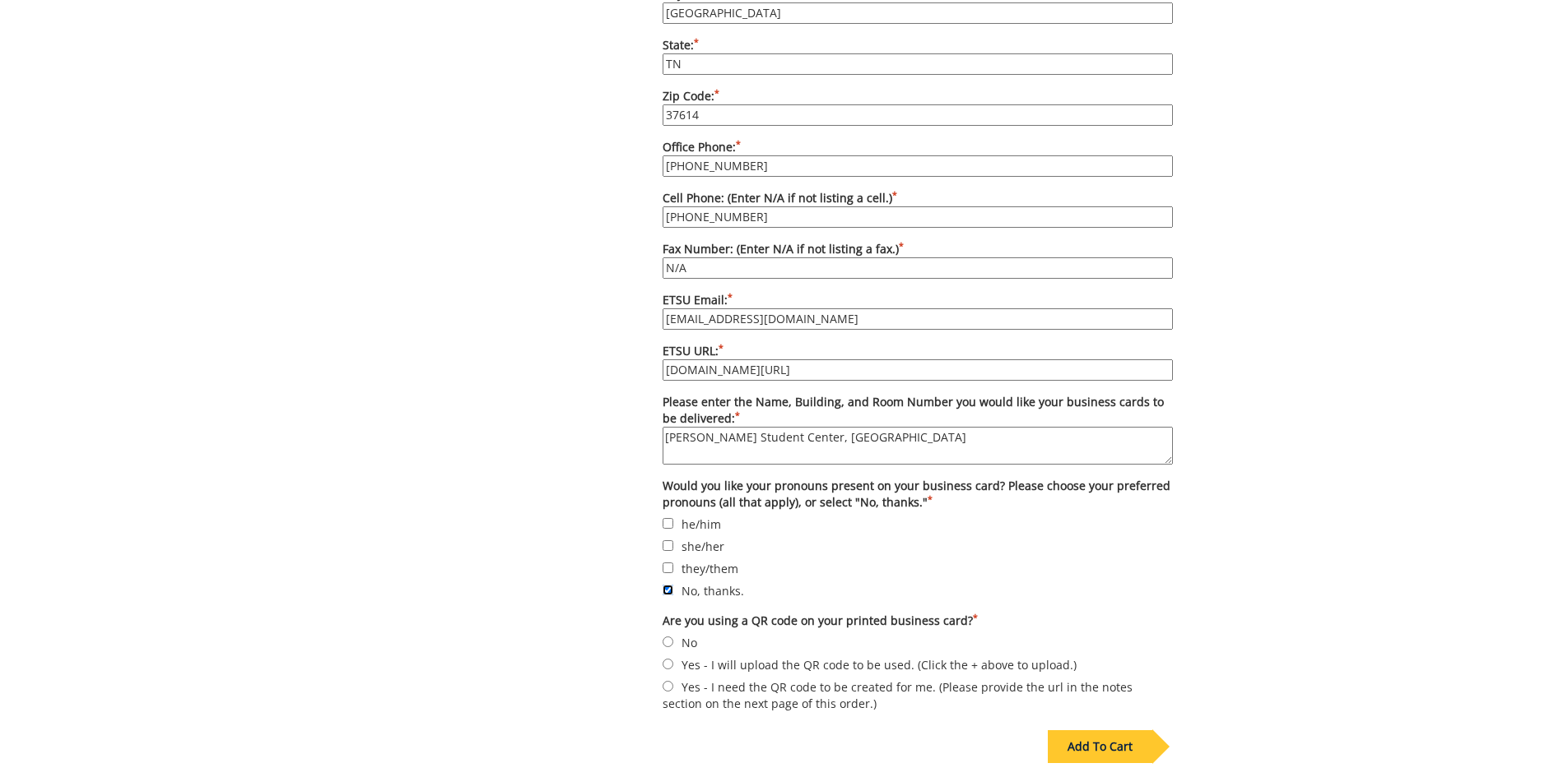
scroll to position [1316, 0]
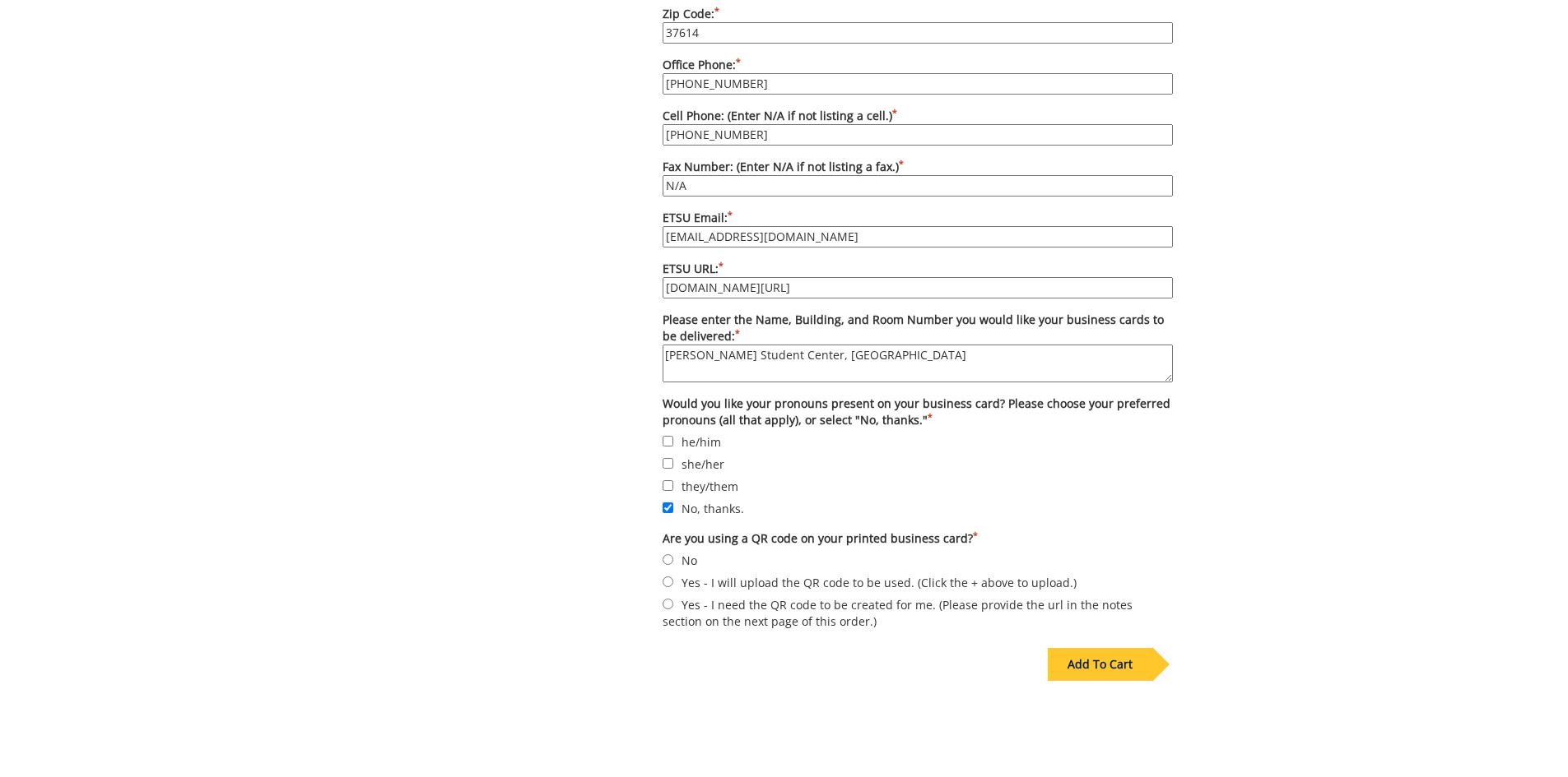
click at [684, 552] on label "No" at bounding box center [918, 559] width 510 height 18
click at [673, 554] on input "No" at bounding box center [668, 559] width 10 height 10
radio input "true"
click at [1057, 648] on div "Add To Cart" at bounding box center [1099, 664] width 104 height 33
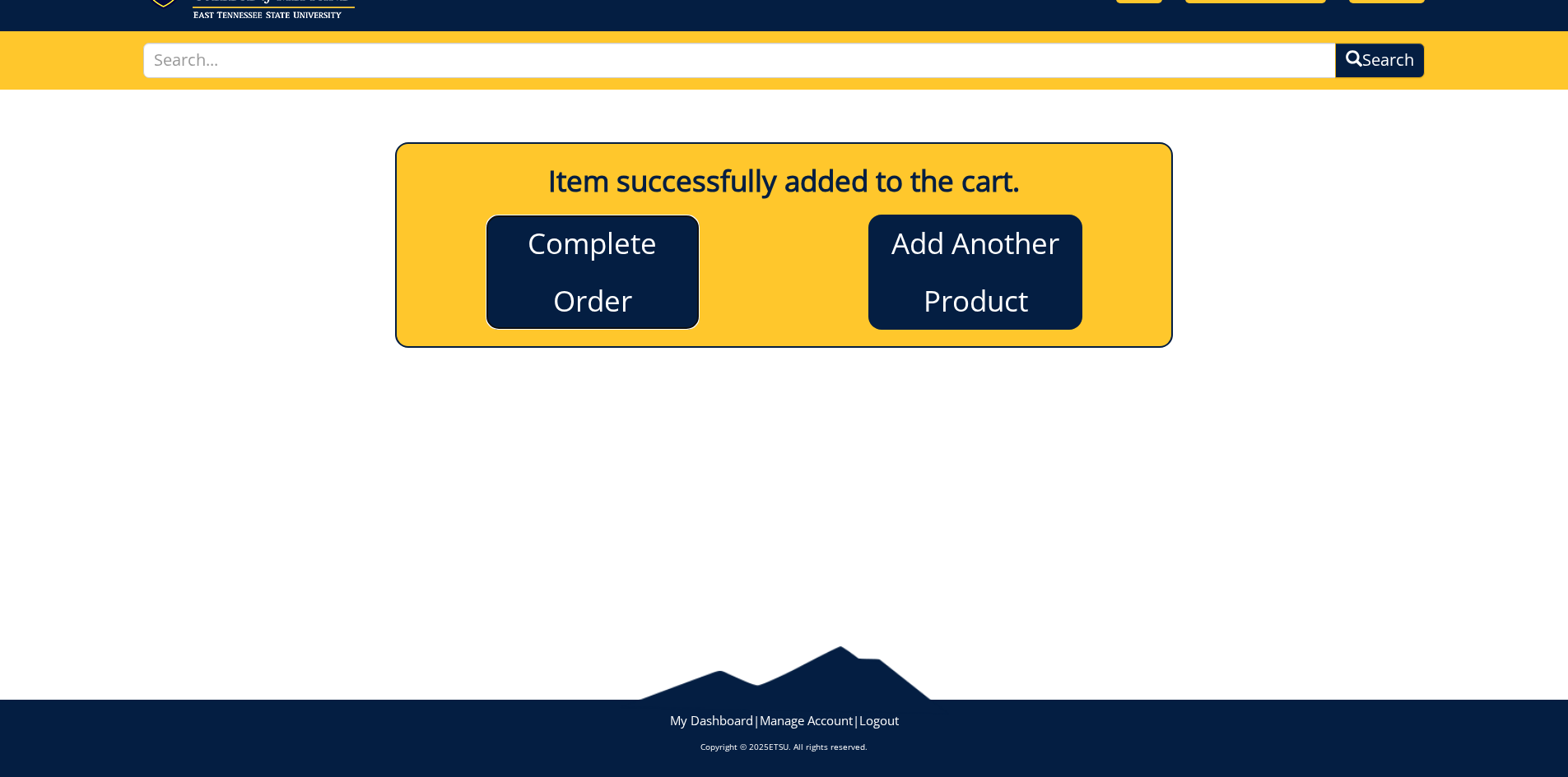
click at [646, 287] on link "Complete Order" at bounding box center [593, 272] width 214 height 115
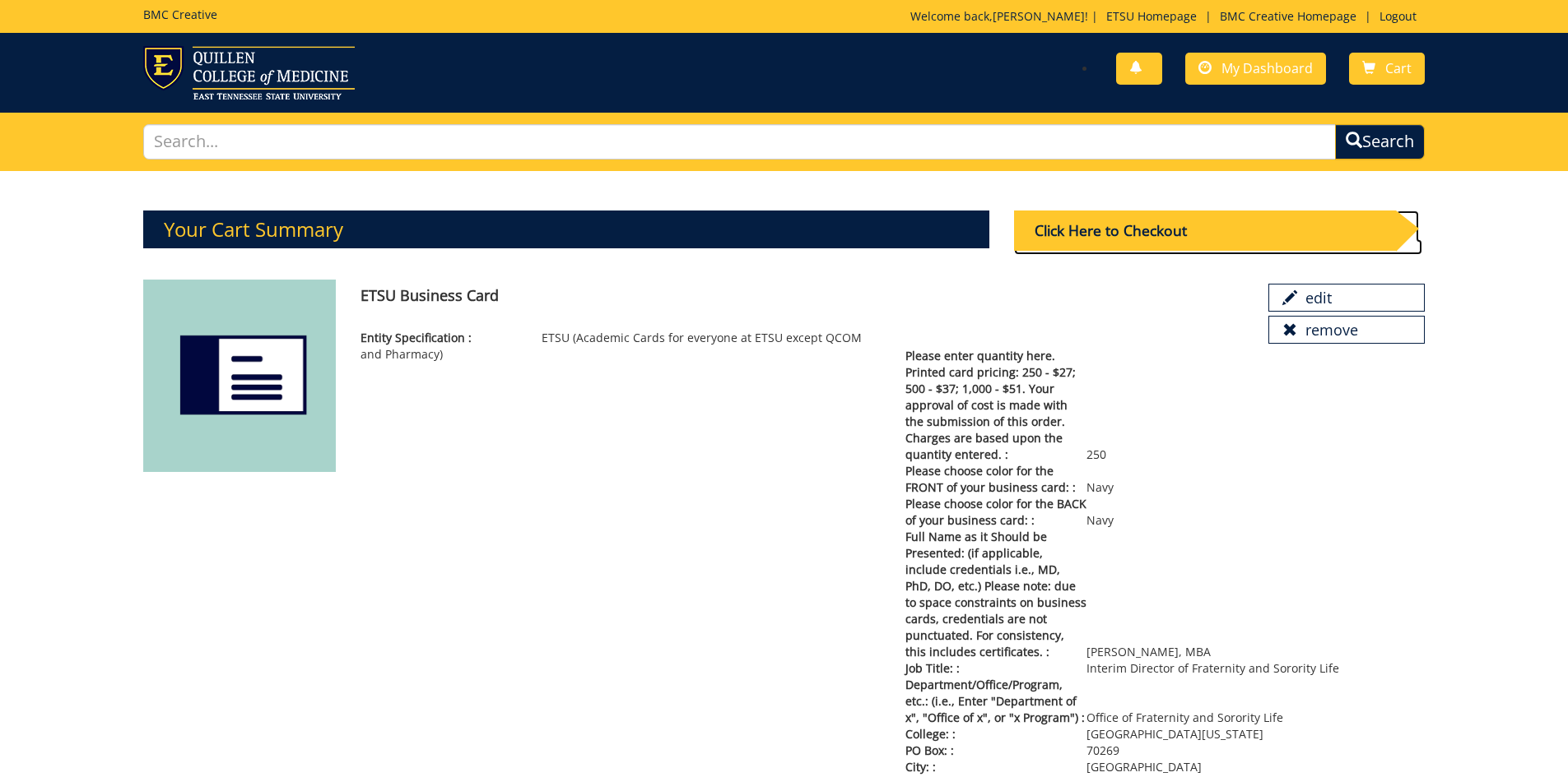
click at [1230, 224] on div "Click Here to Checkout" at bounding box center [1205, 231] width 382 height 40
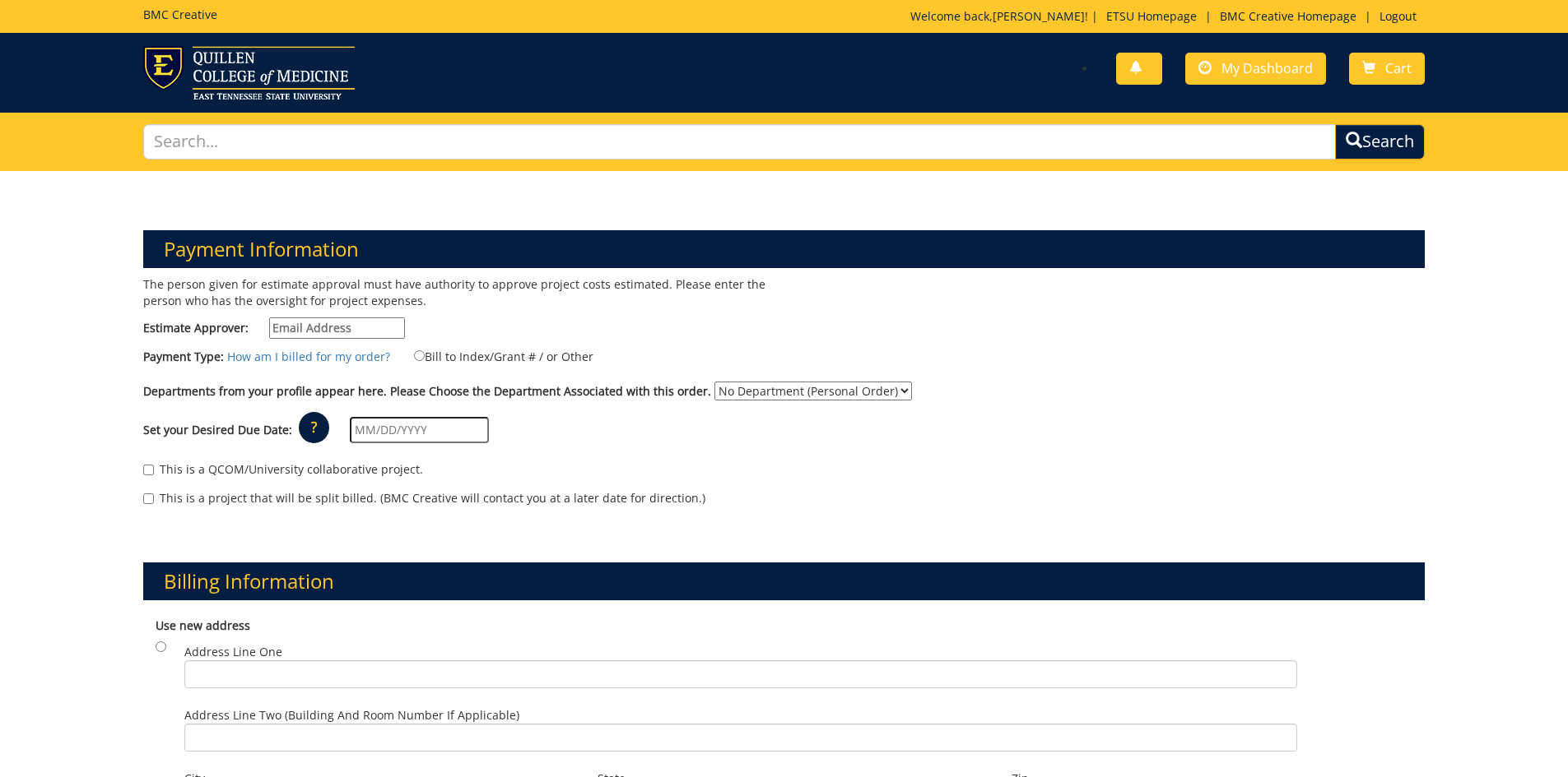
click at [358, 328] on input "Estimate Approver:" at bounding box center [337, 328] width 135 height 22
click at [455, 360] on label "Bill to Index/Grant # / or Other" at bounding box center [493, 356] width 200 height 18
click at [424, 360] on input "Bill to Index/Grant # / or Other" at bounding box center [419, 356] width 10 height 10
radio input "true"
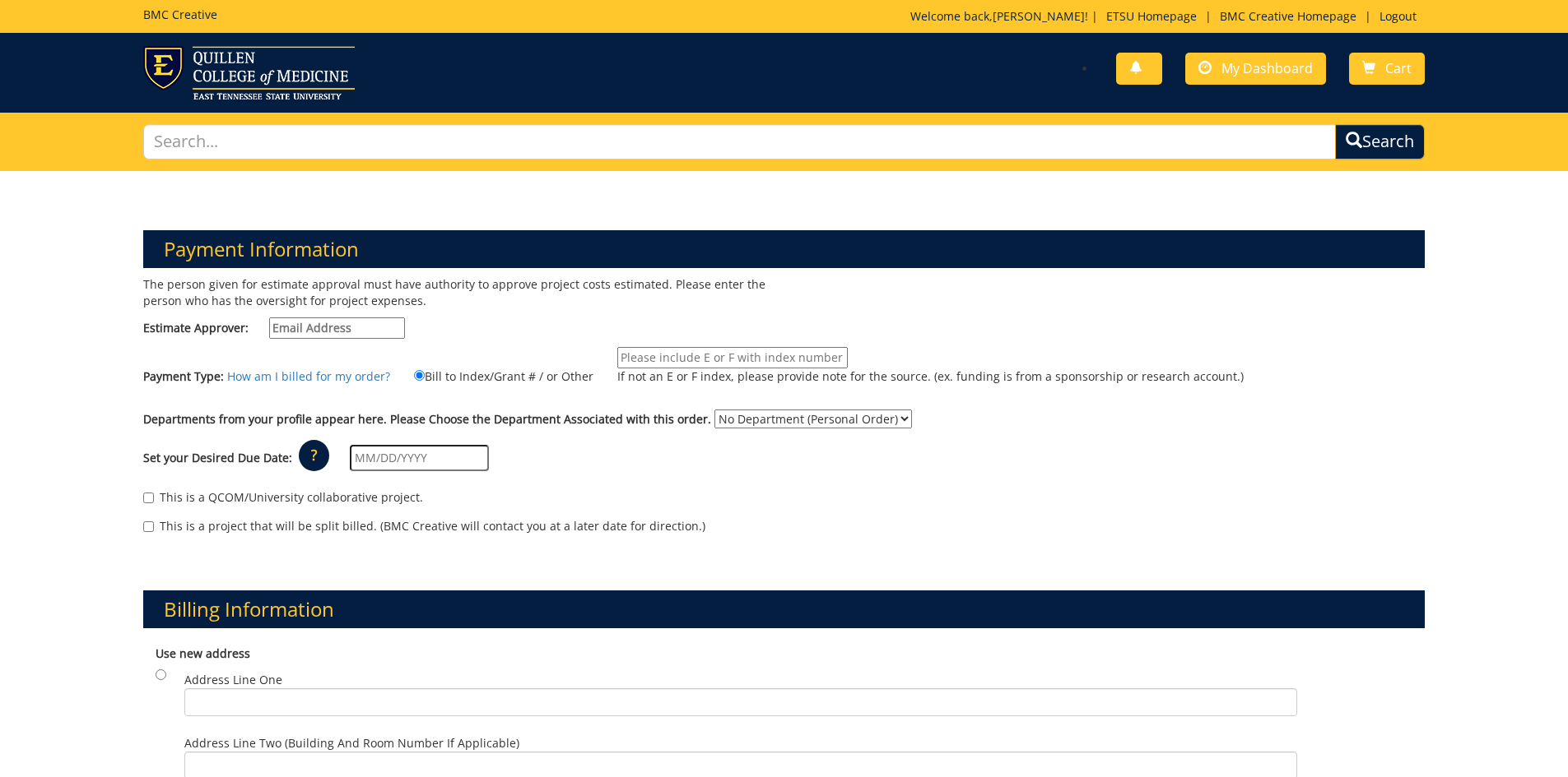
click at [695, 360] on input "If not an E or F index, please provide note for the source. (ex. funding is fro…" at bounding box center [732, 357] width 231 height 22
type input "E50917"
click at [737, 415] on select "No Department (Personal Order) Student Affairs" at bounding box center [813, 419] width 198 height 19
select select "170"
click at [714, 409] on select "No Department (Personal Order) Student Affairs" at bounding box center [813, 419] width 198 height 19
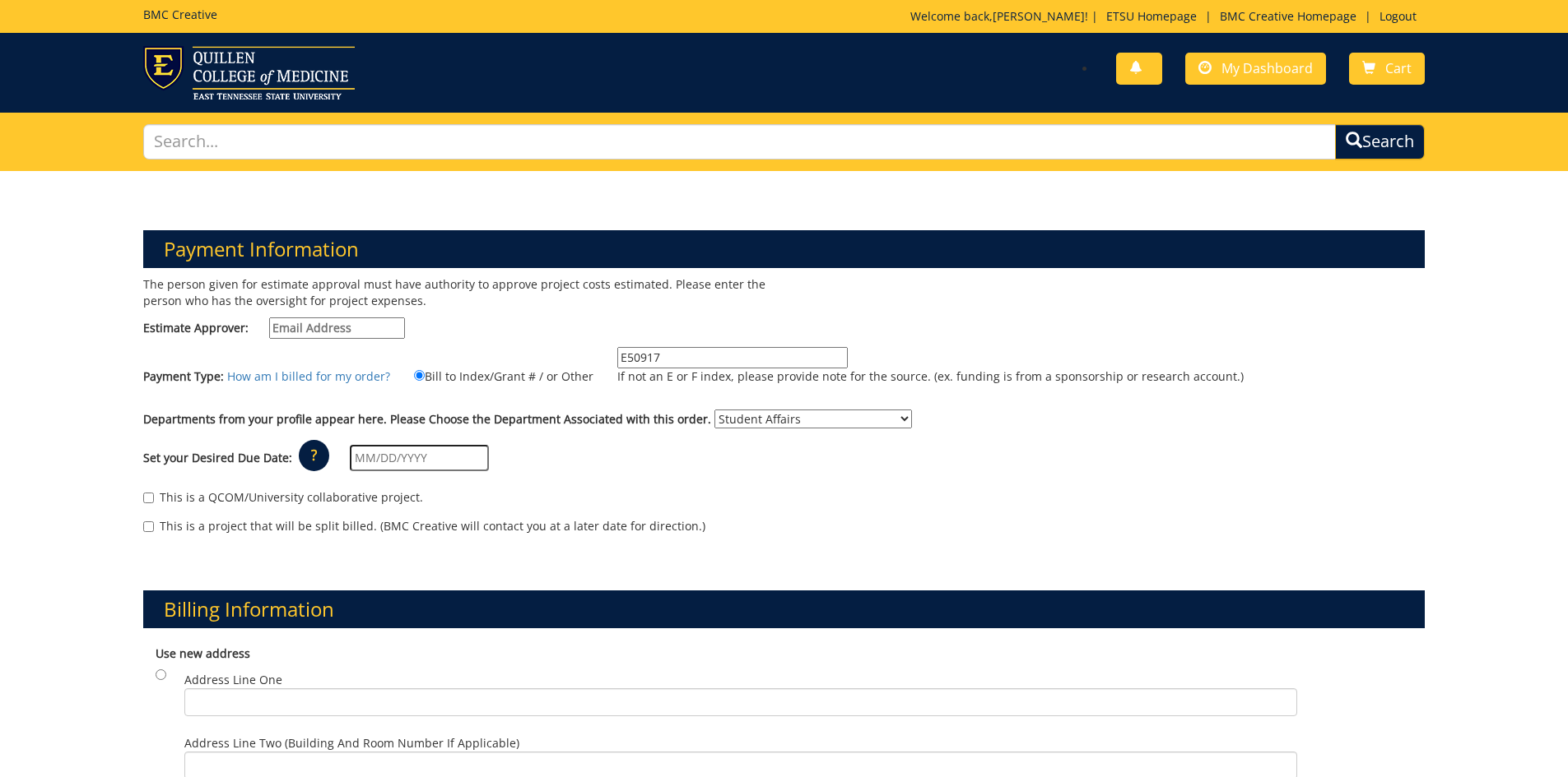
click at [370, 459] on input "text" at bounding box center [419, 458] width 139 height 26
click at [426, 624] on td "20" at bounding box center [434, 620] width 26 height 24
type input "[DATE]"
click at [313, 328] on input "Estimate Approver:" at bounding box center [337, 328] width 135 height 22
type input "[EMAIL_ADDRESS][DOMAIN_NAME]"
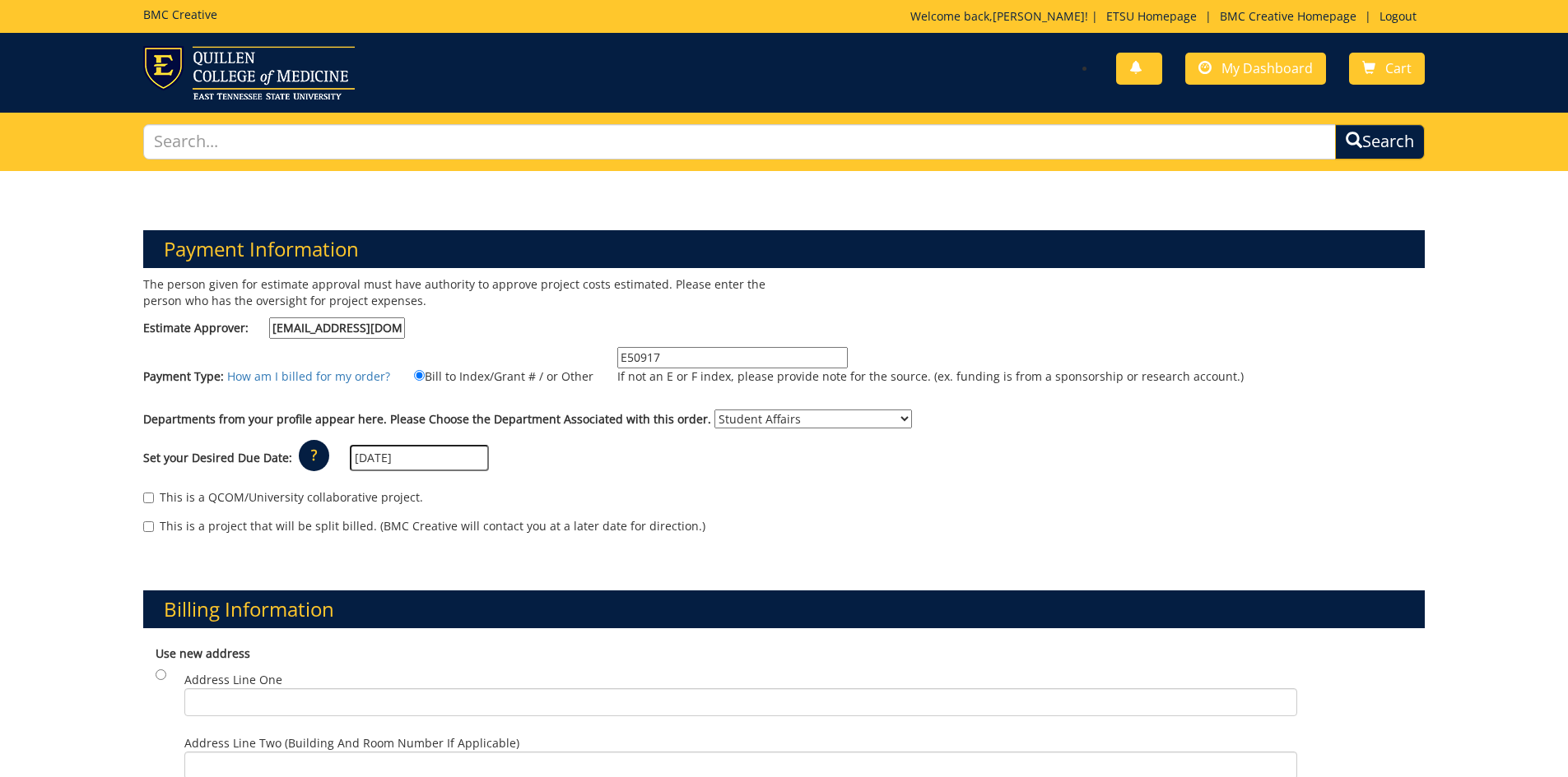
drag, startPoint x: 286, startPoint y: 470, endPoint x: 167, endPoint y: 414, distance: 131.5
click at [161, 417] on label "Departments from your profile appear here. Please Choose the Department Associa…" at bounding box center [427, 419] width 567 height 16
click at [714, 417] on select "No Department (Personal Order) Student Affairs" at bounding box center [813, 419] width 198 height 19
